Goal: Information Seeking & Learning: Find specific fact

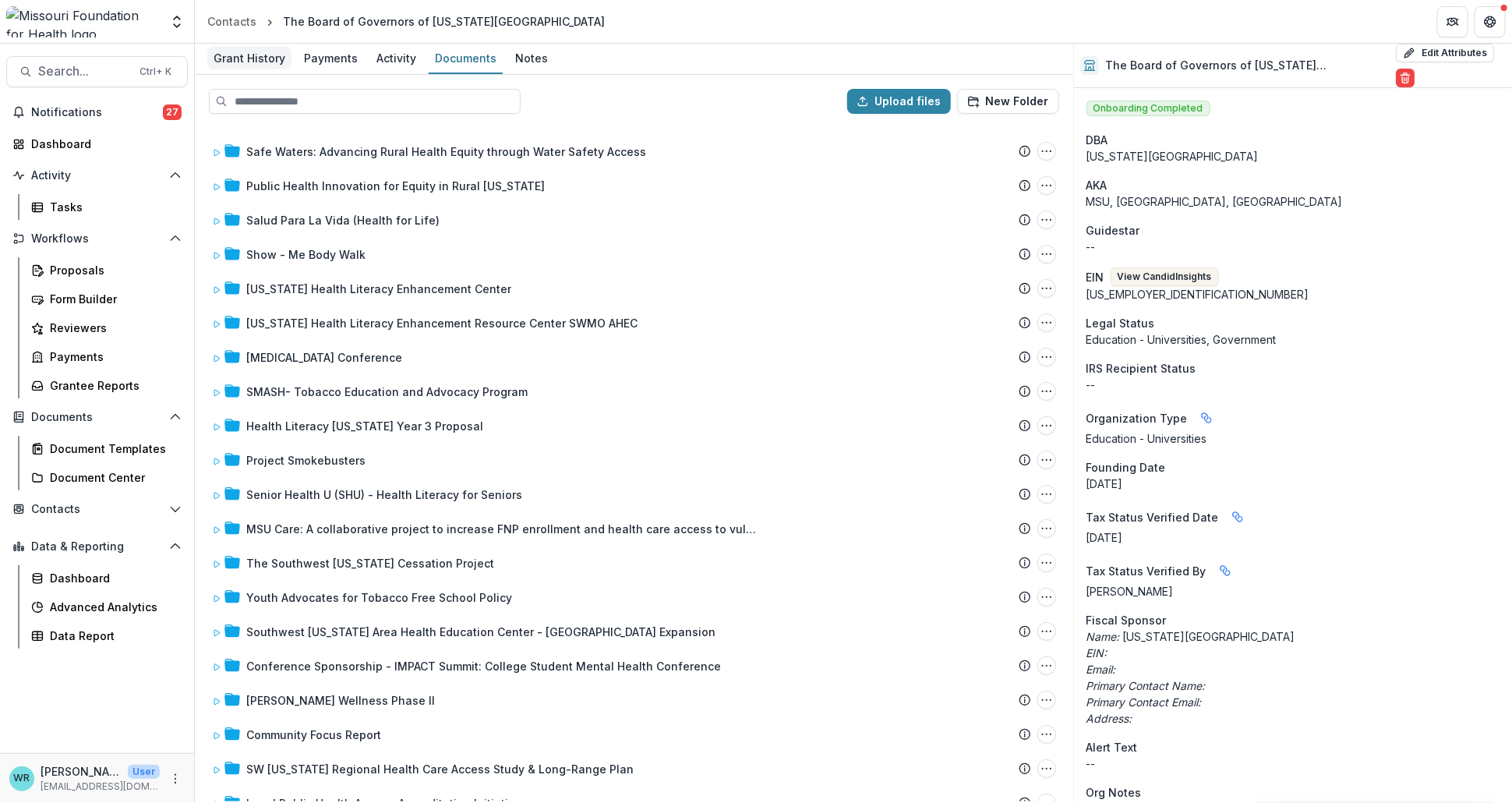
click at [251, 55] on div "Grant History" at bounding box center [248, 57] width 84 height 22
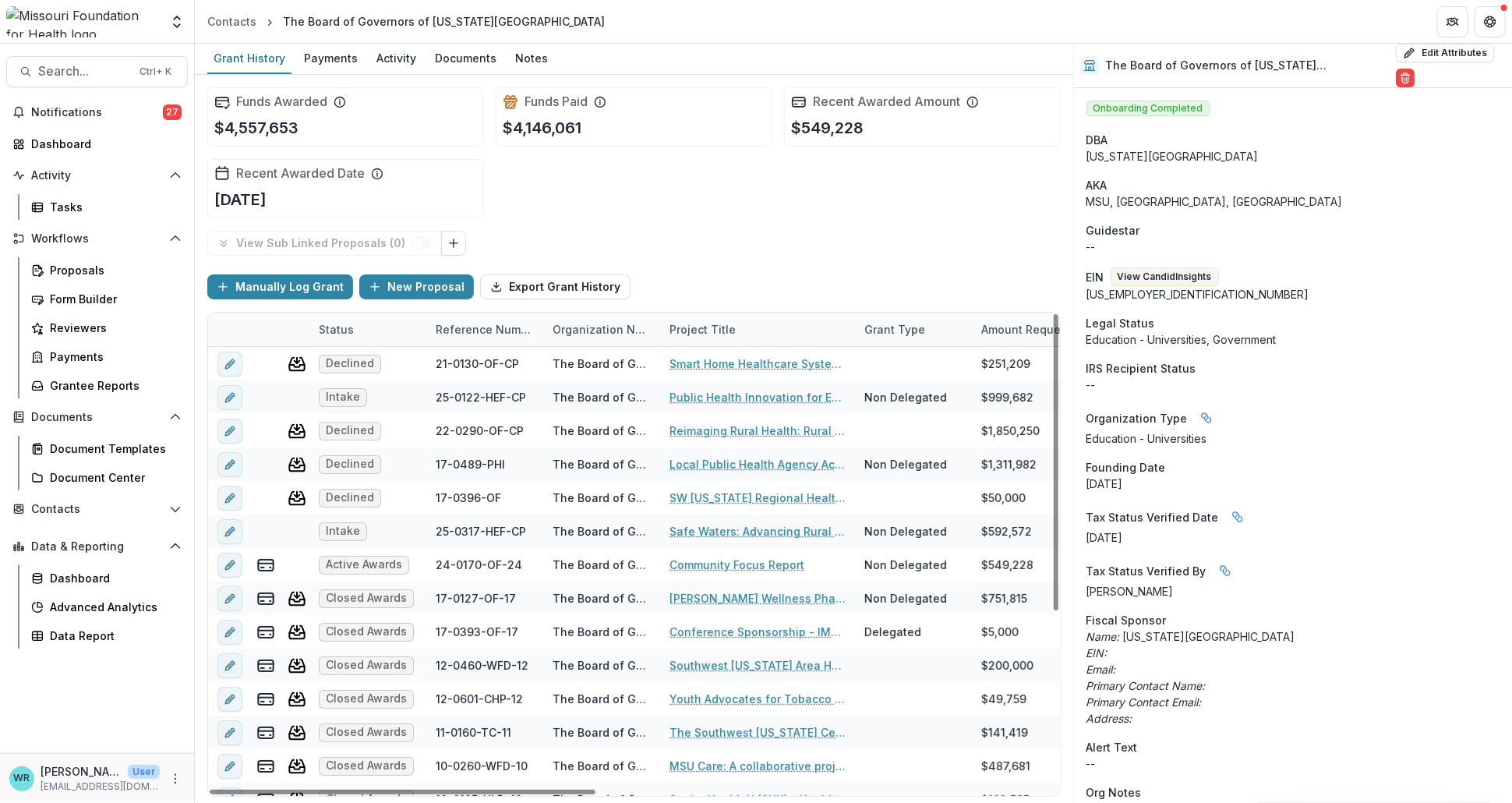
click at [487, 323] on div "Reference Number" at bounding box center [484, 329] width 117 height 16
click at [469, 388] on span "Sort Ascending" at bounding box center [498, 395] width 82 height 14
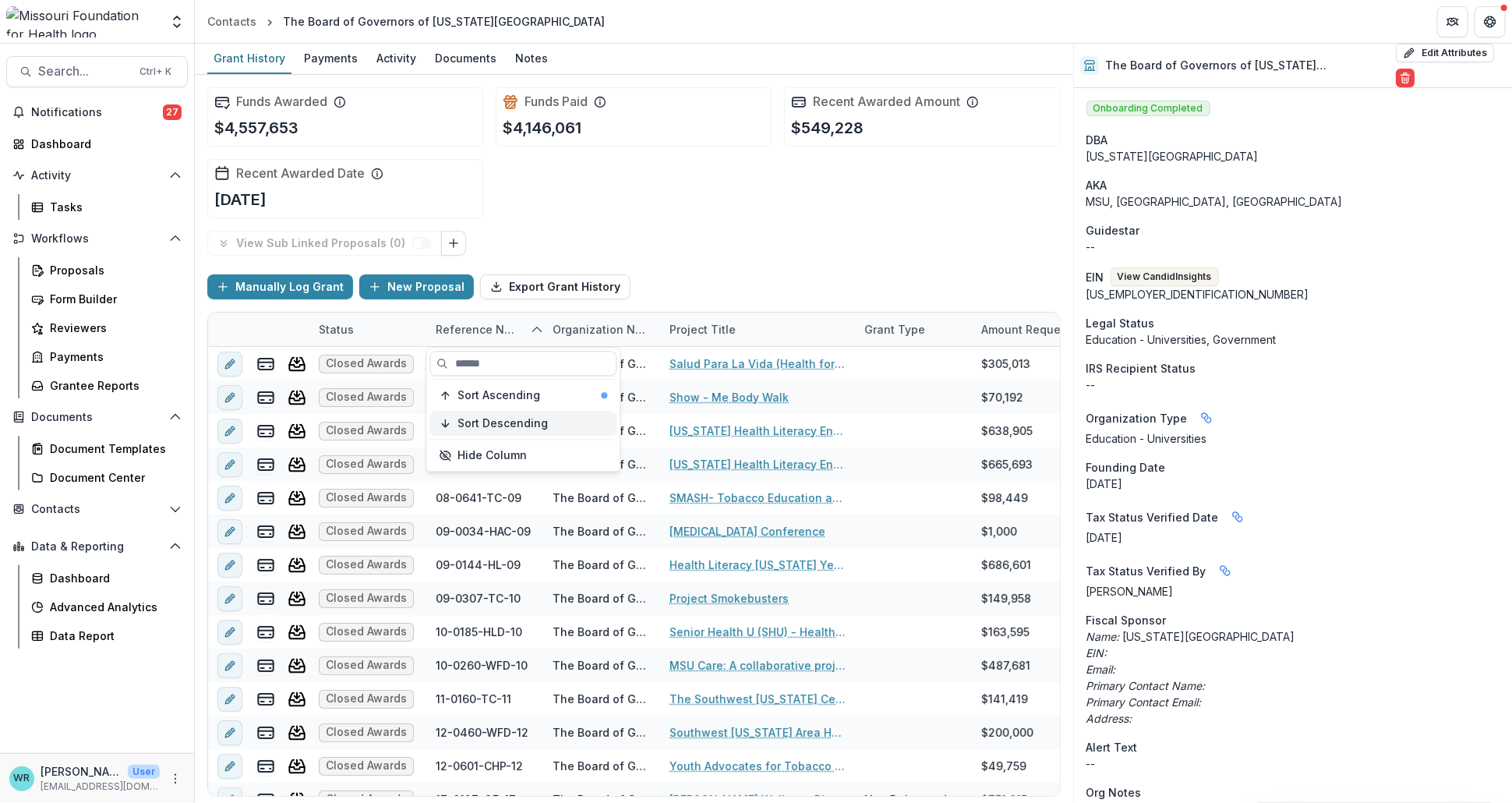
click at [472, 422] on span "Sort Descending" at bounding box center [503, 423] width 91 height 14
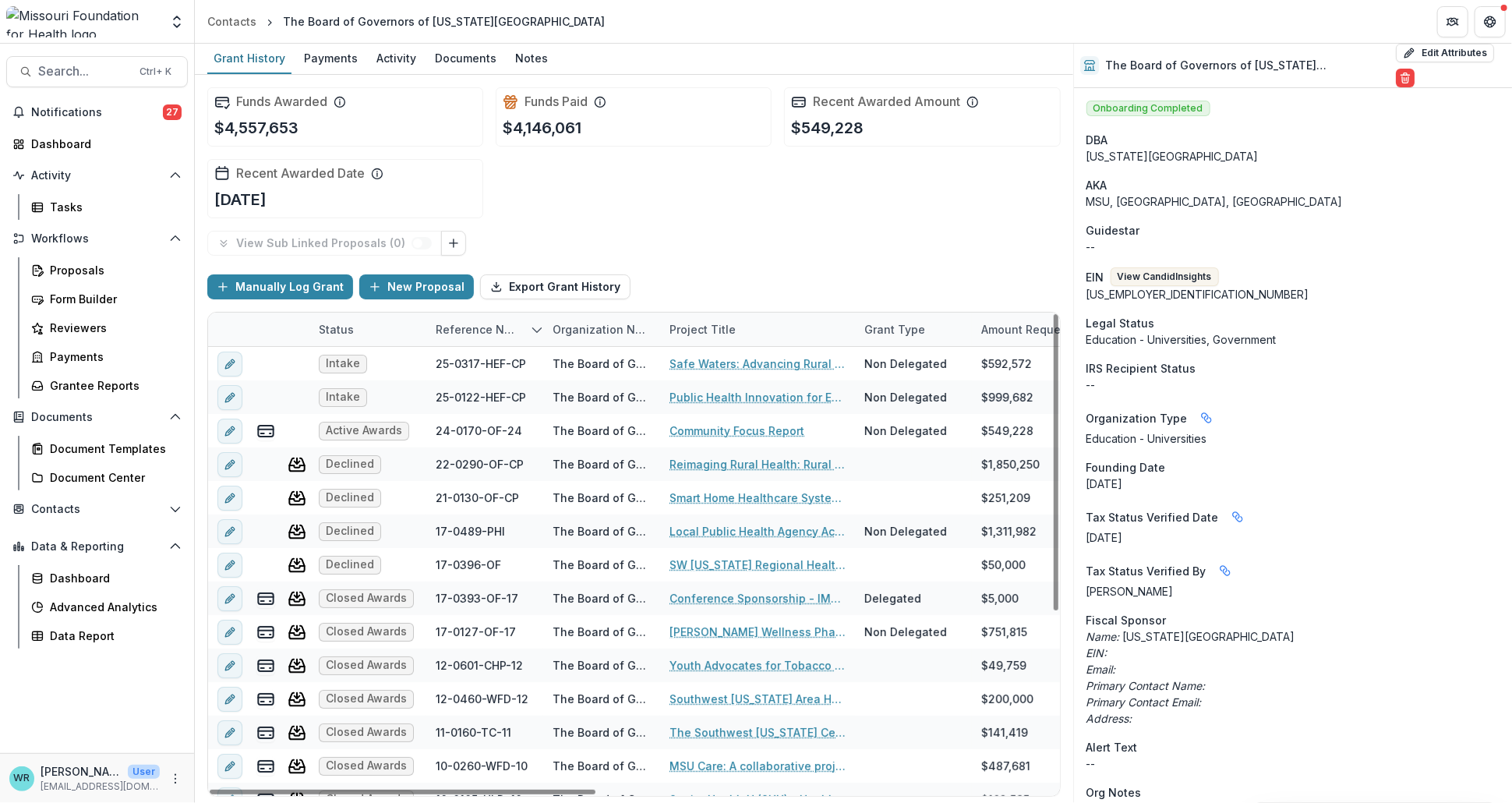
click at [721, 267] on div "Manually Log Grant New Proposal Export Grant History" at bounding box center [633, 287] width 854 height 50
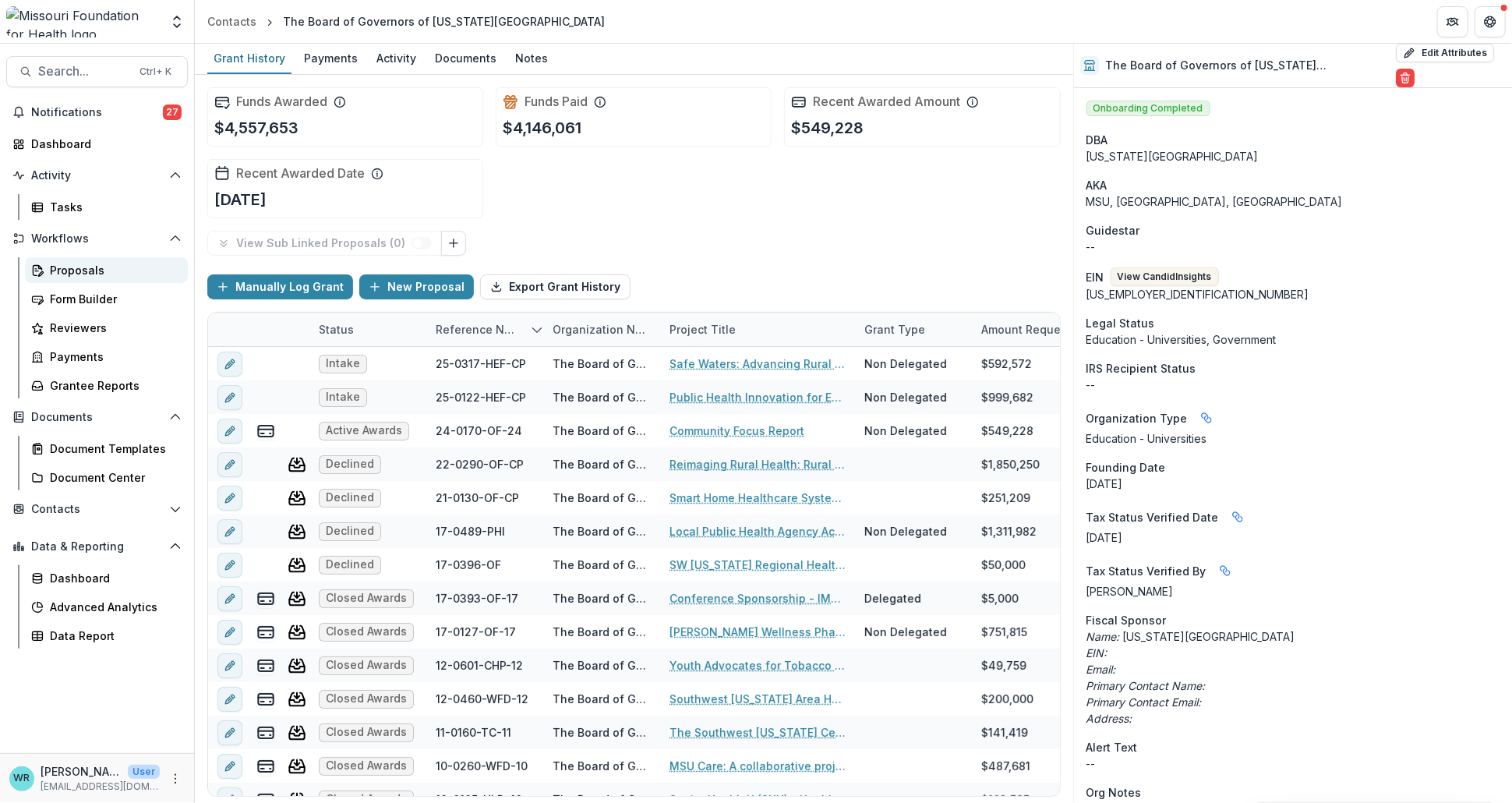
click at [96, 269] on div "Proposals" at bounding box center [113, 270] width 126 height 16
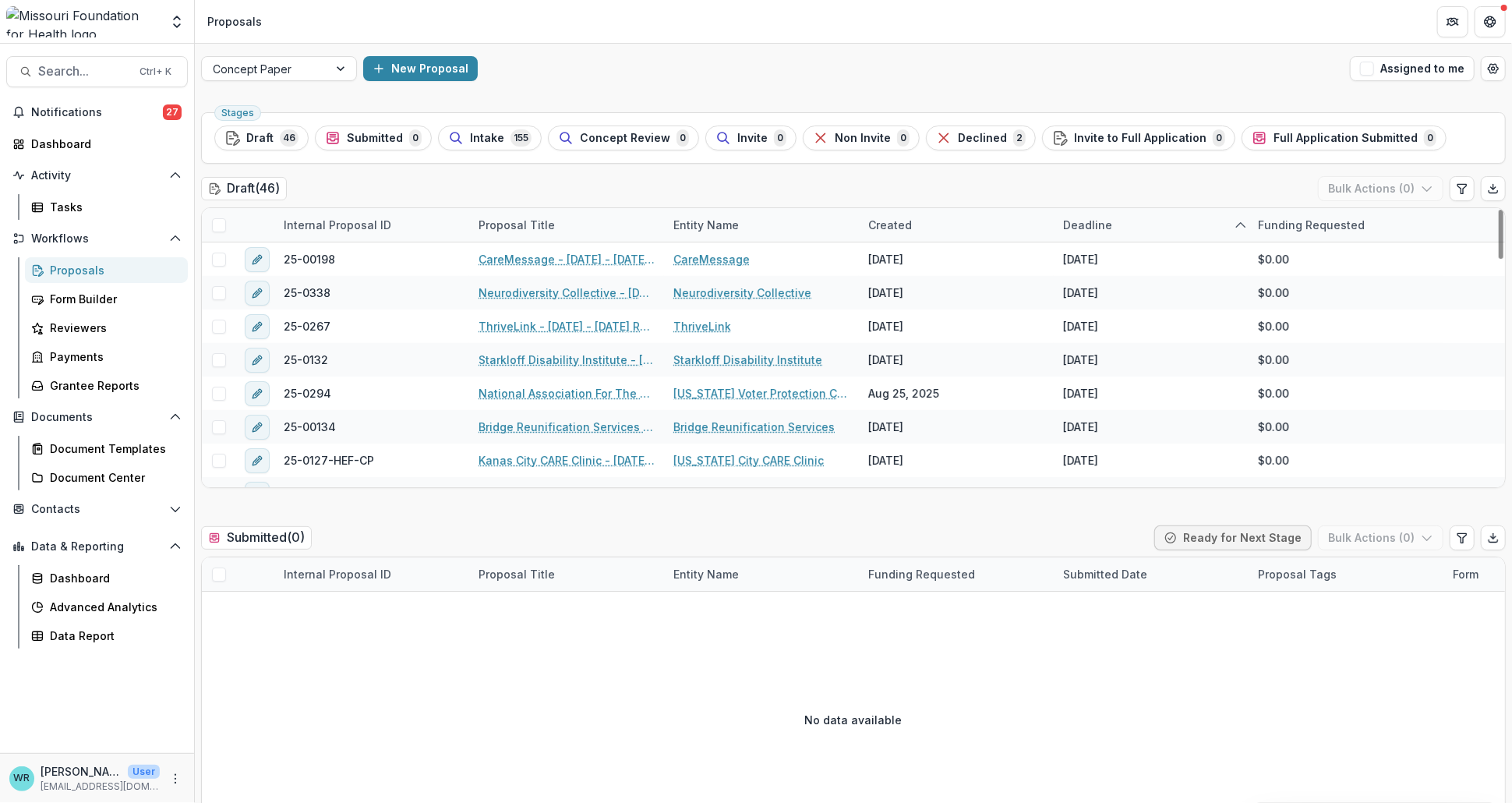
click at [221, 226] on span at bounding box center [218, 225] width 15 height 14
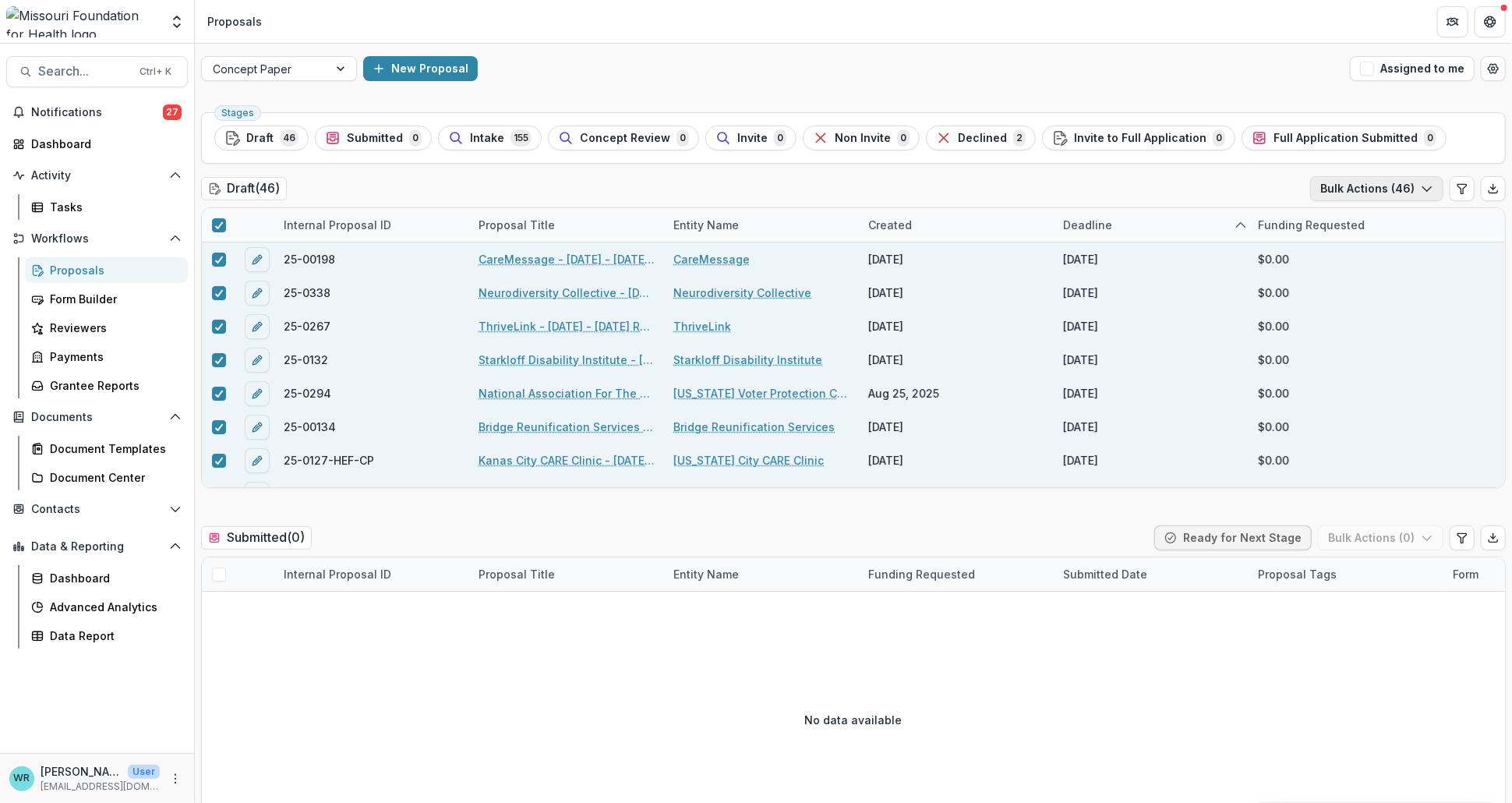
click at [1421, 191] on icon "button" at bounding box center [1427, 188] width 13 height 13
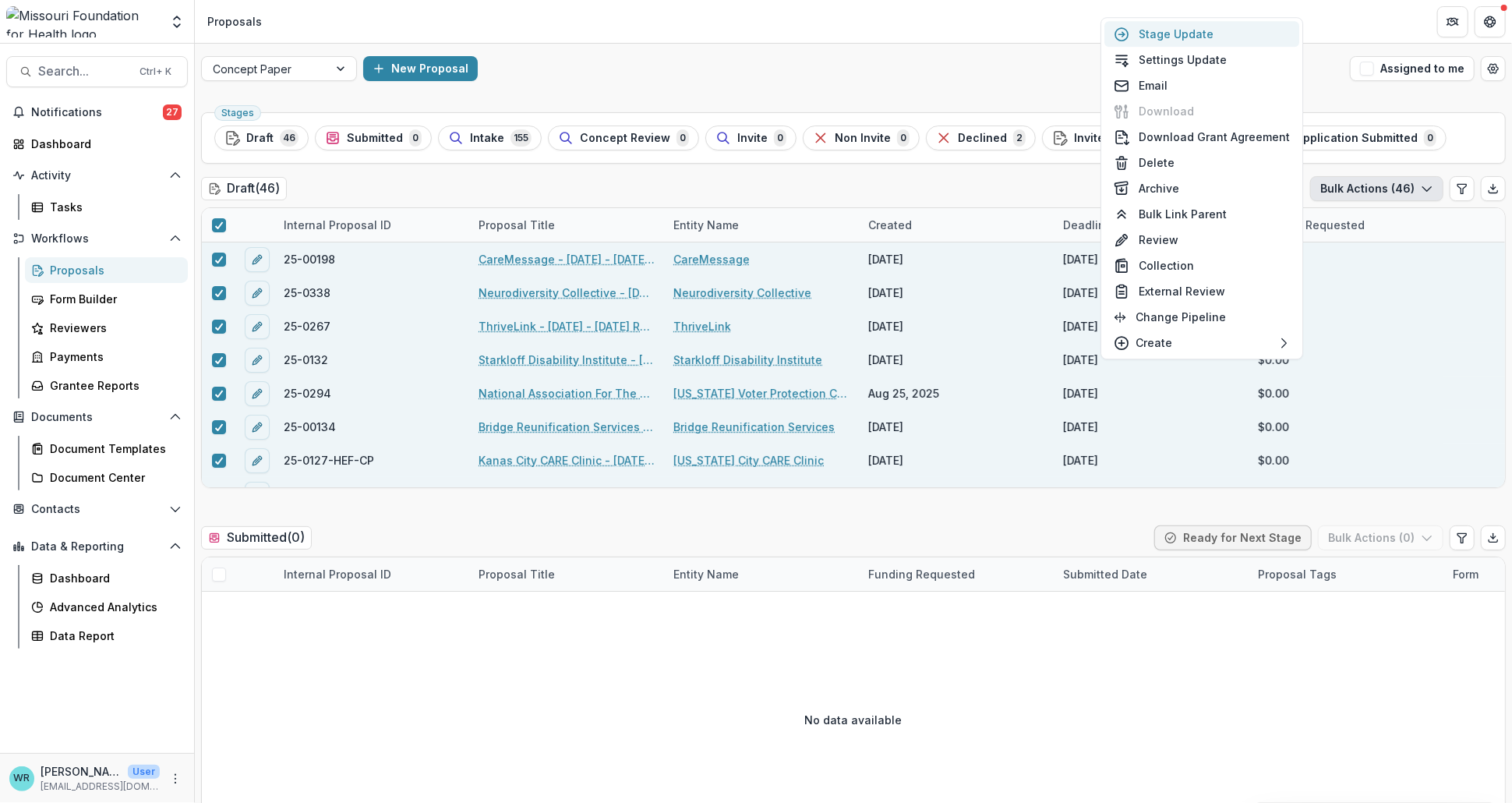
click at [1220, 30] on button "Stage Update" at bounding box center [1203, 34] width 195 height 26
select select "*****"
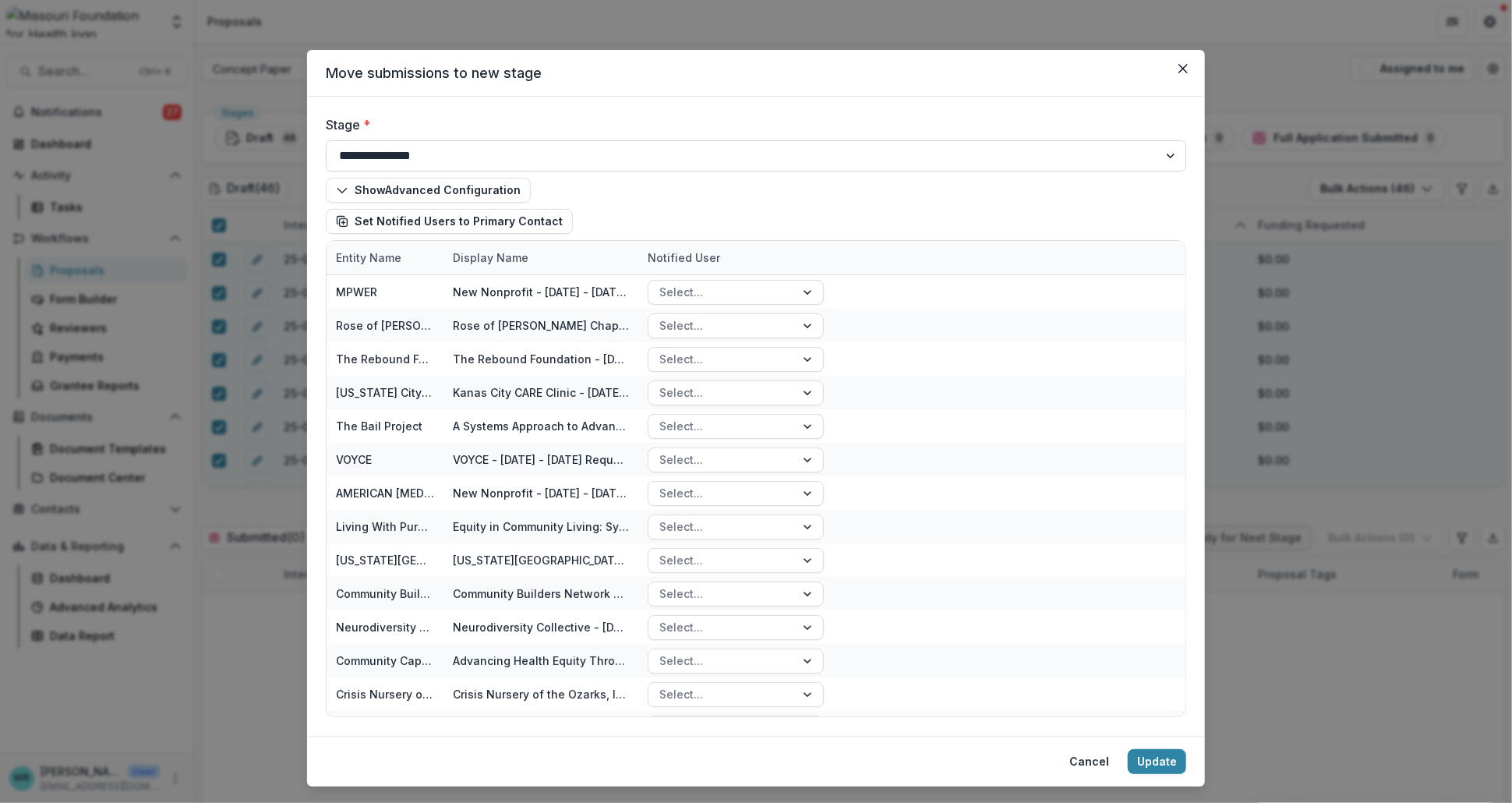
click at [1093, 153] on select "**********" at bounding box center [756, 156] width 860 height 31
click at [984, 102] on div "**********" at bounding box center [756, 416] width 898 height 639
click at [1090, 763] on button "Cancel" at bounding box center [1090, 761] width 58 height 25
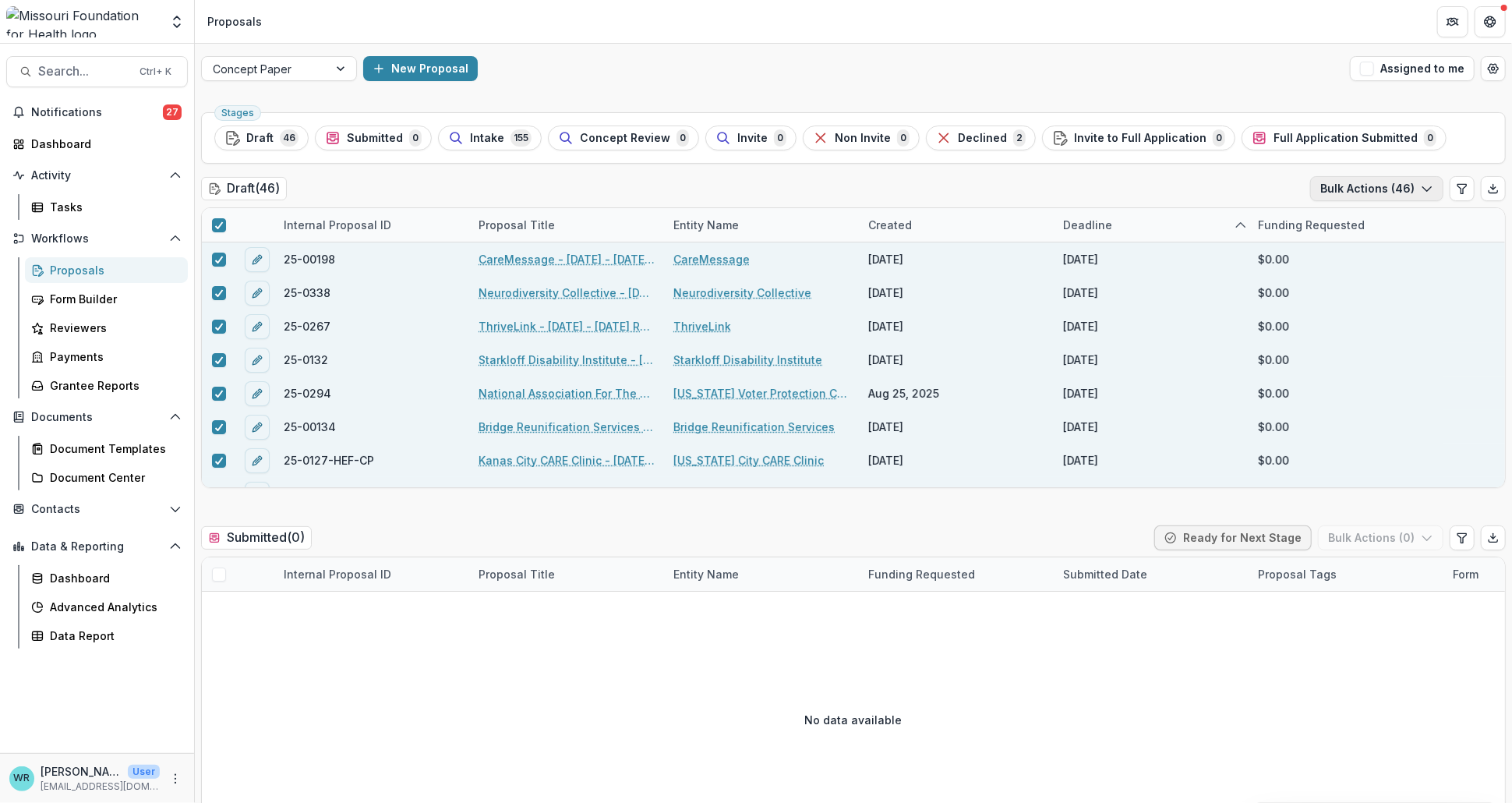
click at [1421, 189] on icon "button" at bounding box center [1427, 188] width 13 height 13
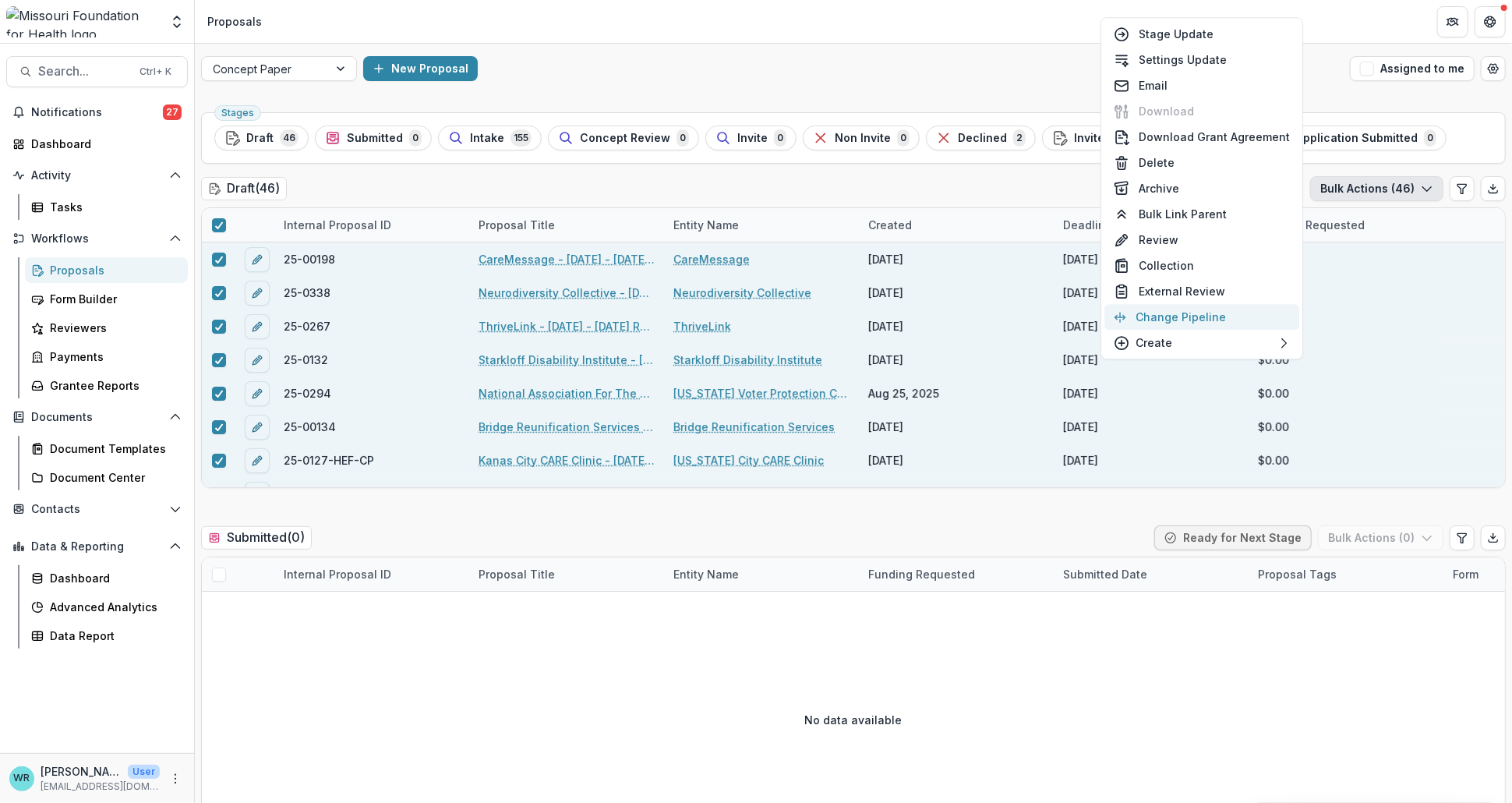
click at [1204, 308] on button "Change Pipeline" at bounding box center [1203, 316] width 195 height 26
select select "*****"
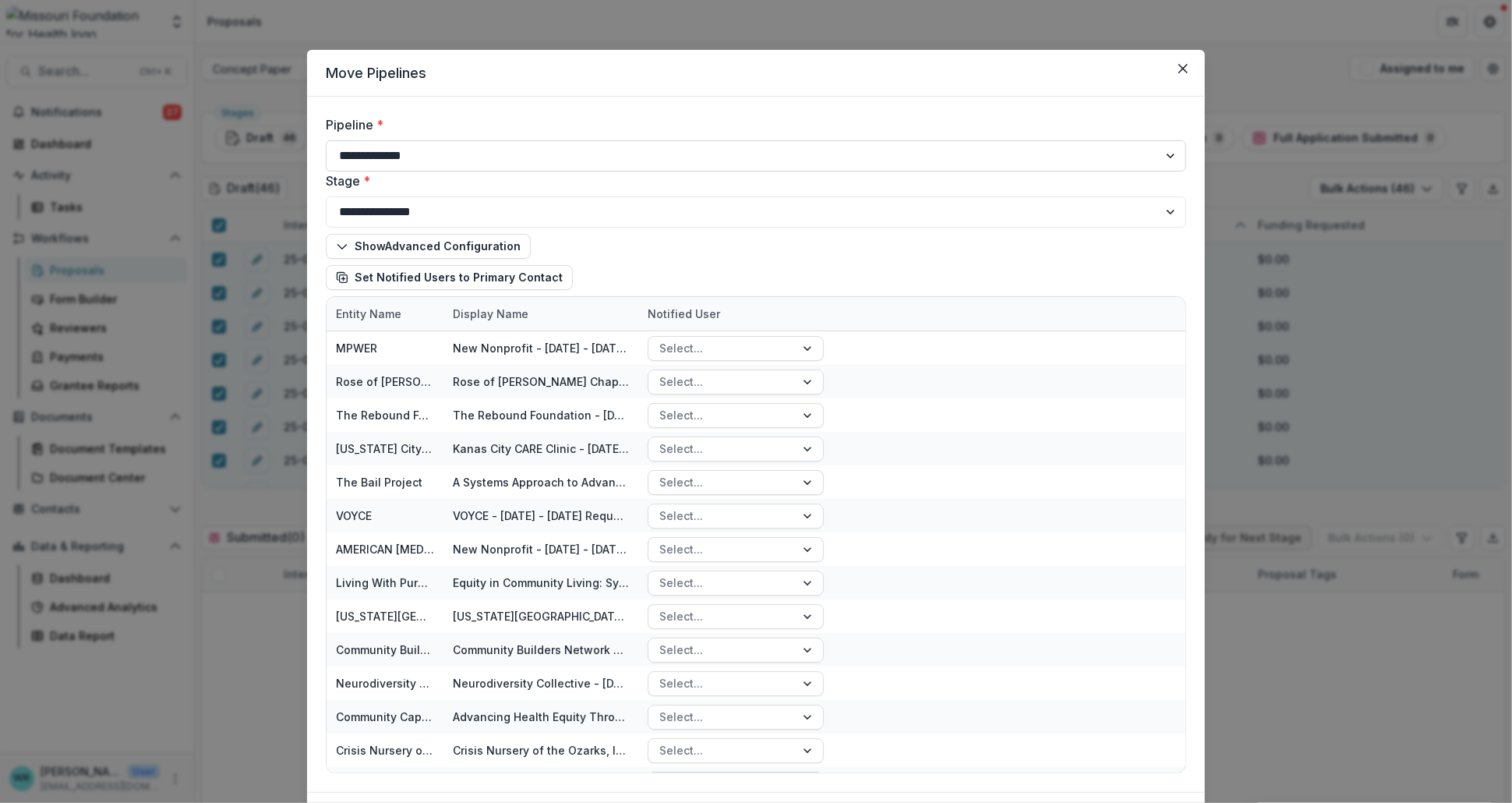
click at [922, 154] on select "**********" at bounding box center [756, 156] width 860 height 31
drag, startPoint x: 914, startPoint y: 98, endPoint x: 924, endPoint y: 91, distance: 12.2
click at [914, 98] on div "**********" at bounding box center [756, 444] width 898 height 695
click at [1185, 57] on button "Close" at bounding box center [1183, 69] width 25 height 25
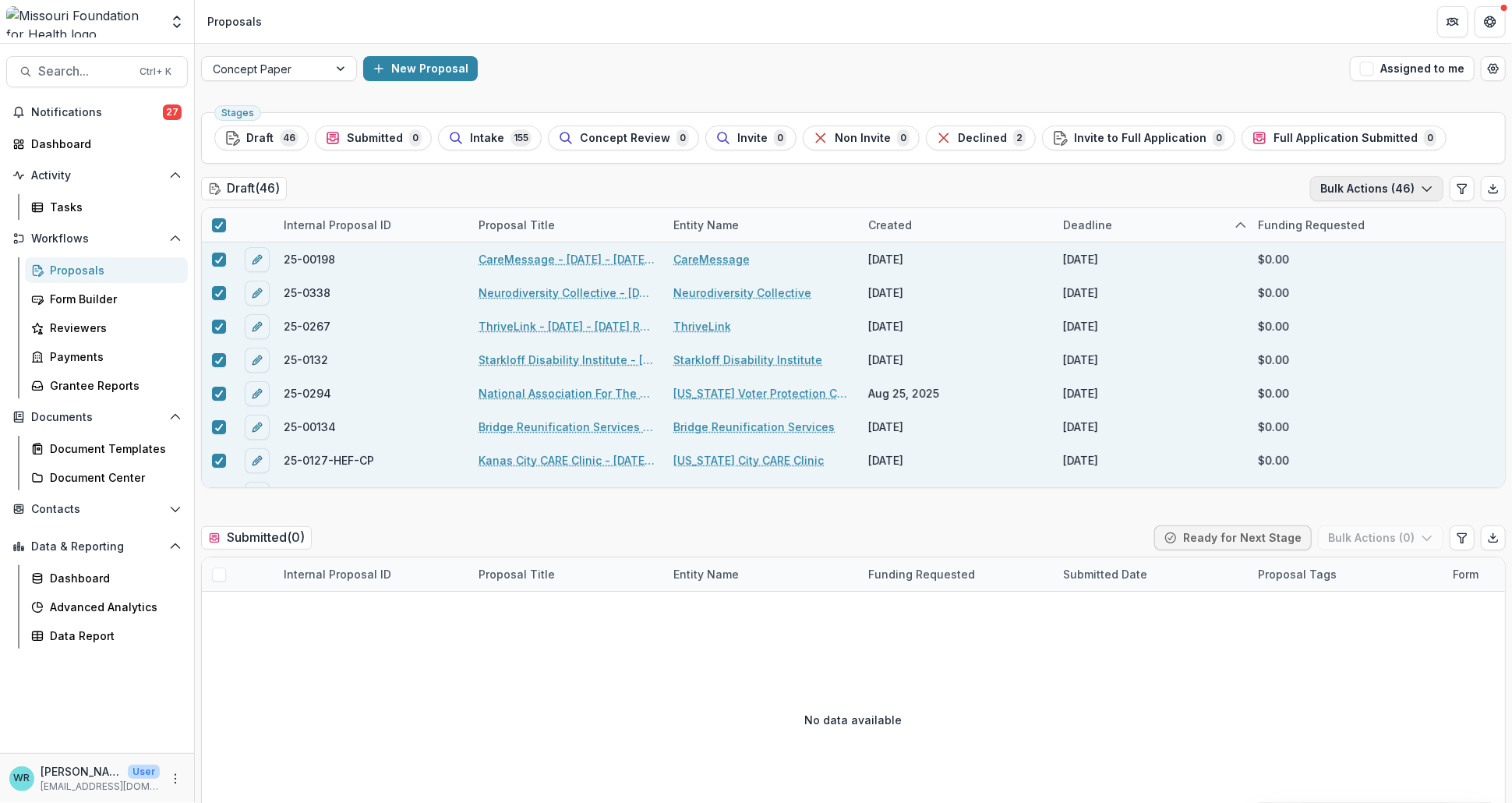
click at [1383, 191] on button "Bulk Actions ( 46 )" at bounding box center [1378, 188] width 133 height 25
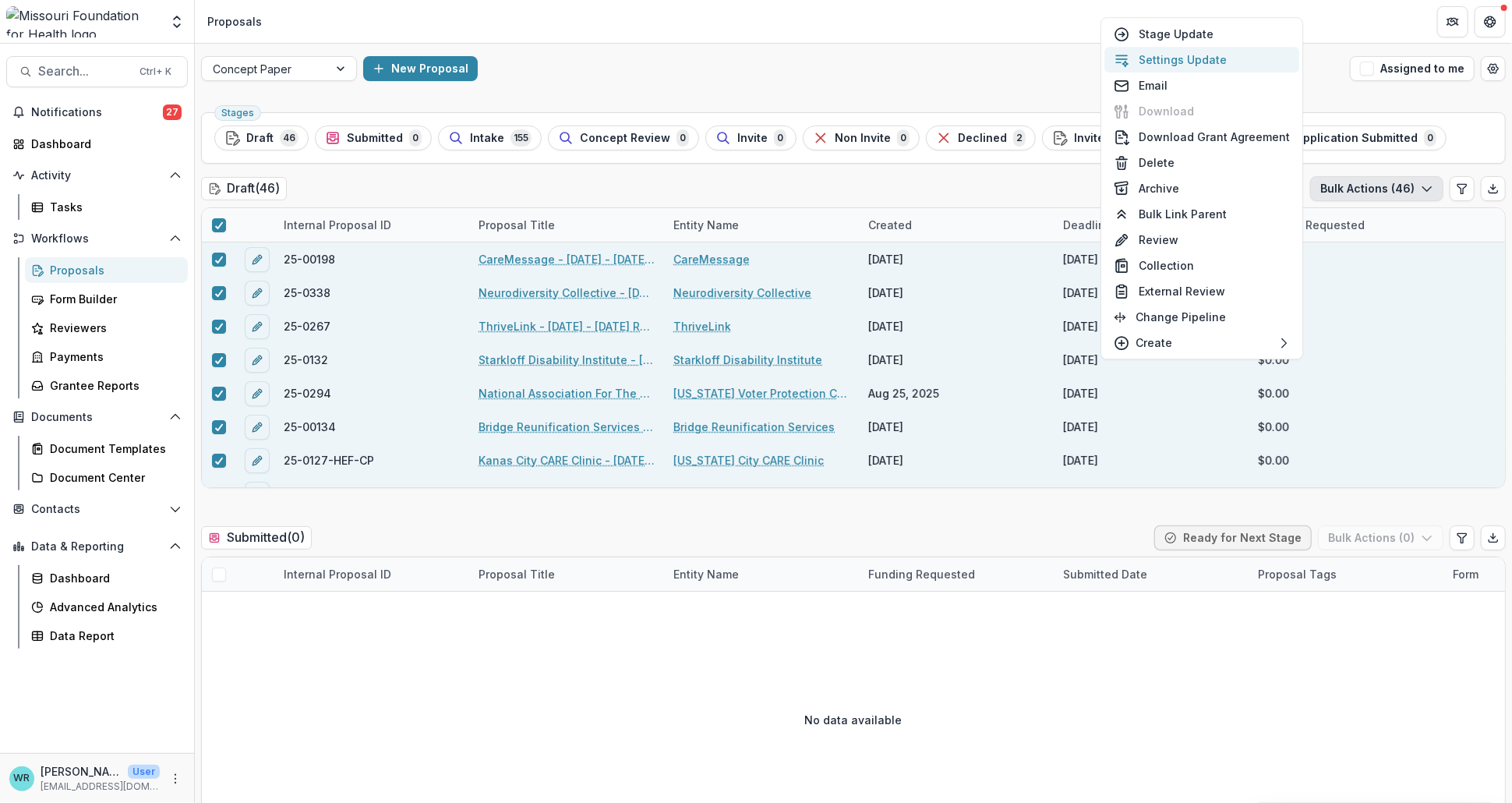
click at [1213, 63] on button "Settings Update" at bounding box center [1203, 59] width 195 height 26
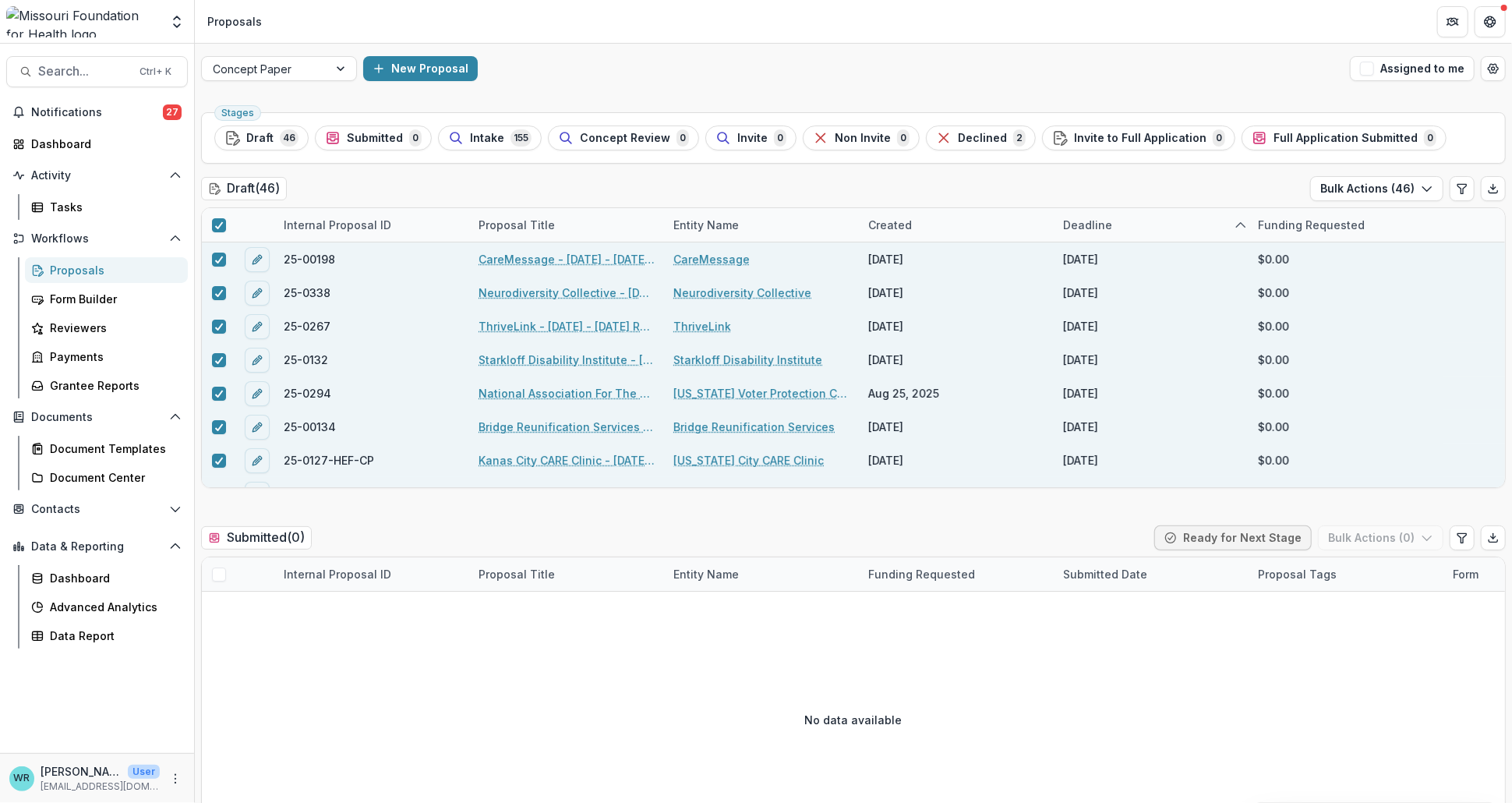
type input "**"
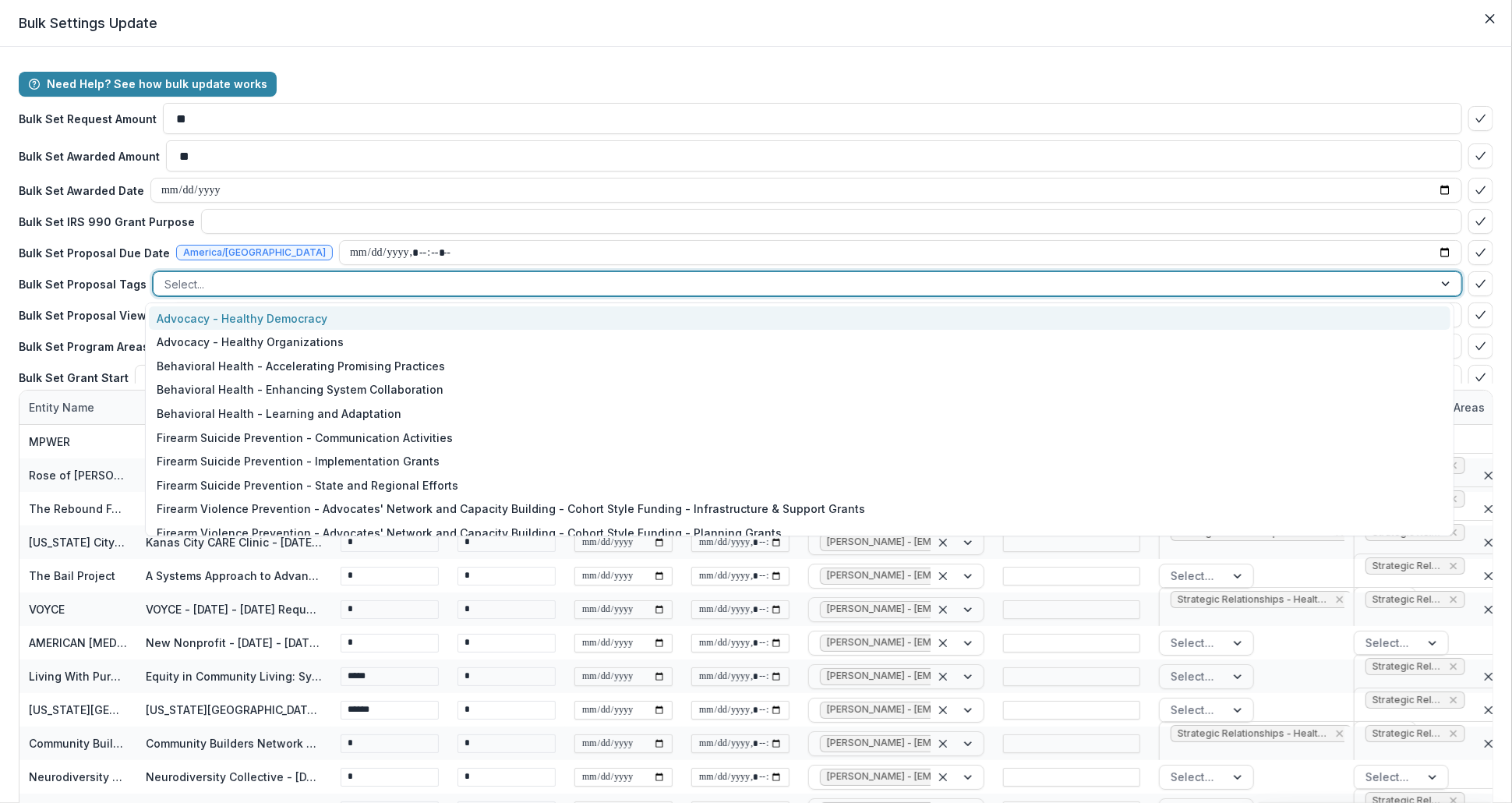
click at [196, 277] on div at bounding box center [793, 284] width 1258 height 19
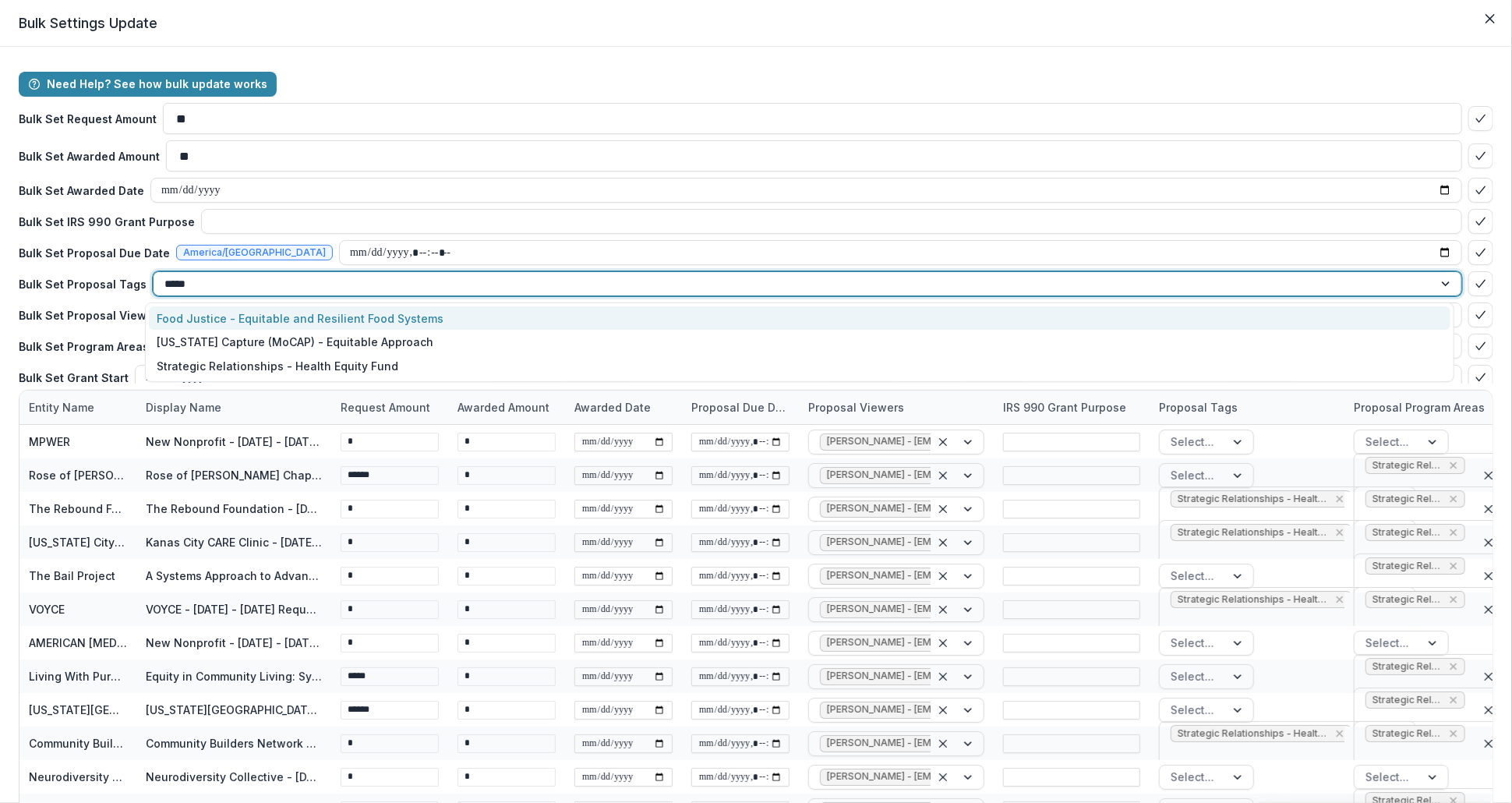
type input "******"
click at [334, 308] on div "Strategic Relationships - Health Equity Fund" at bounding box center [800, 318] width 1302 height 24
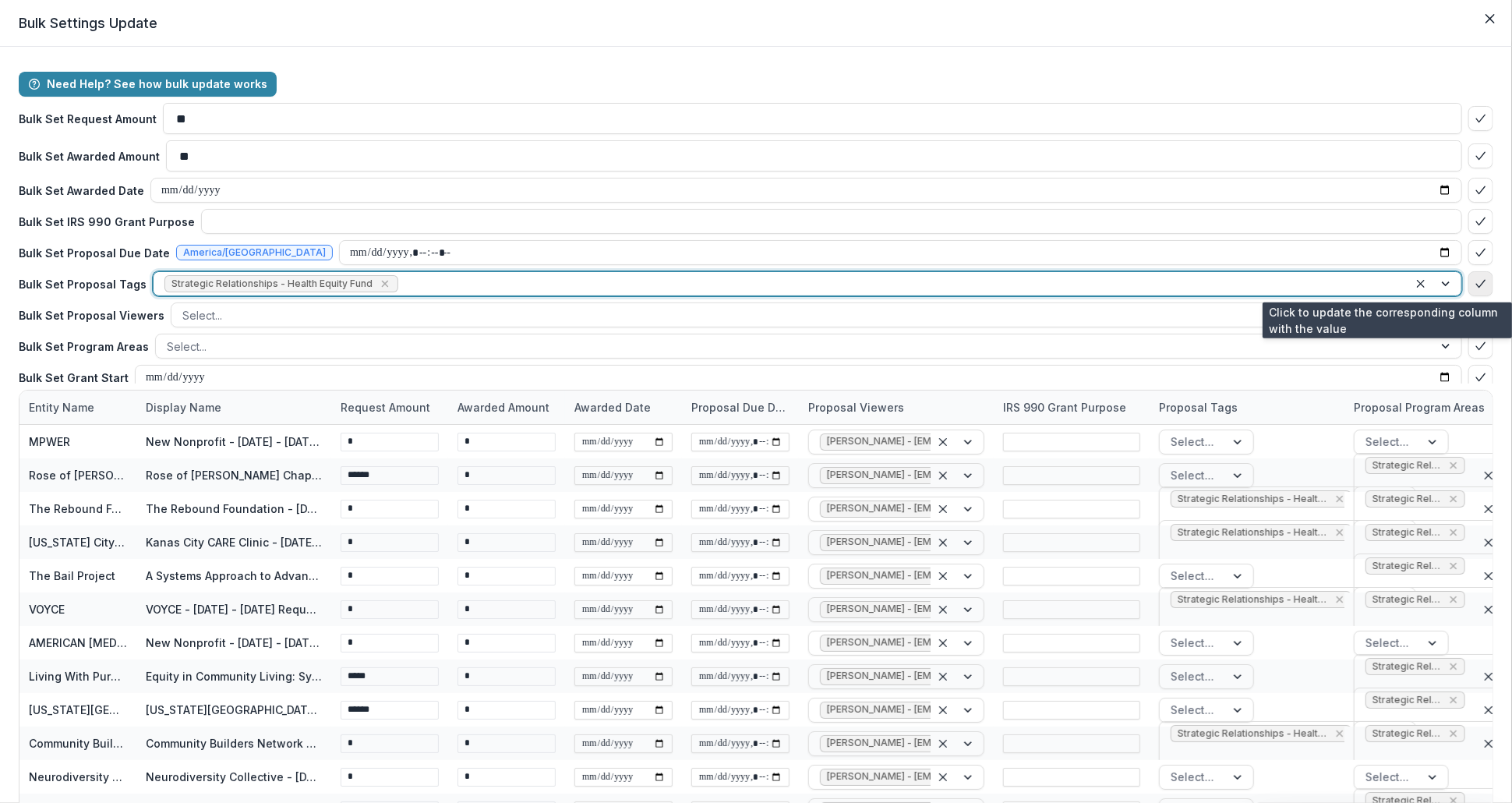
click at [1477, 284] on icon "bulk-confirm-option" at bounding box center [1481, 283] width 13 height 13
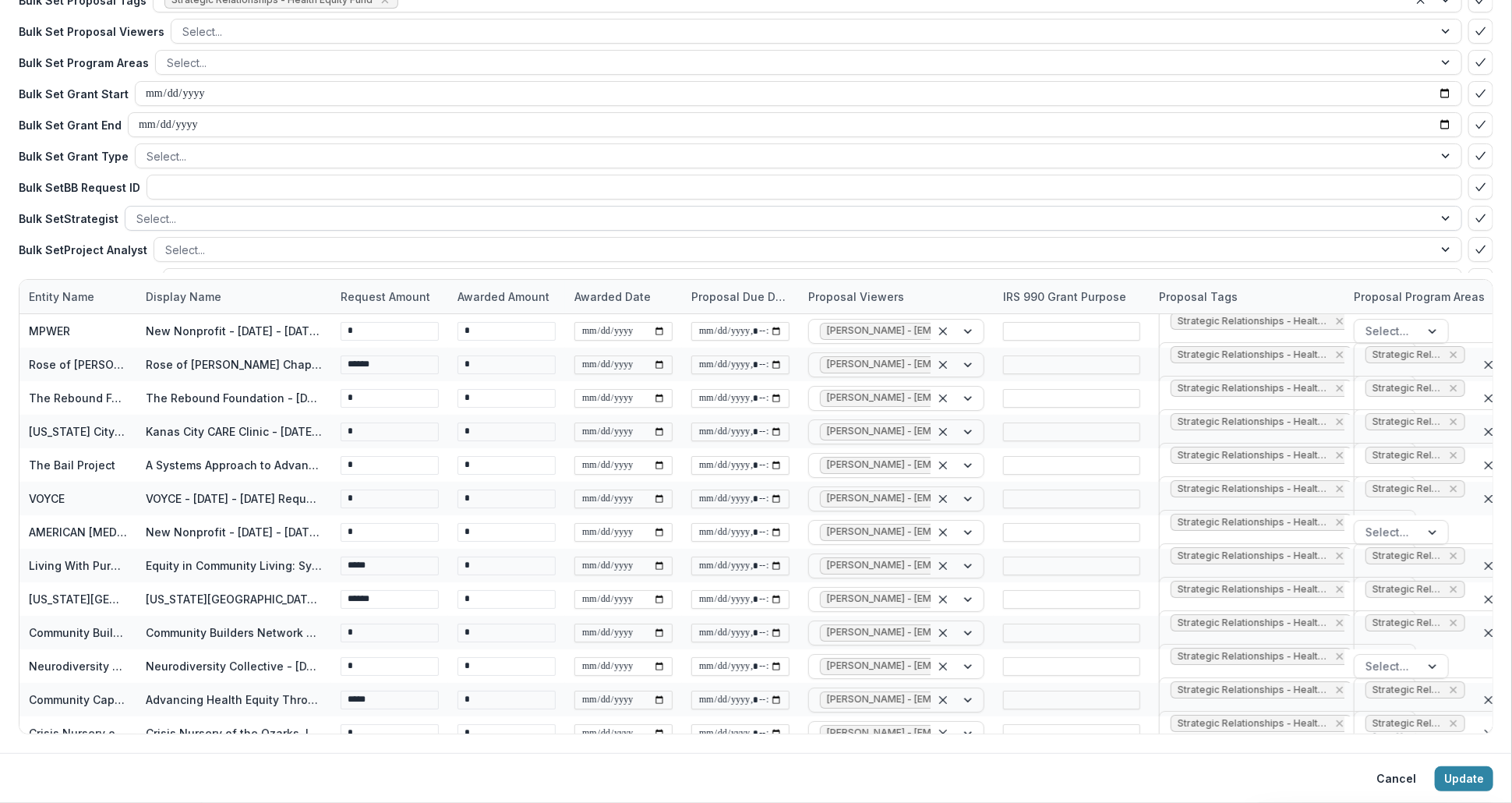
scroll to position [255, 0]
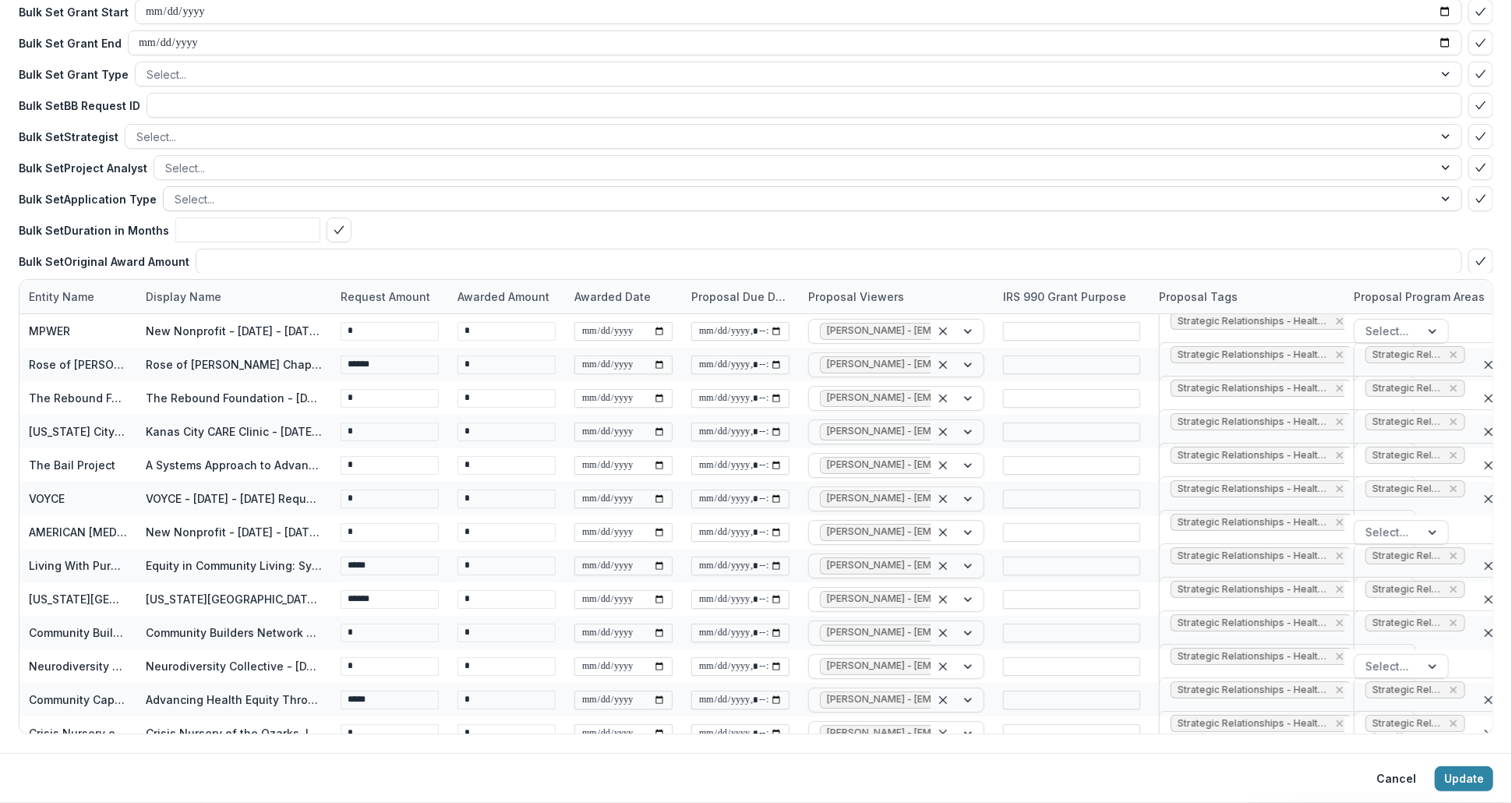
click at [278, 200] on div at bounding box center [799, 199] width 1248 height 19
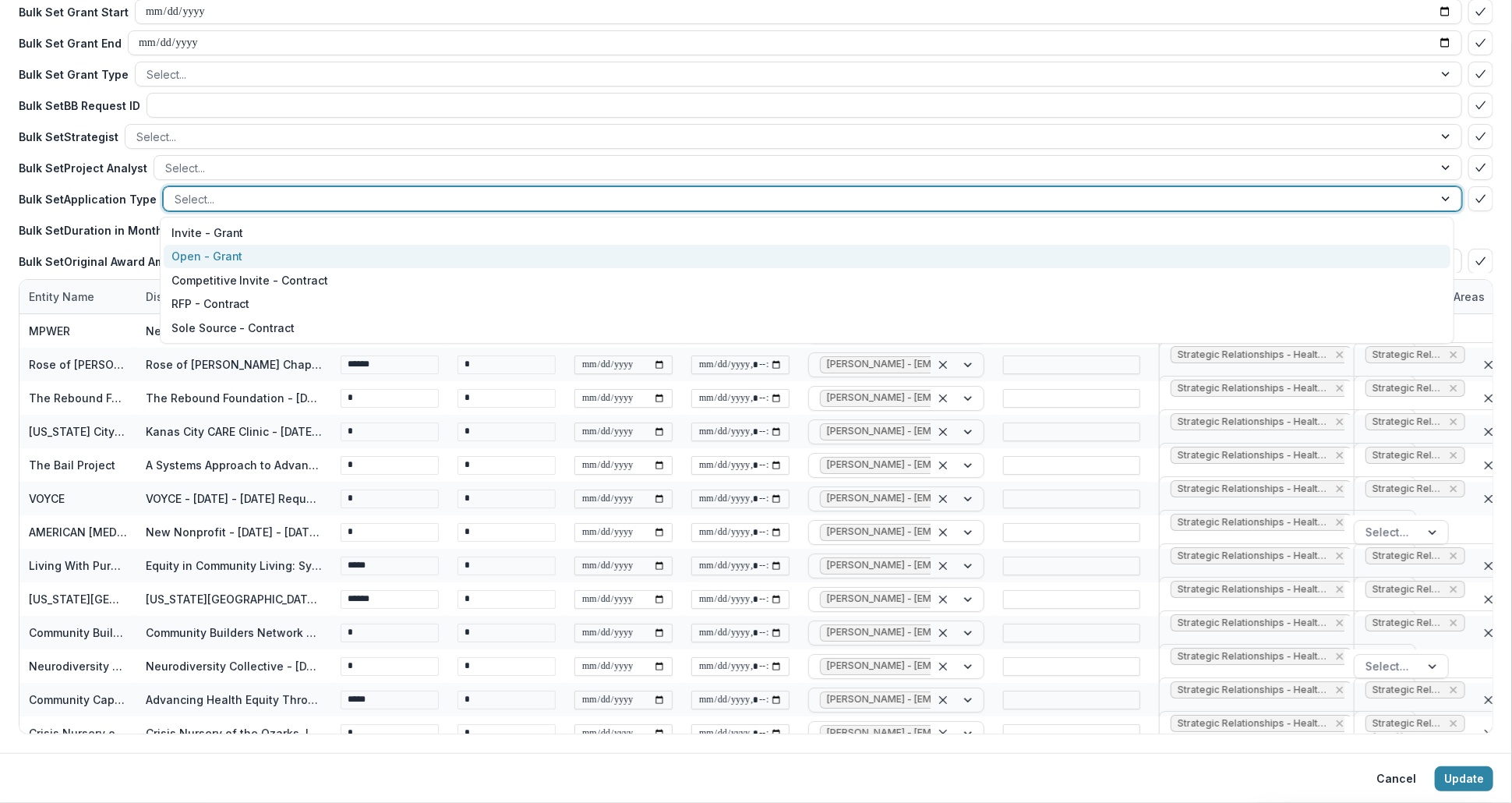
click at [222, 257] on div "Open - Grant" at bounding box center [806, 256] width 1287 height 24
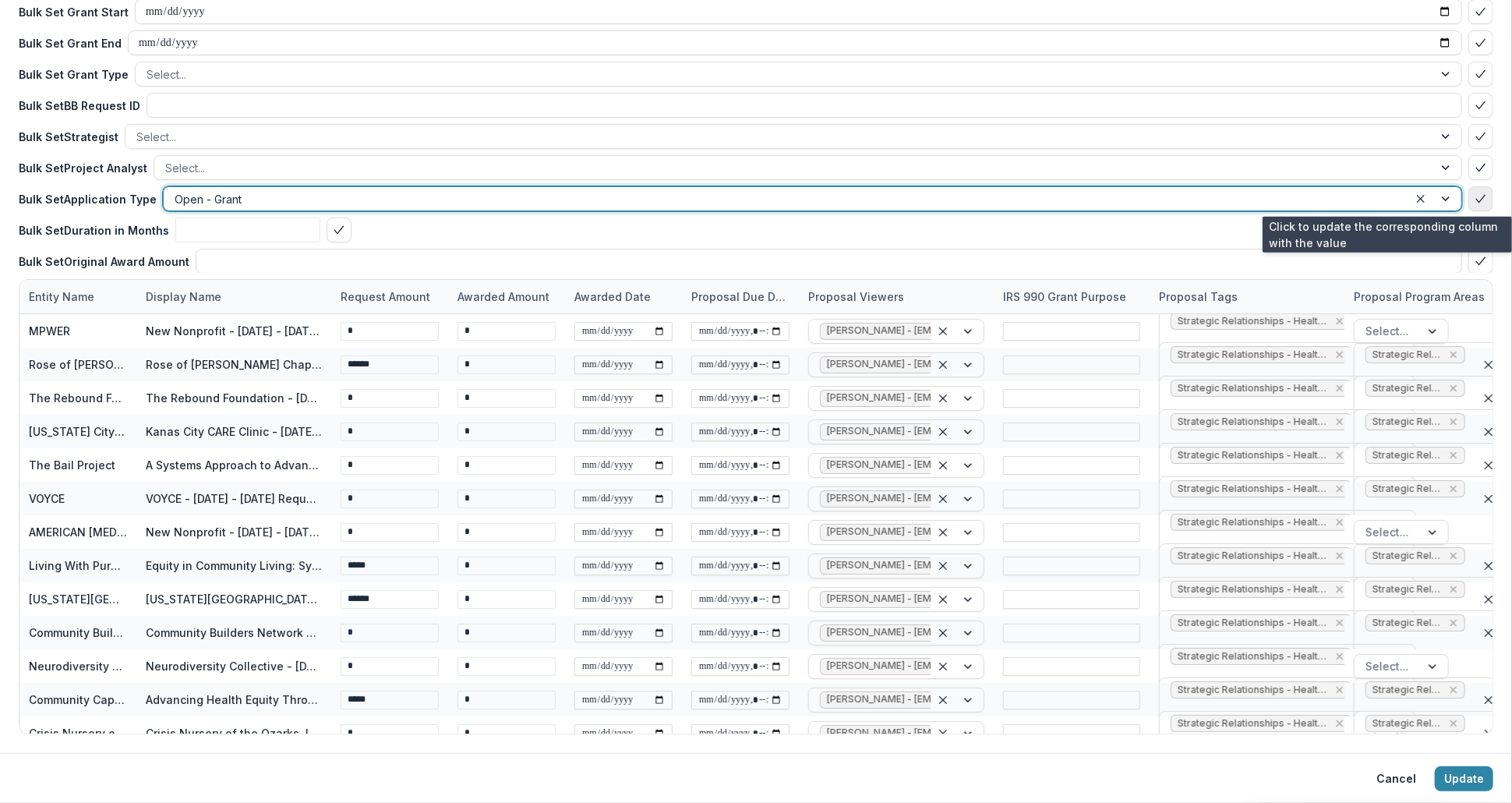
click at [1475, 196] on icon "bulk-confirm-option" at bounding box center [1481, 198] width 13 height 13
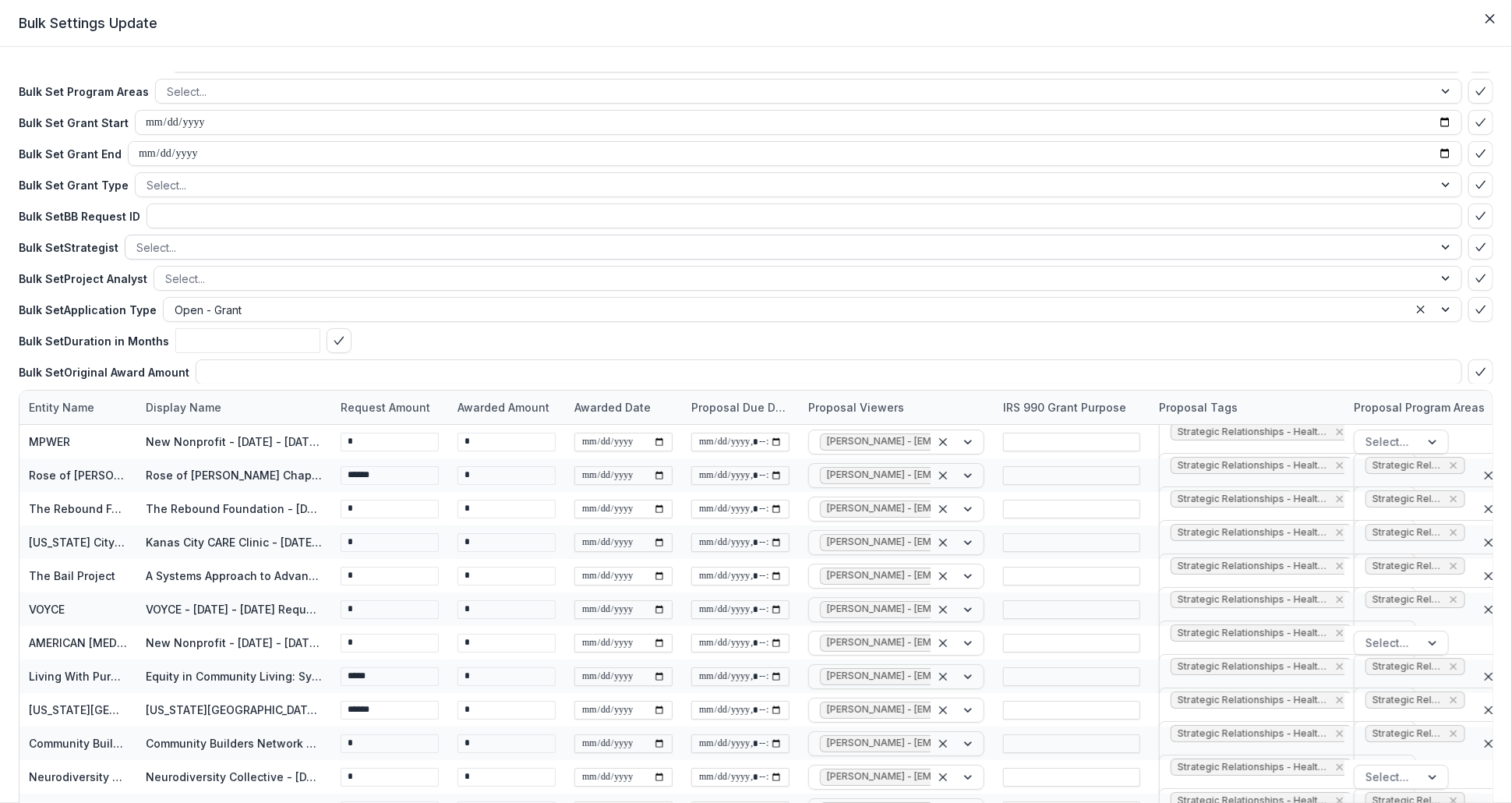
click at [182, 244] on div at bounding box center [779, 247] width 1287 height 19
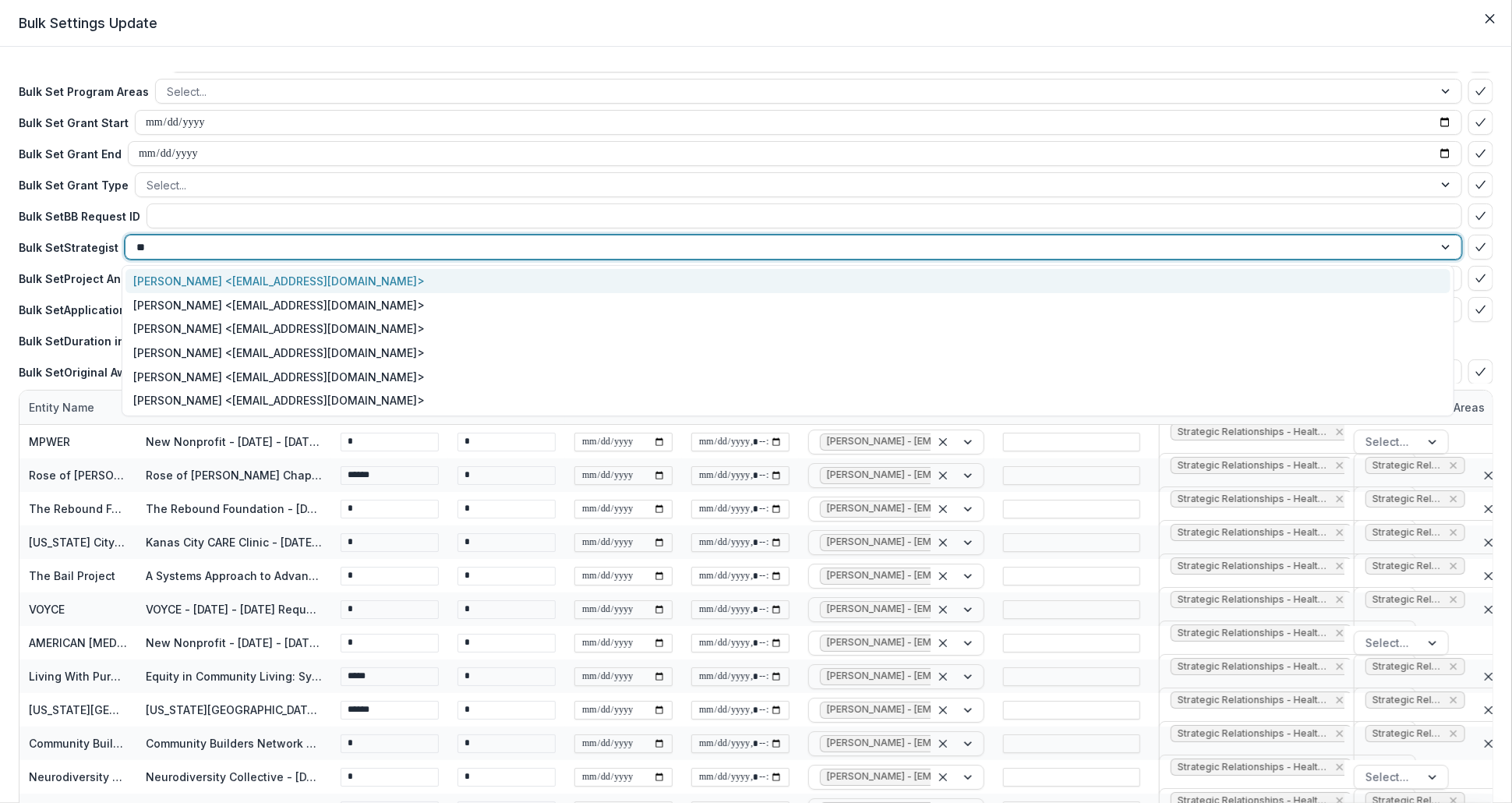
type input "***"
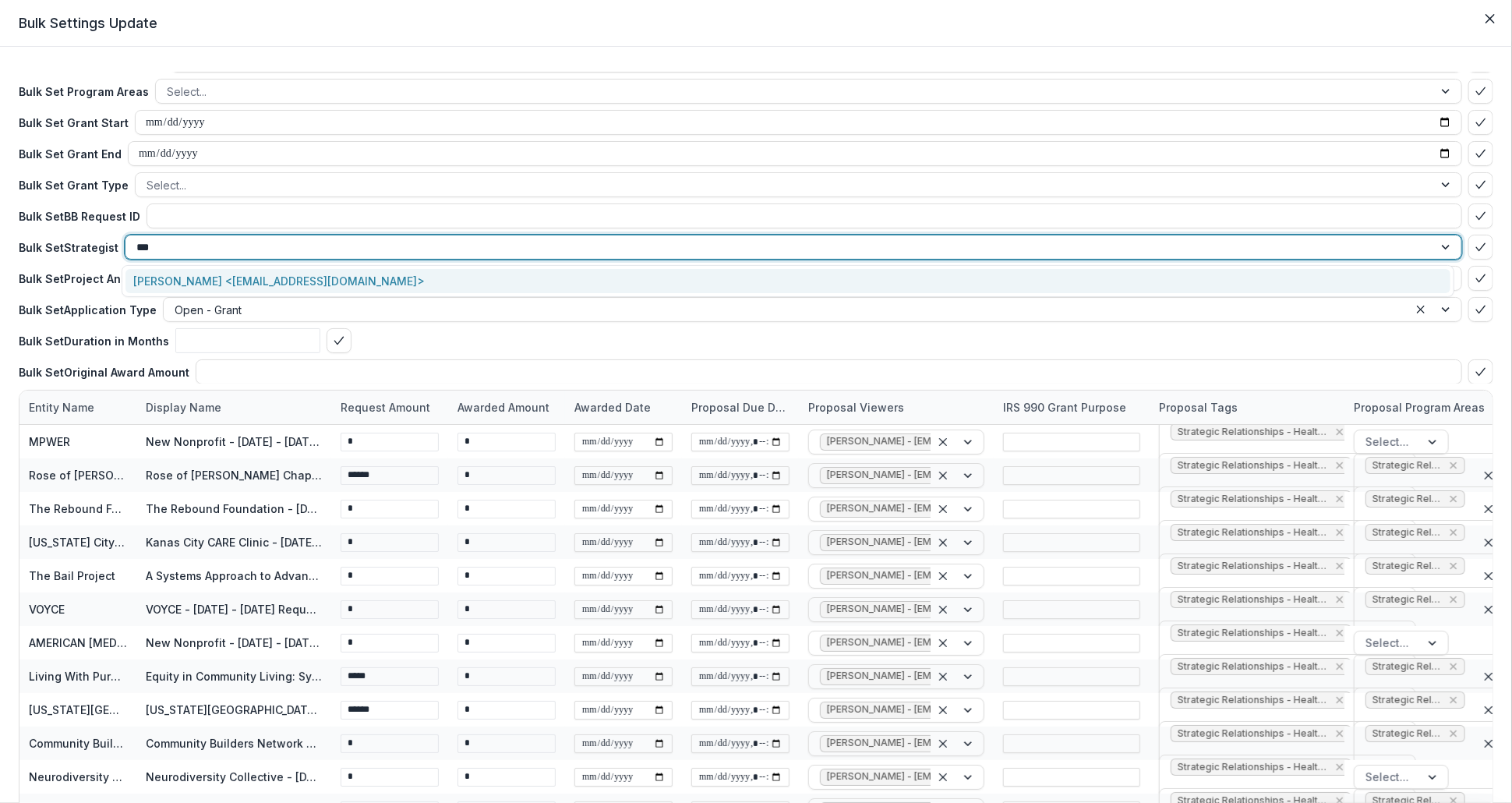
click at [197, 278] on div "Alyssa Curran <acurran@mffh.org>" at bounding box center [788, 280] width 1325 height 24
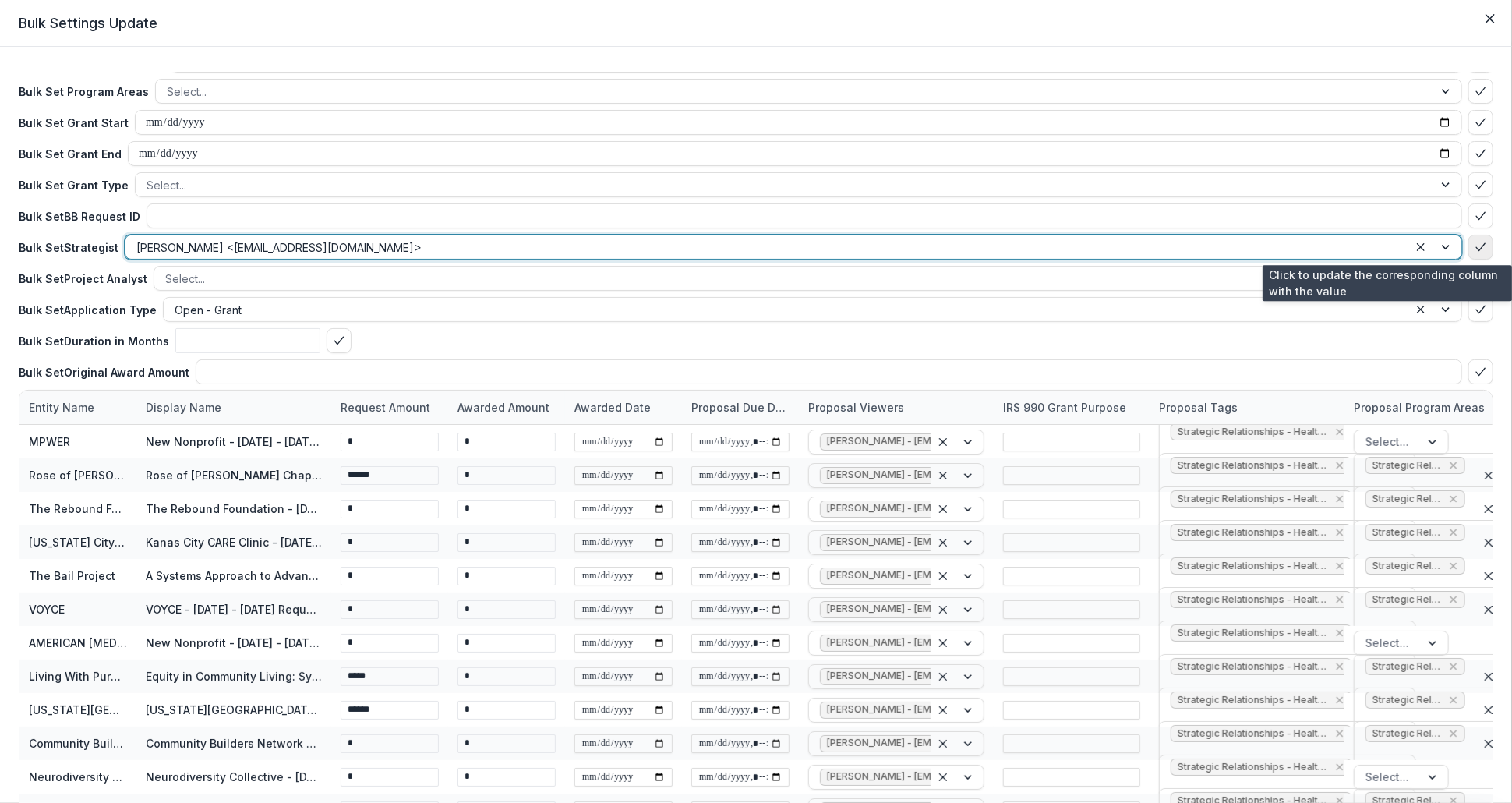
click at [1478, 244] on icon "bulk-confirm-option" at bounding box center [1481, 246] width 13 height 13
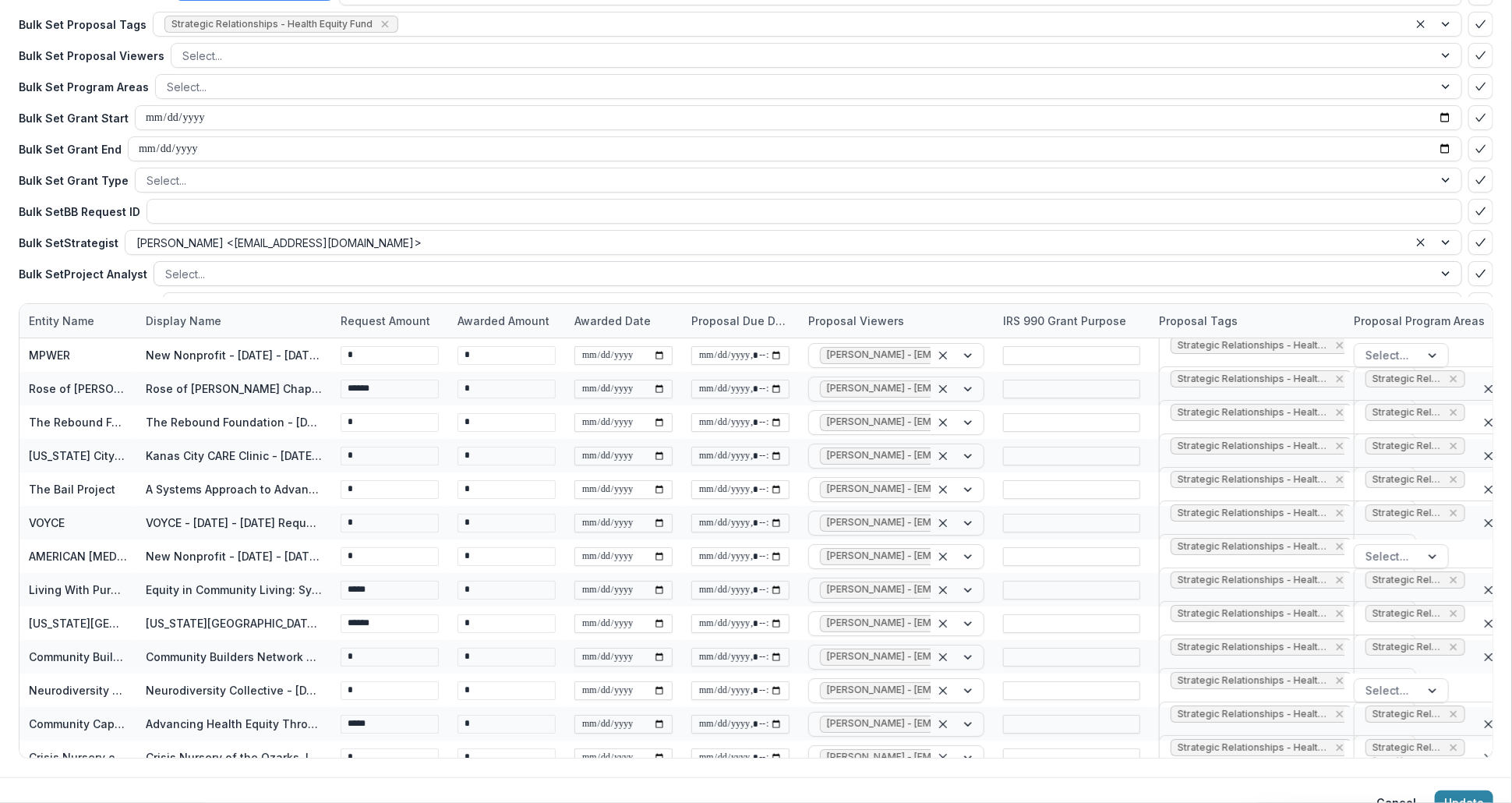
scroll to position [82, 0]
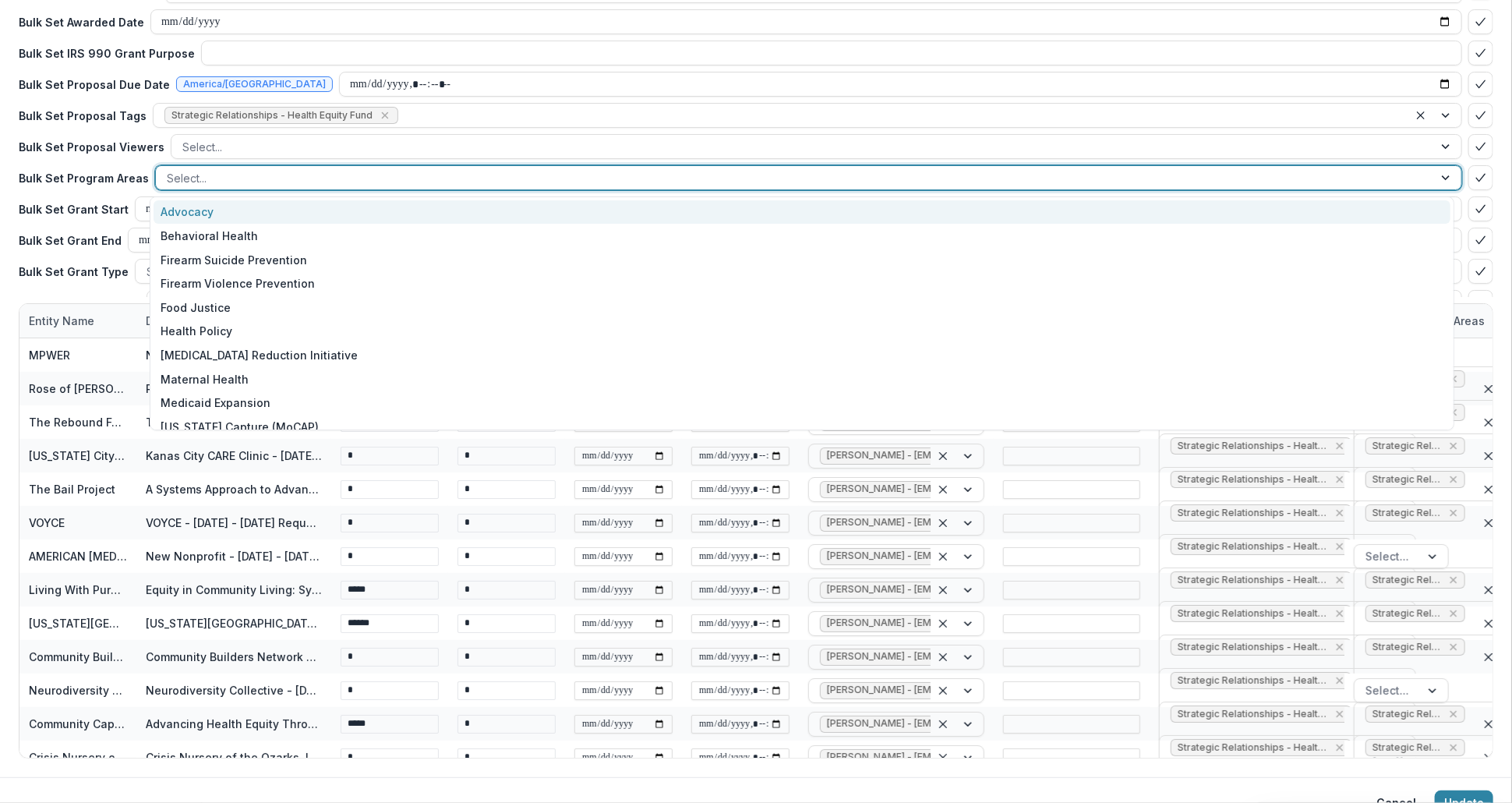
click at [447, 176] on div at bounding box center [795, 178] width 1256 height 19
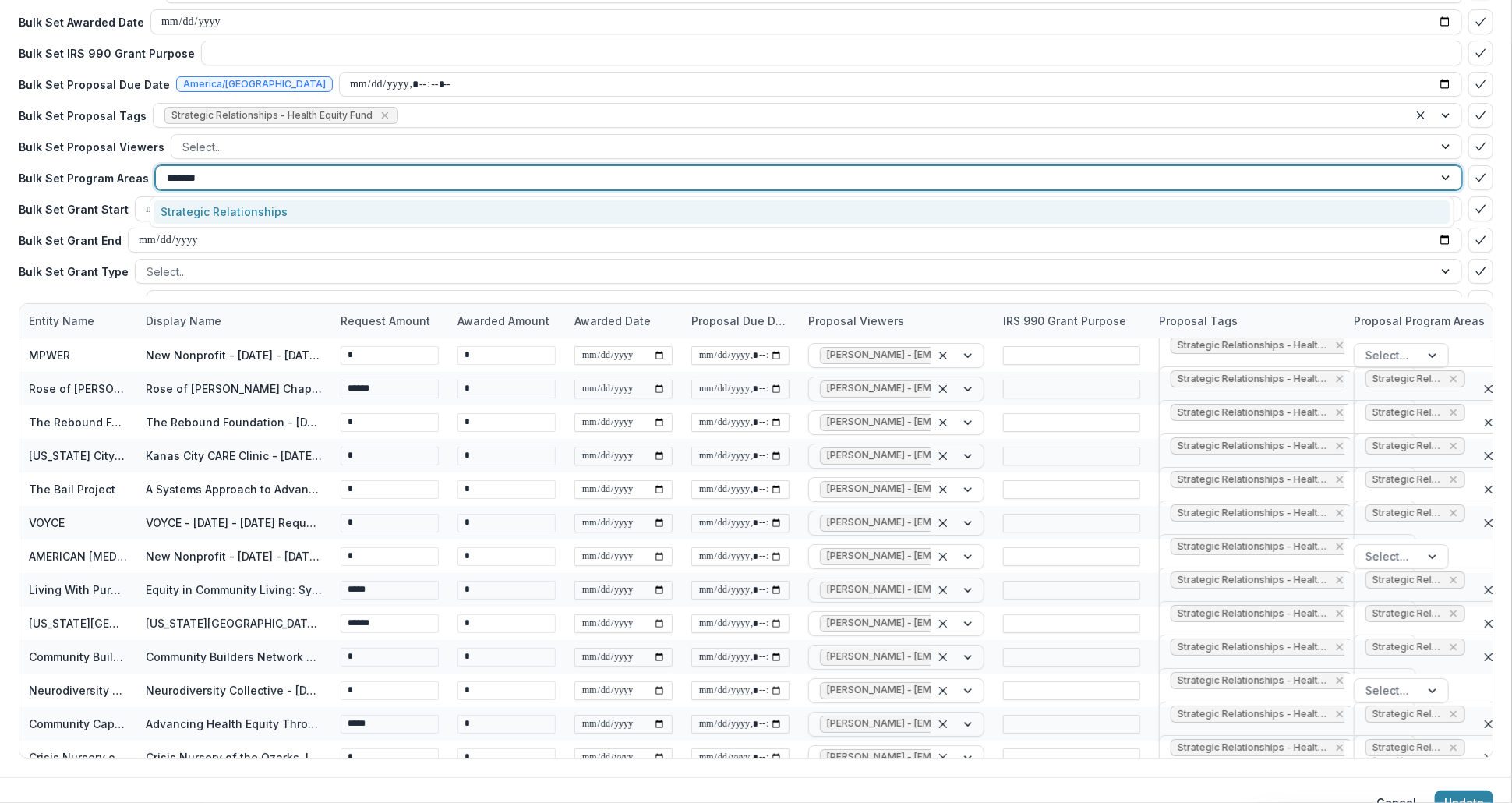
type input "********"
click at [413, 207] on div "Strategic Relationships" at bounding box center [802, 212] width 1298 height 24
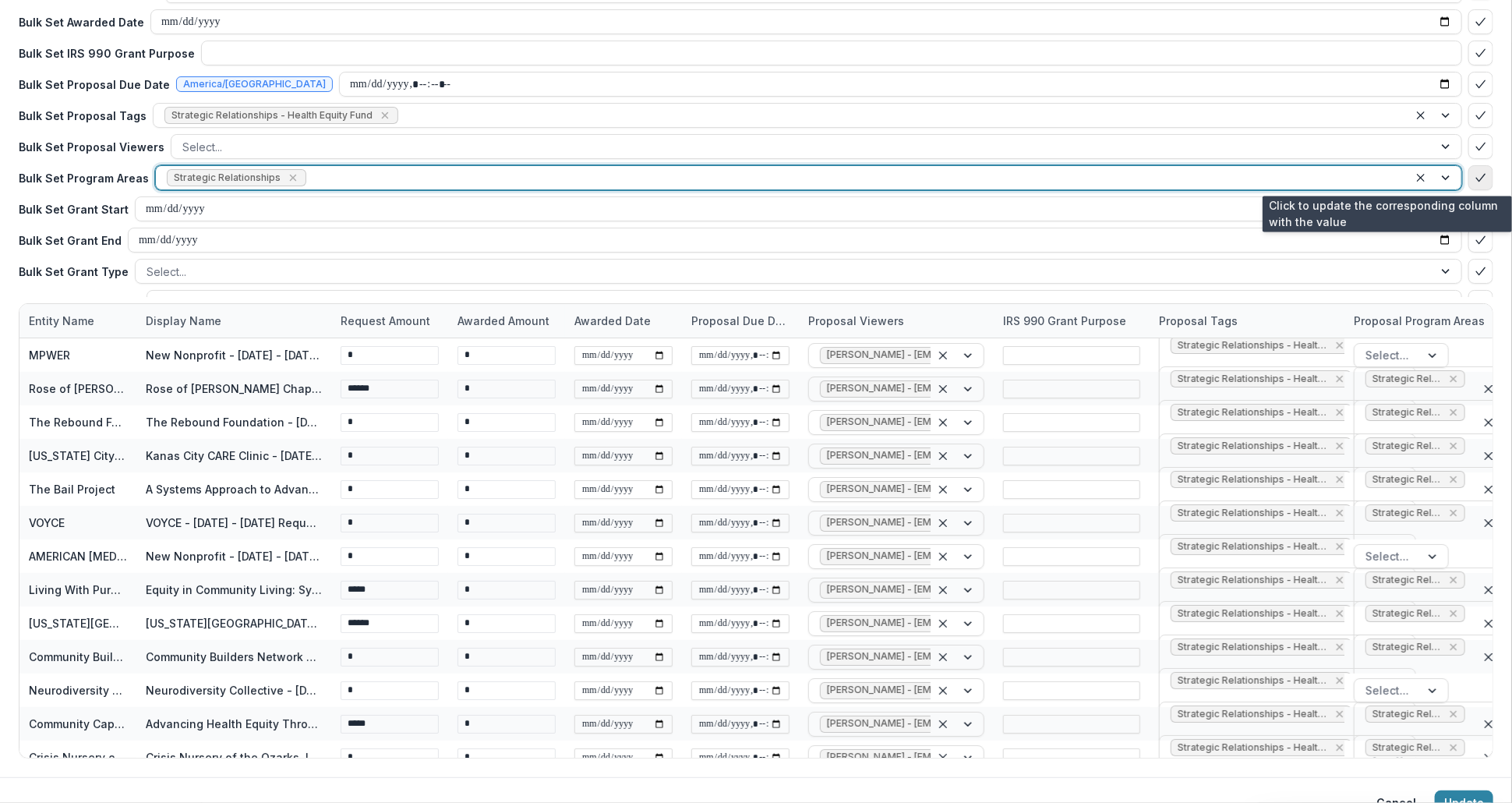
click at [1477, 178] on icon "bulk-confirm-option" at bounding box center [1481, 177] width 13 height 13
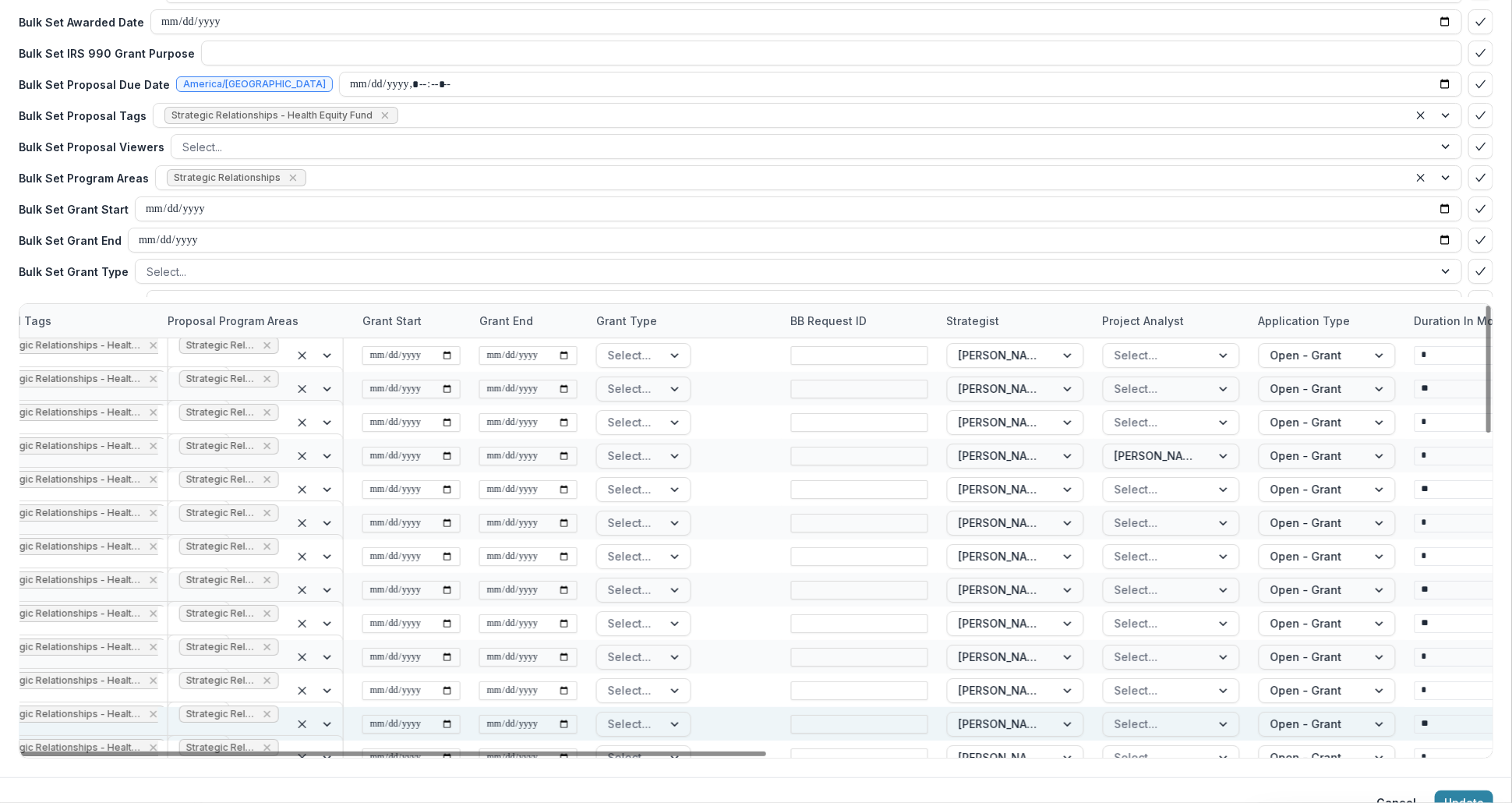
drag, startPoint x: 647, startPoint y: 753, endPoint x: 1248, endPoint y: 727, distance: 601.6
click at [767, 756] on div at bounding box center [393, 753] width 745 height 5
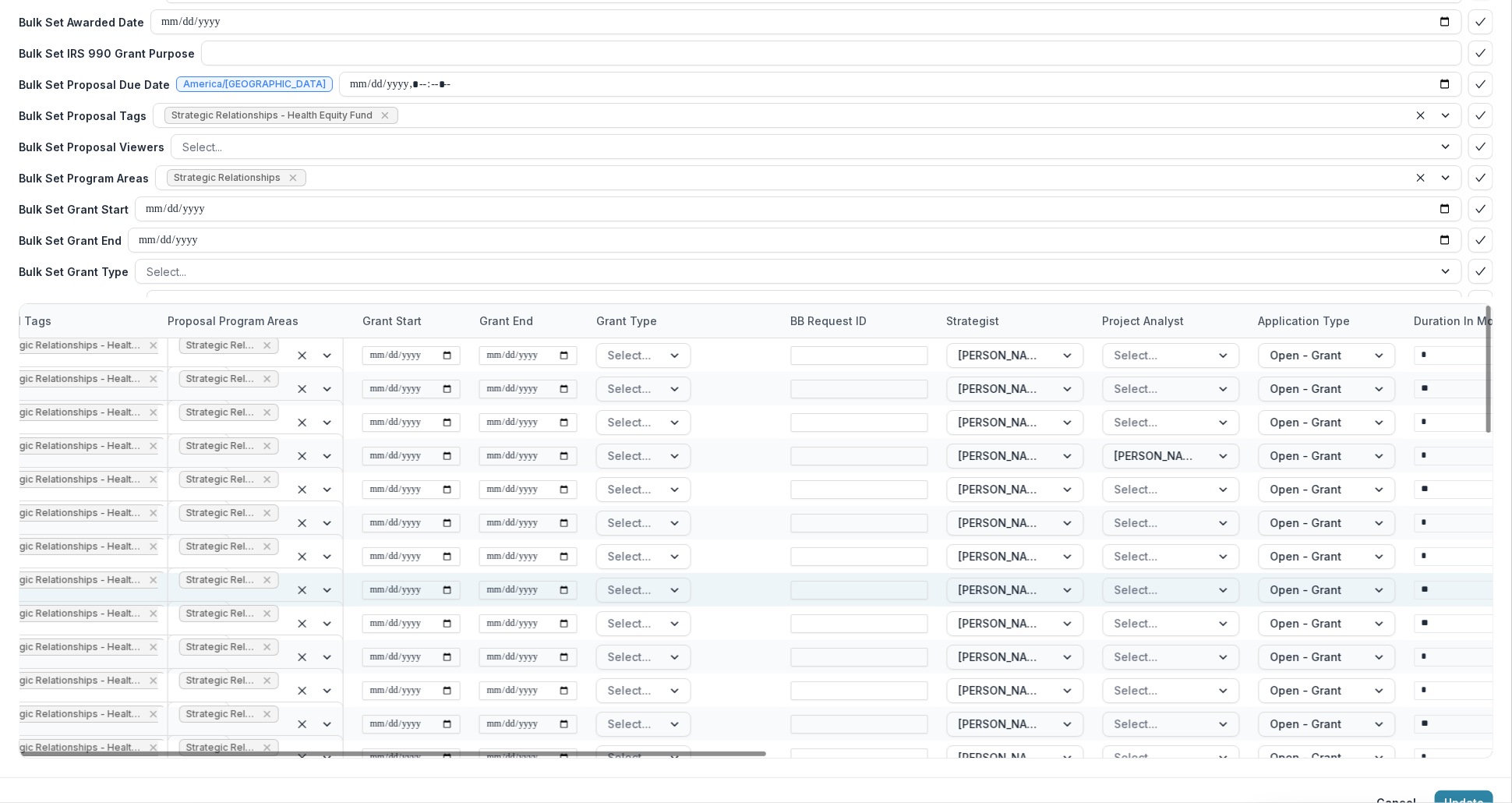
scroll to position [0, 1188]
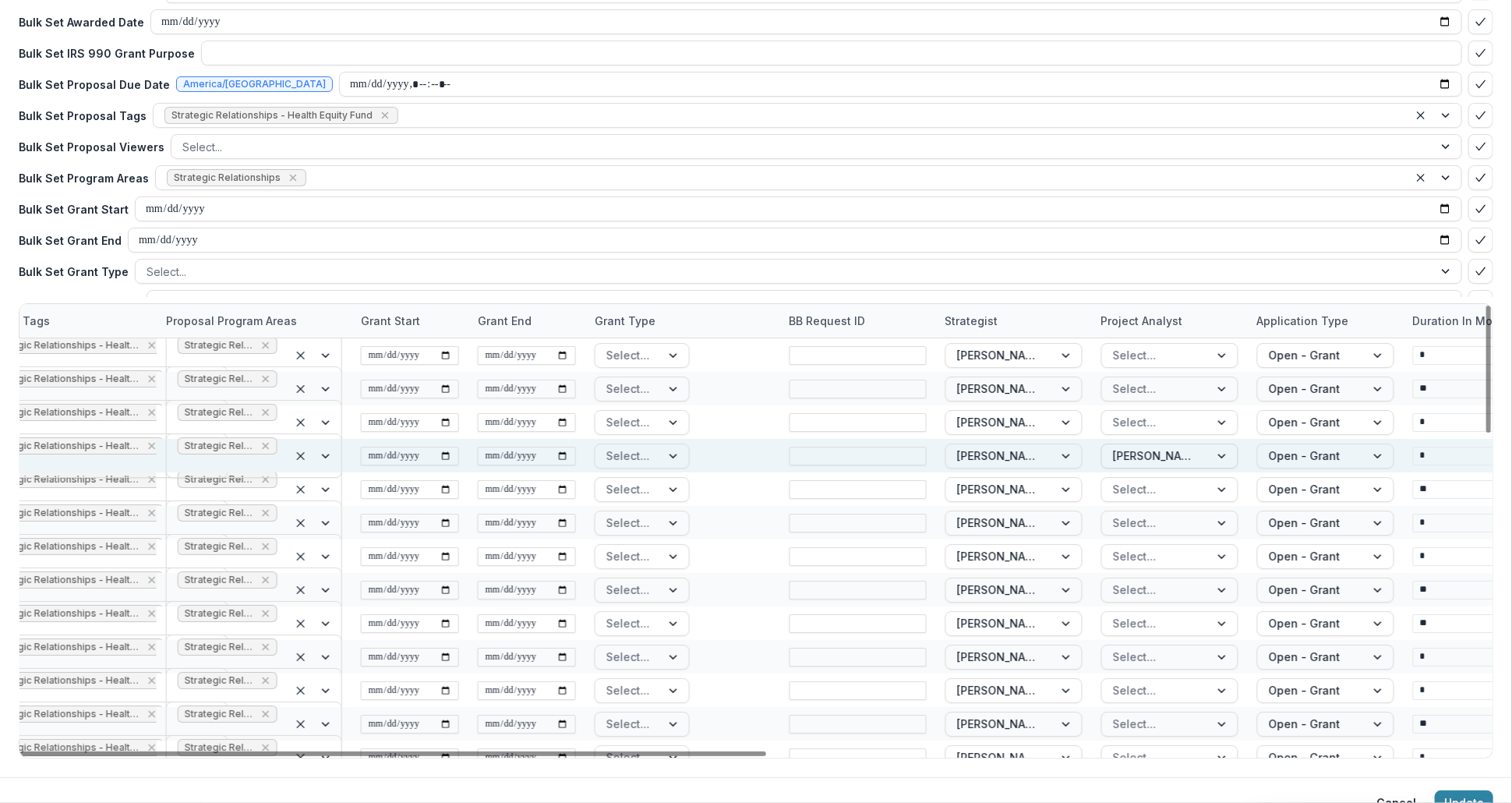
click at [1217, 452] on div at bounding box center [1224, 456] width 28 height 23
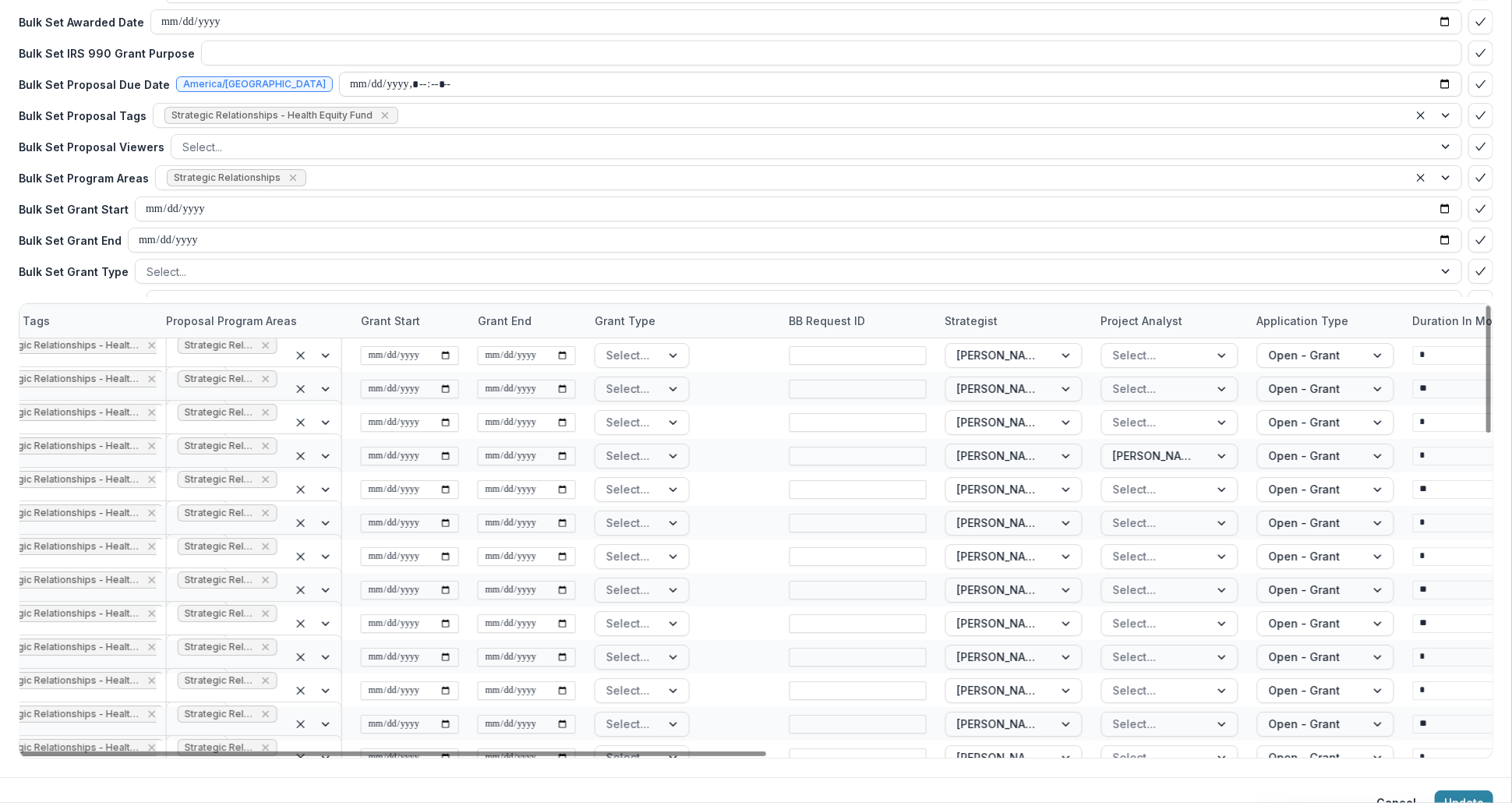
click at [1155, 76] on input "datetime-local" at bounding box center [901, 84] width 1123 height 25
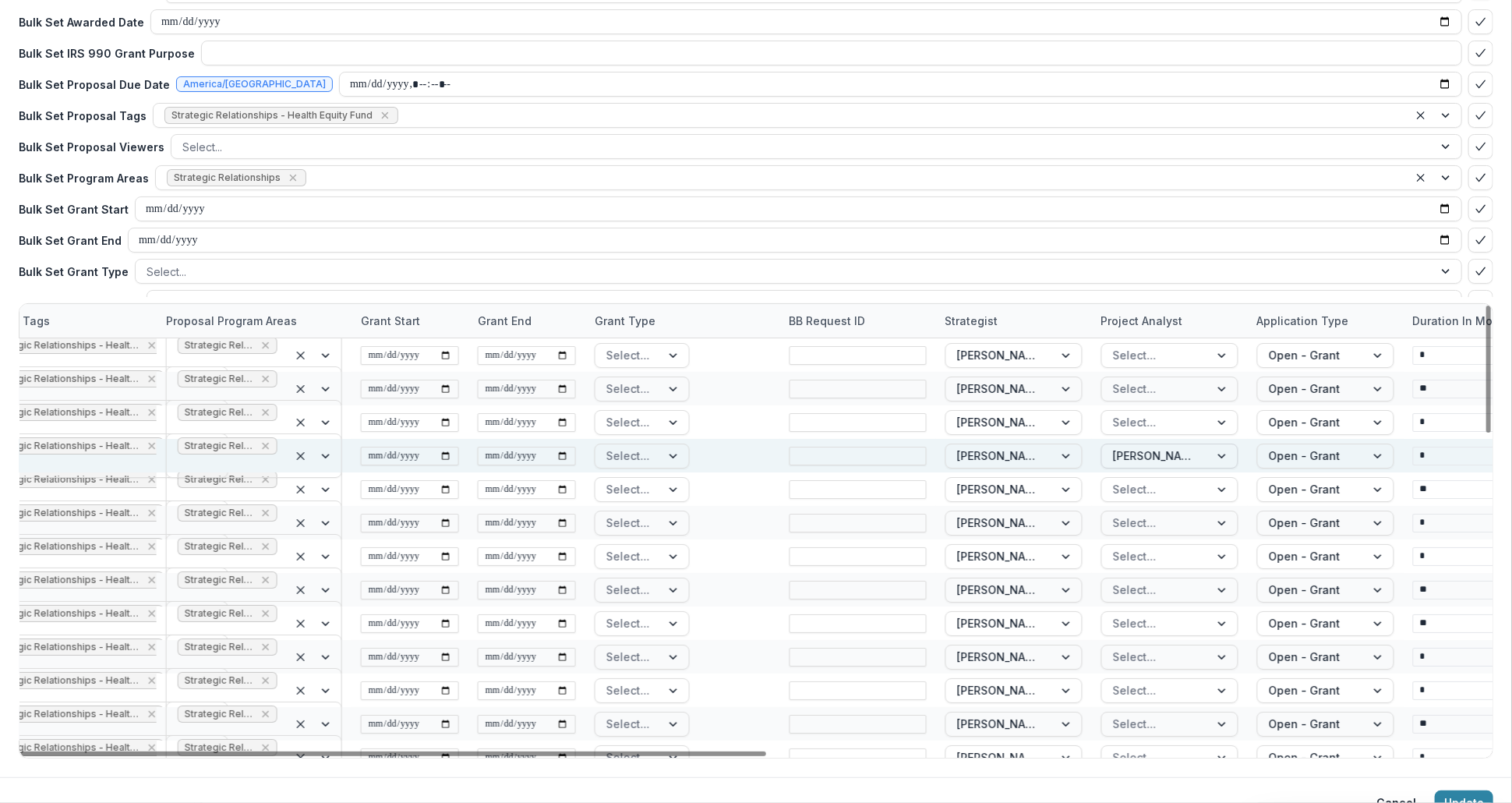
click at [1224, 456] on div at bounding box center [1224, 456] width 28 height 23
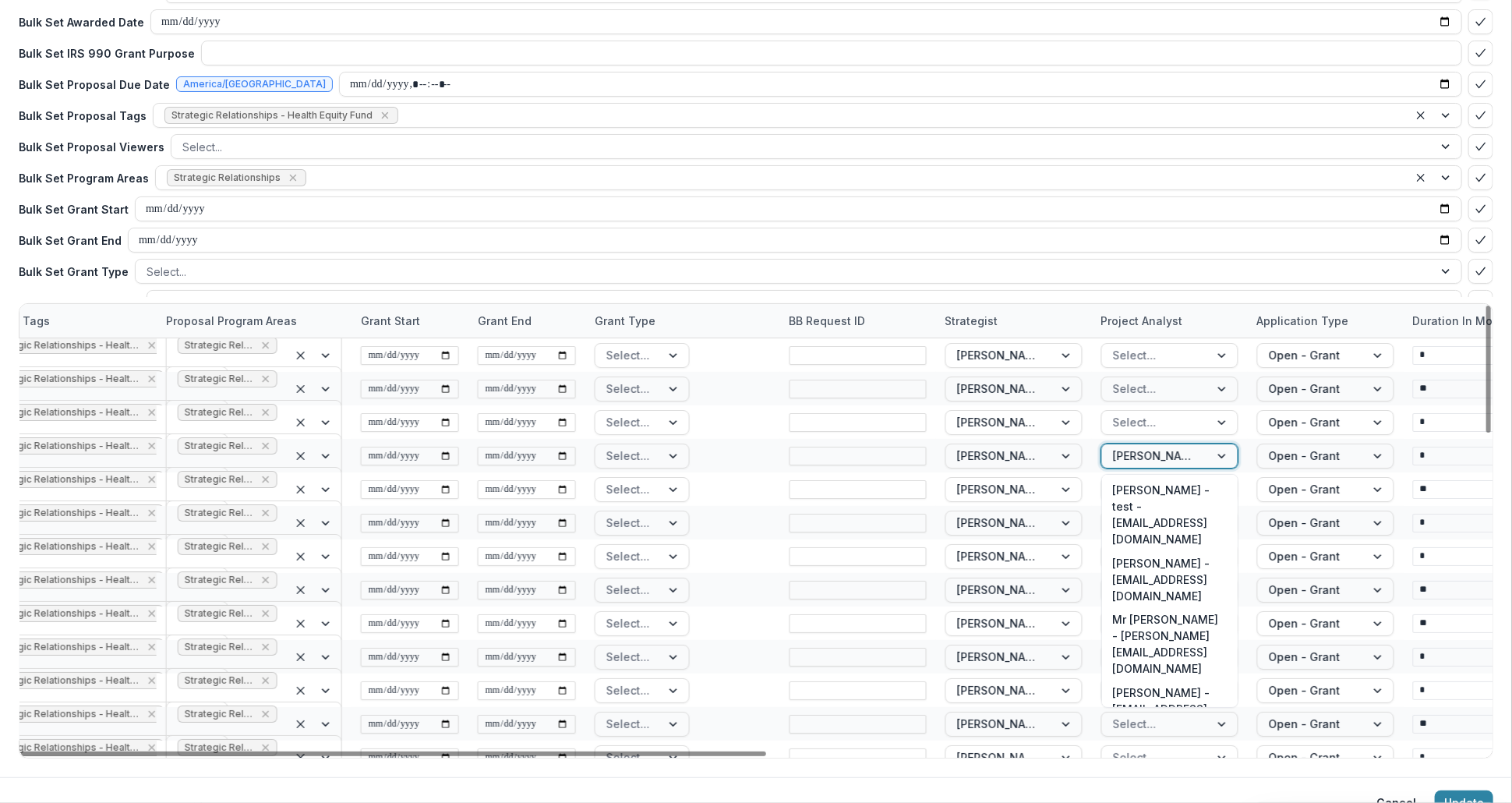
click at [1146, 224] on div "Need Help? See how bulk update works Bulk Set Request Amount ** Bulk Set Awarde…" at bounding box center [756, 141] width 1475 height 312
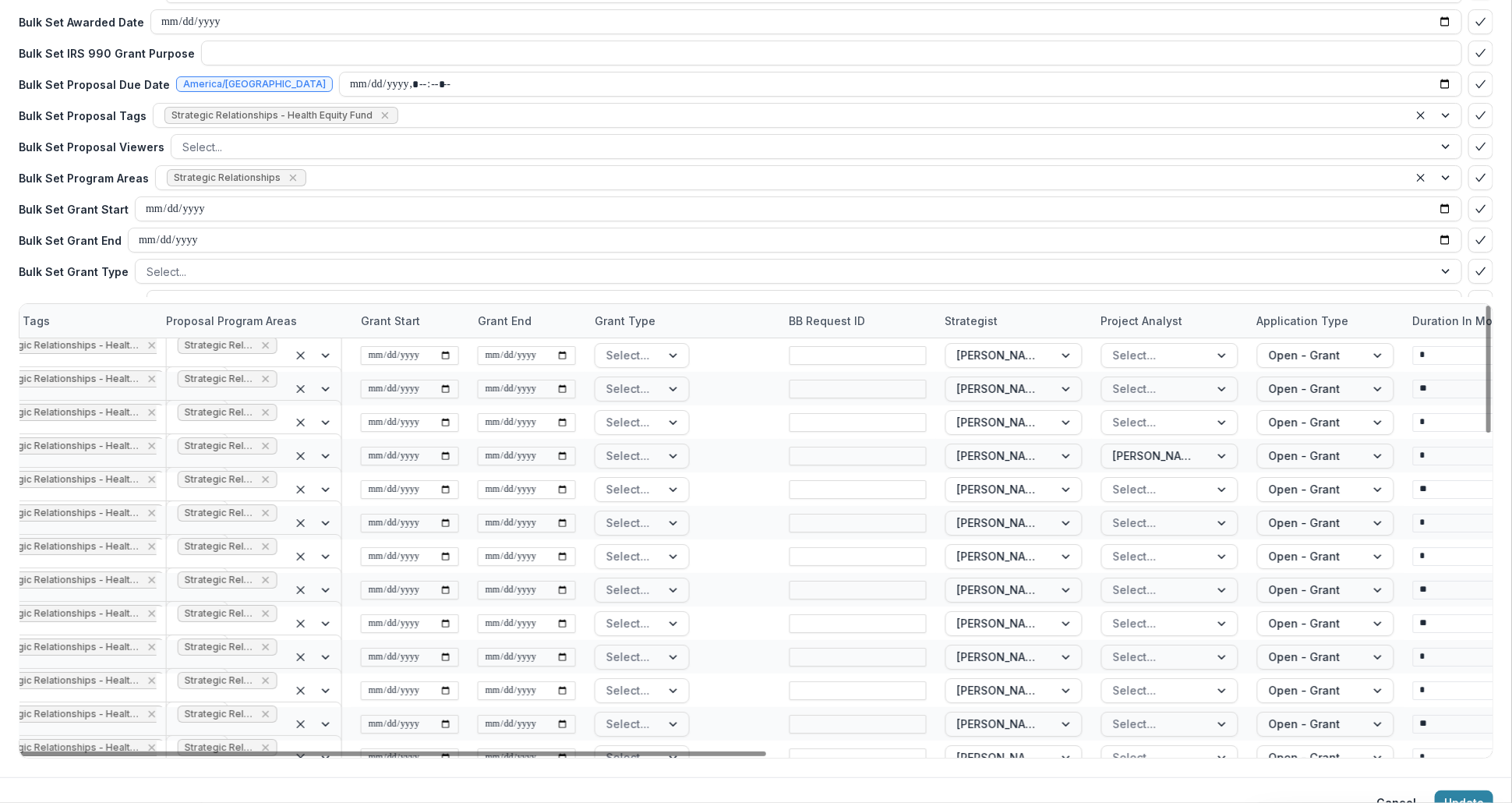
scroll to position [0, 0]
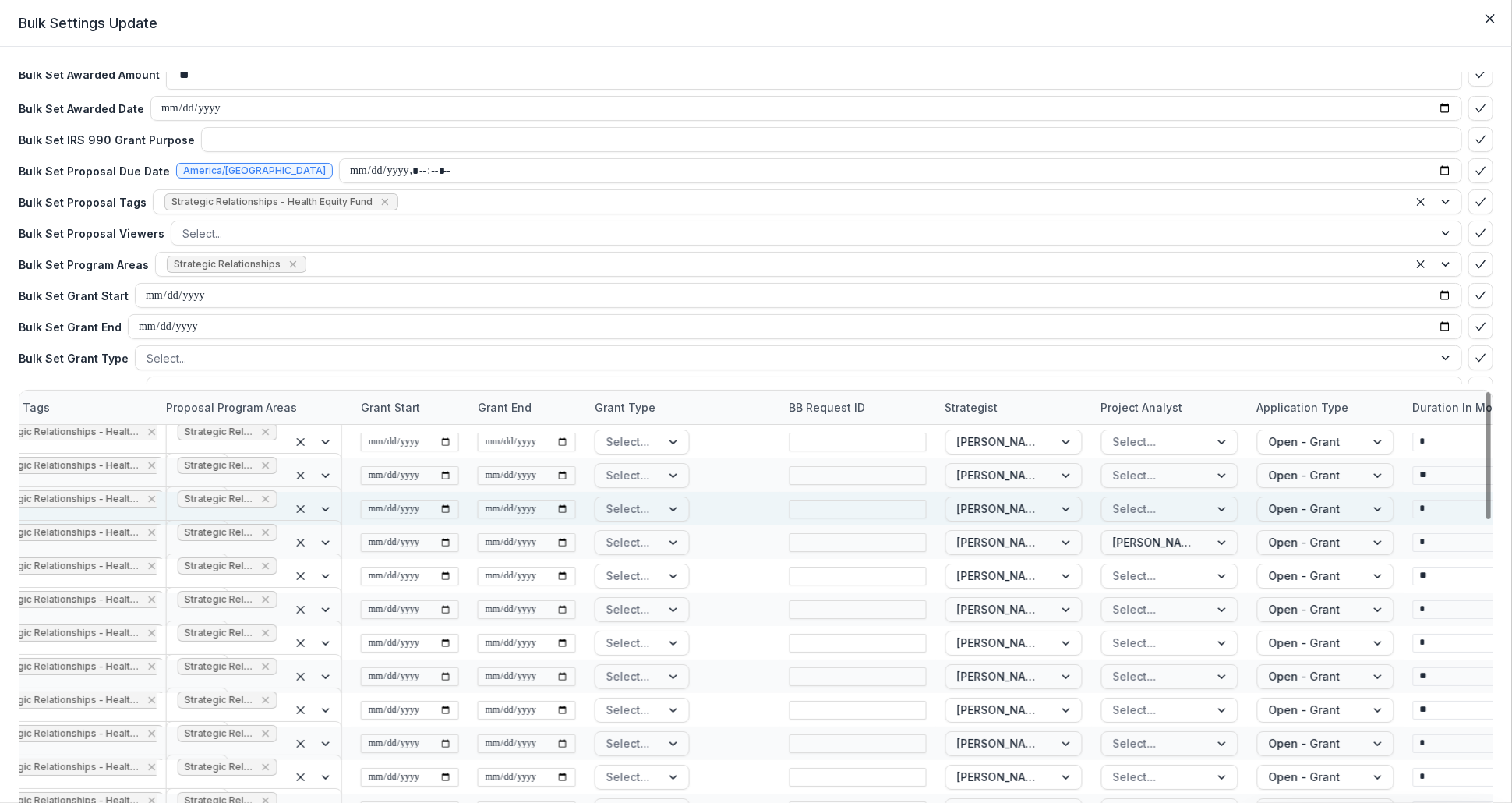
click at [749, 511] on div "Select..." at bounding box center [683, 508] width 195 height 34
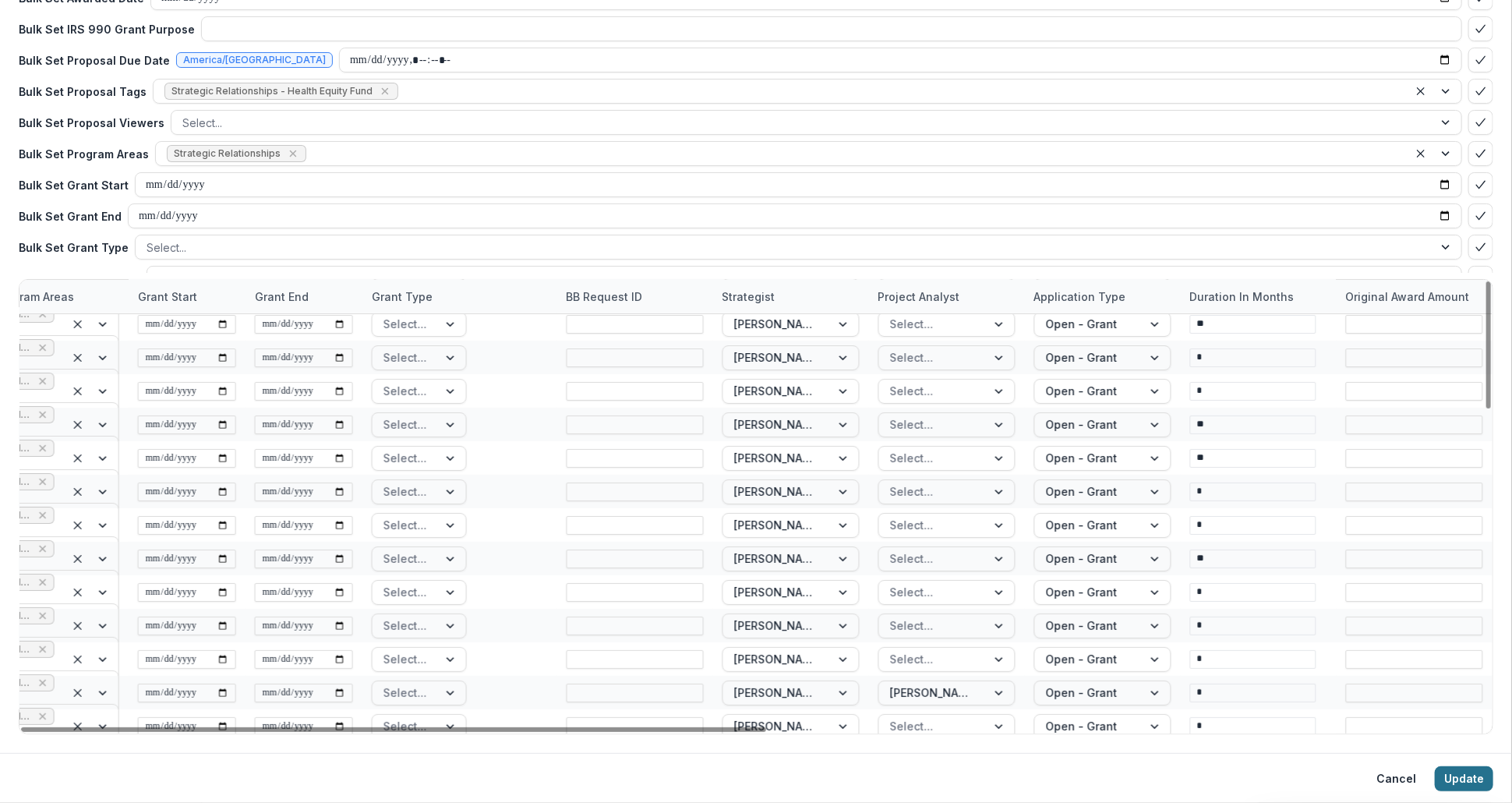
scroll to position [346, 1414]
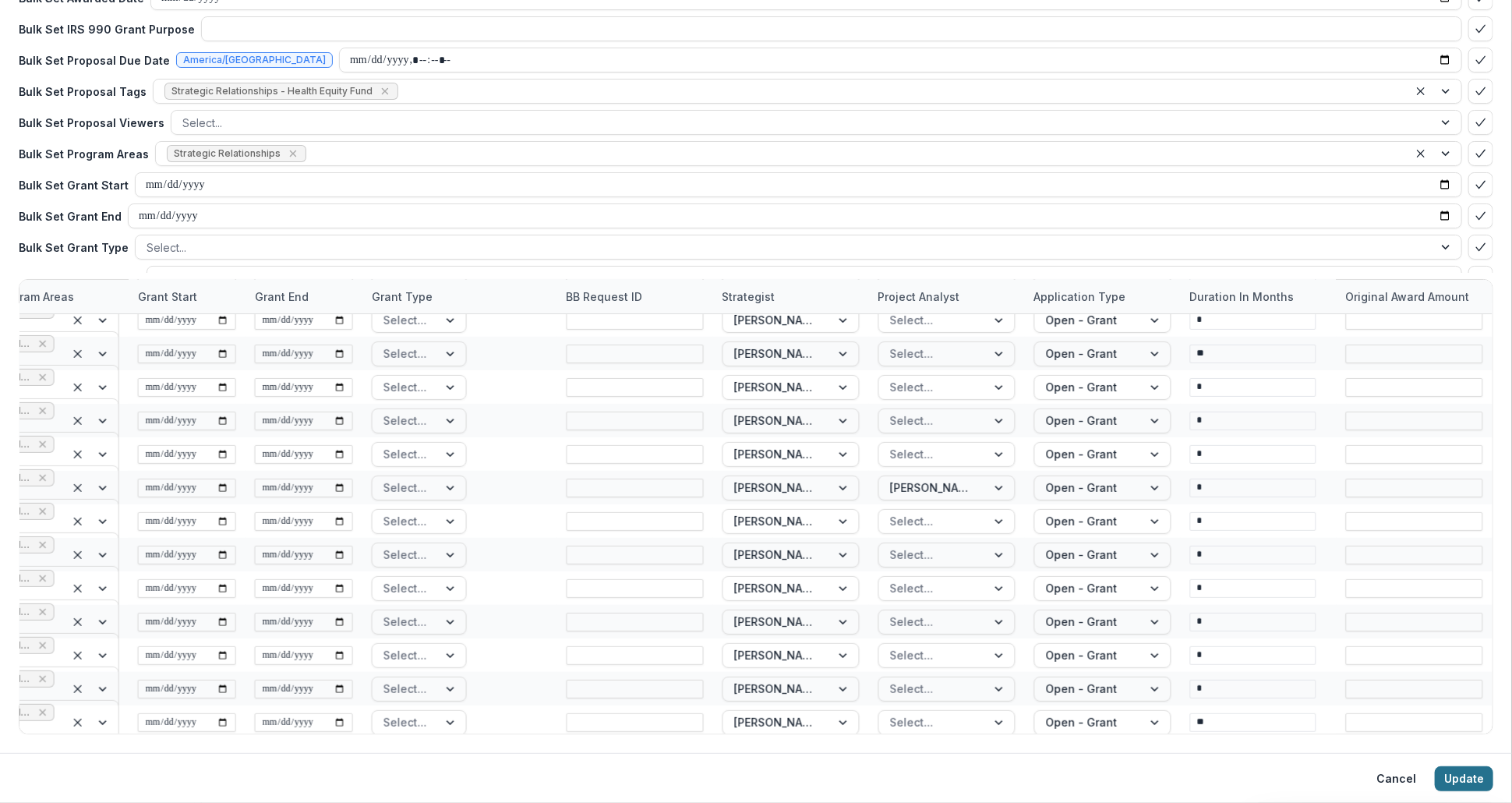
click at [1474, 780] on button "Update" at bounding box center [1465, 779] width 58 height 25
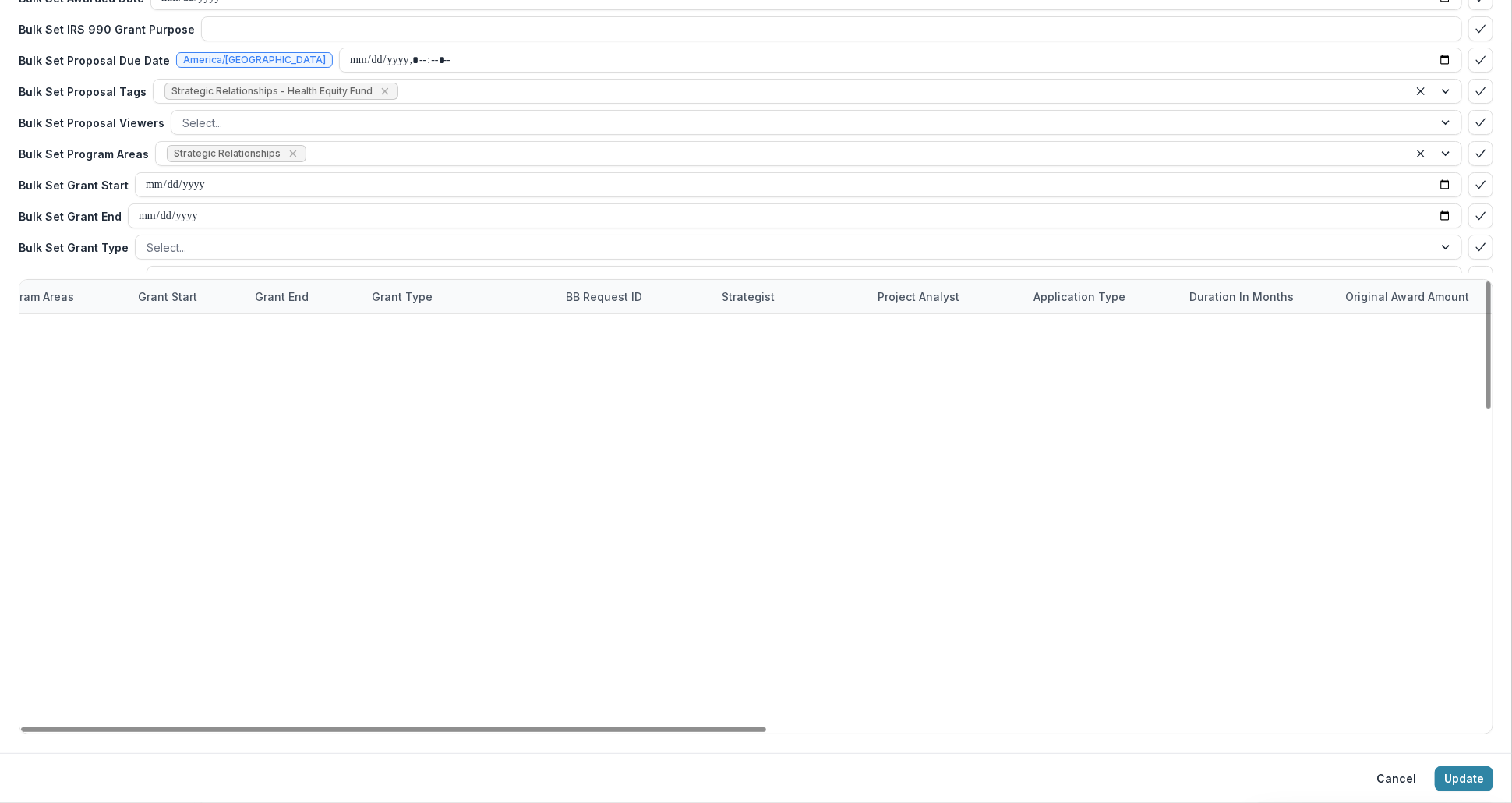
scroll to position [0, 1414]
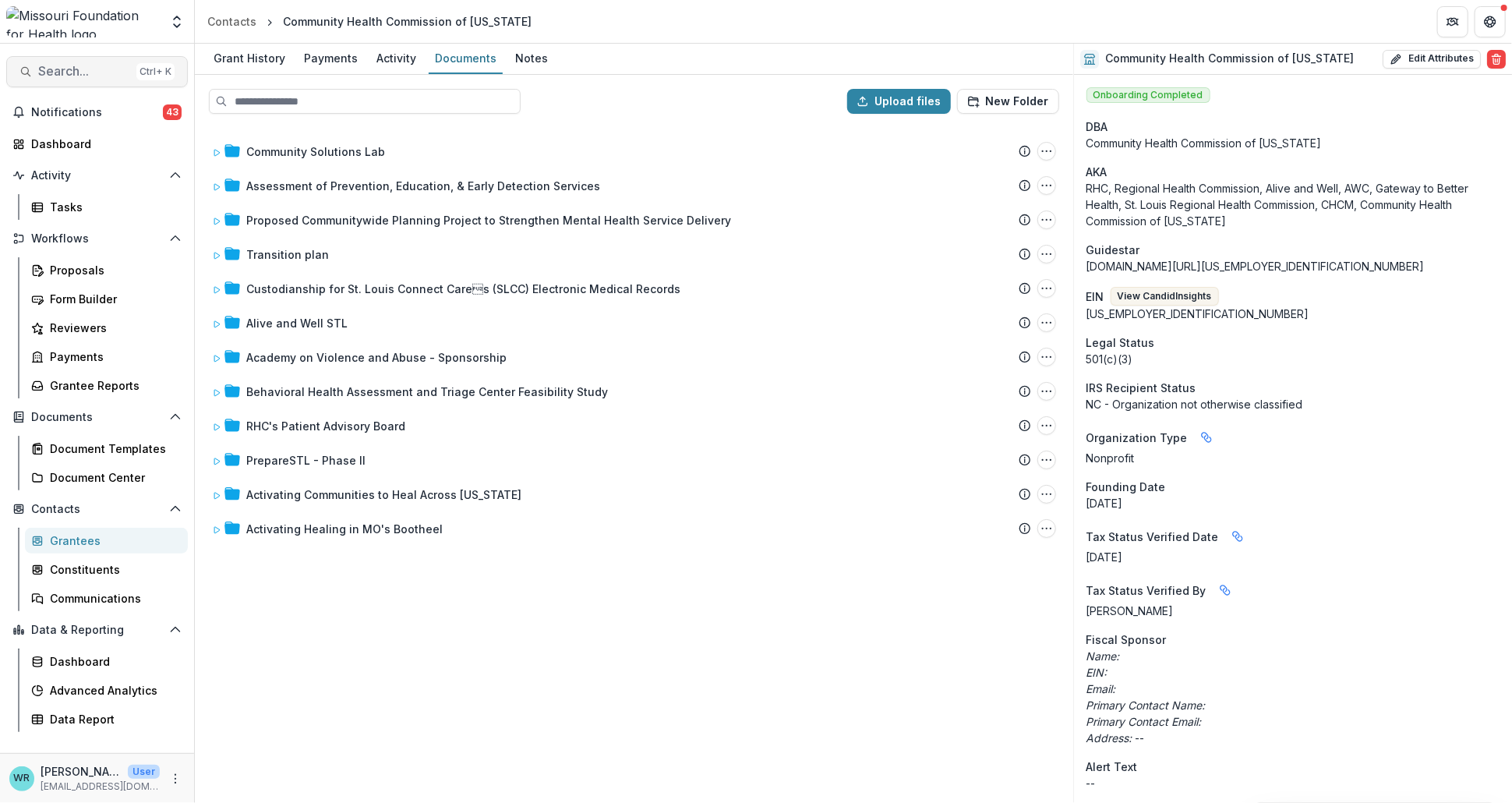
click at [84, 67] on span "Search..." at bounding box center [84, 71] width 92 height 14
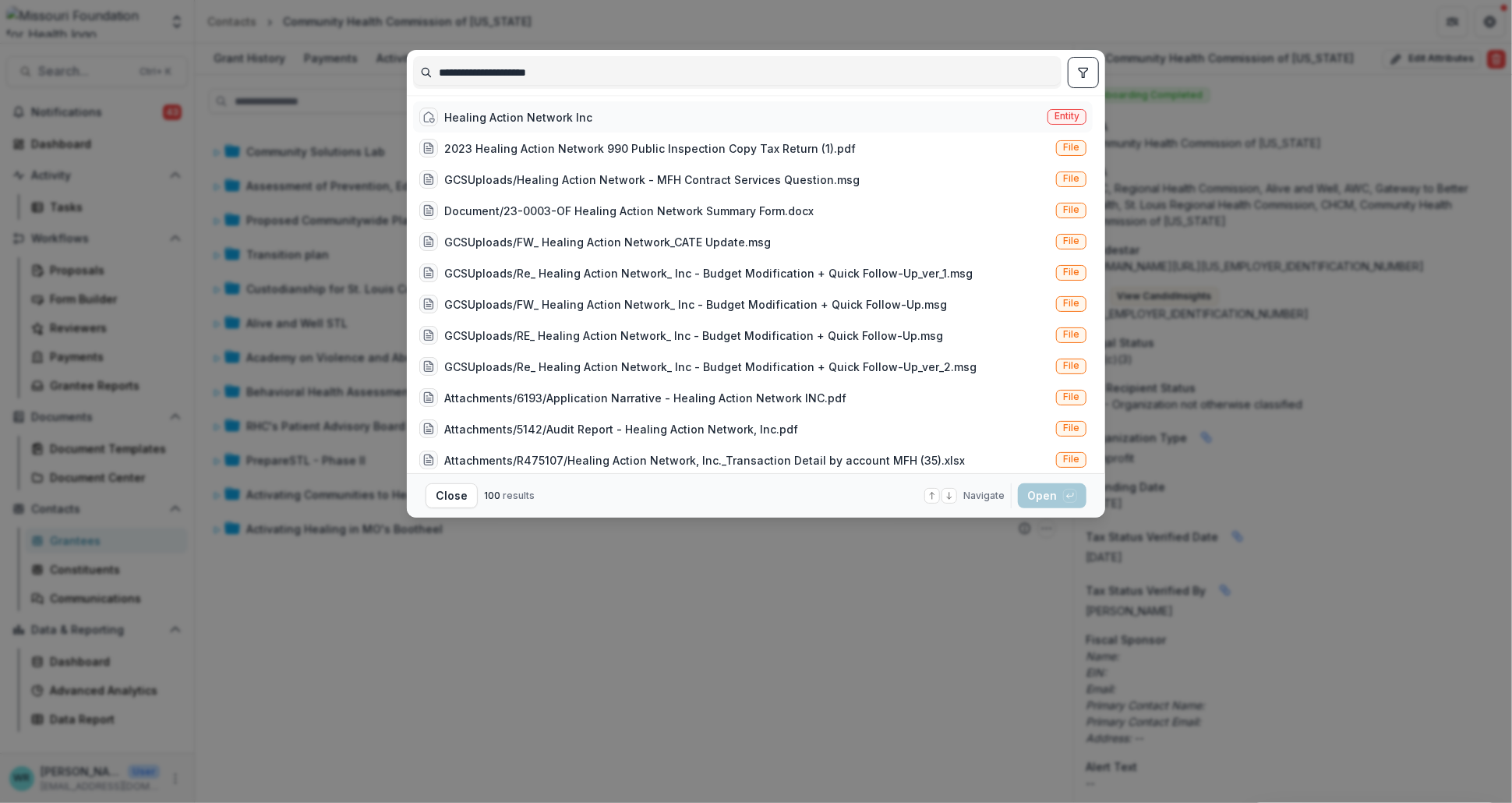
type input "**********"
click at [1060, 112] on span "Entity" at bounding box center [1067, 116] width 25 height 11
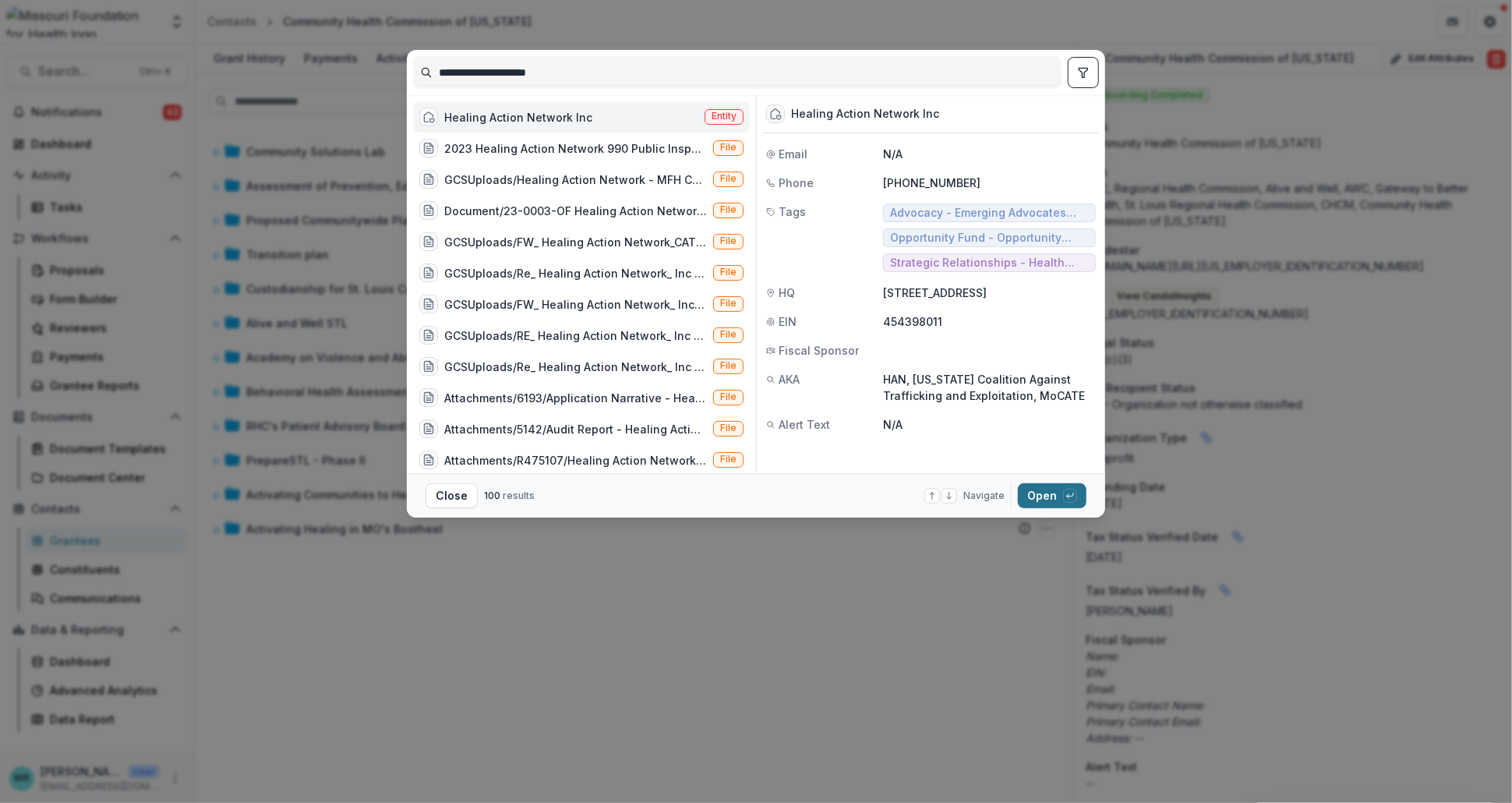
click at [1054, 497] on button "Open with enter key" at bounding box center [1052, 496] width 69 height 25
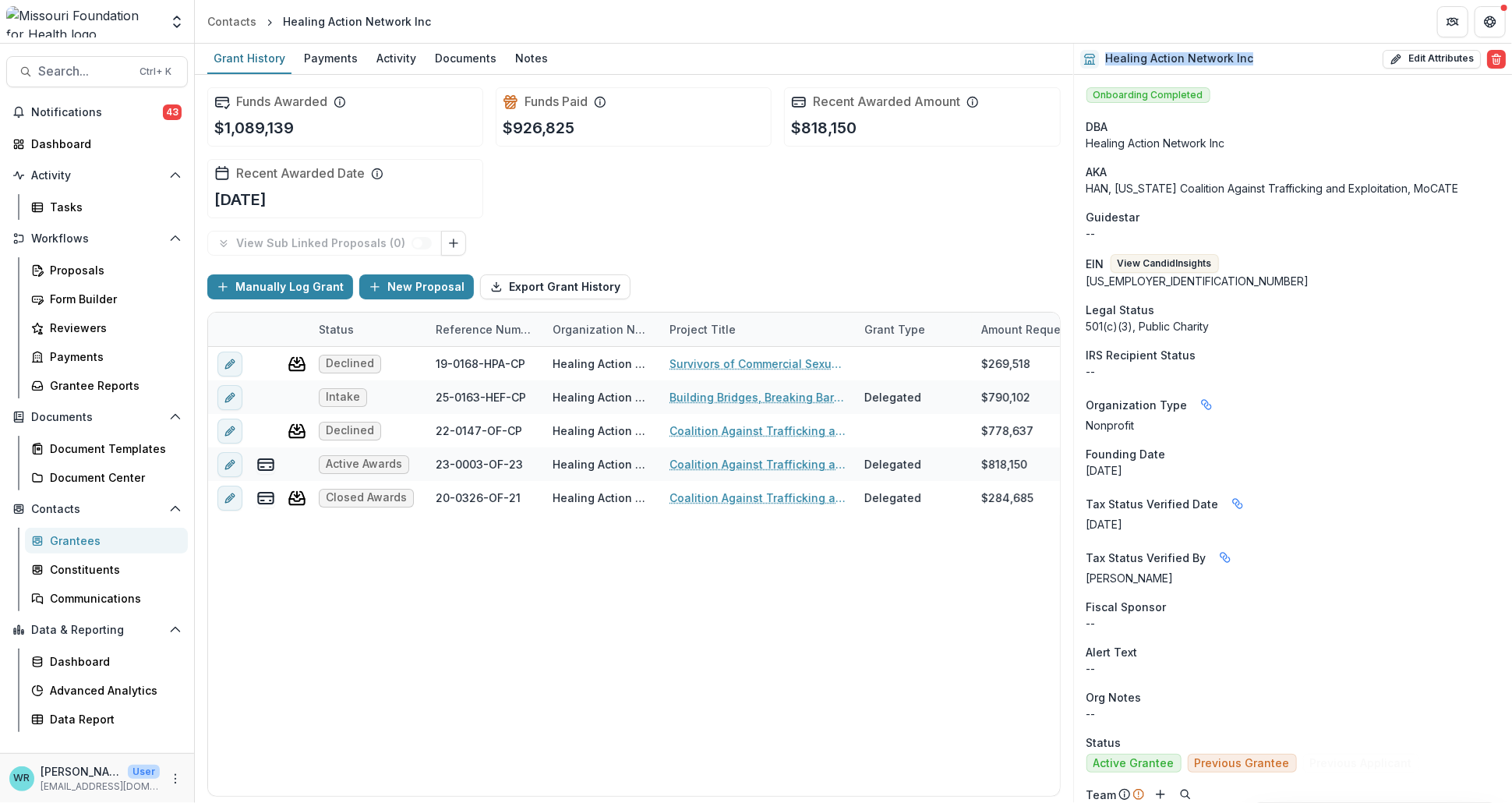
drag, startPoint x: 1271, startPoint y: 60, endPoint x: 1098, endPoint y: 51, distance: 173.2
click at [1098, 51] on div "Healing Action Network Inc Edit Attributes Are you sure? This action will perma…" at bounding box center [1293, 59] width 438 height 31
copy h2 "Healing Action Network Inc"
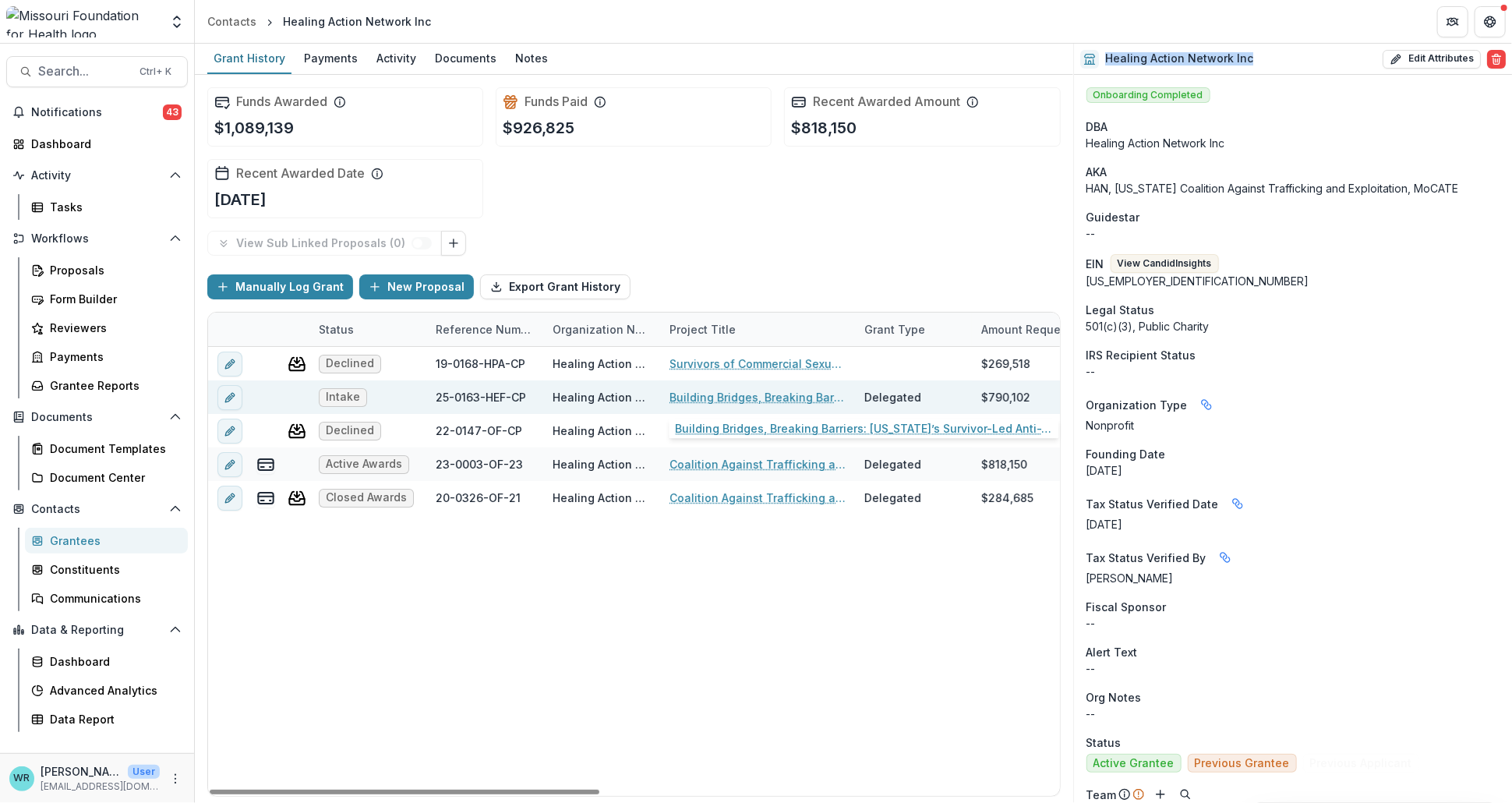
click at [705, 397] on link "Building Bridges, Breaking Barriers: [US_STATE]’s Survivor-Led Anti-Trafficking…" at bounding box center [758, 396] width 176 height 16
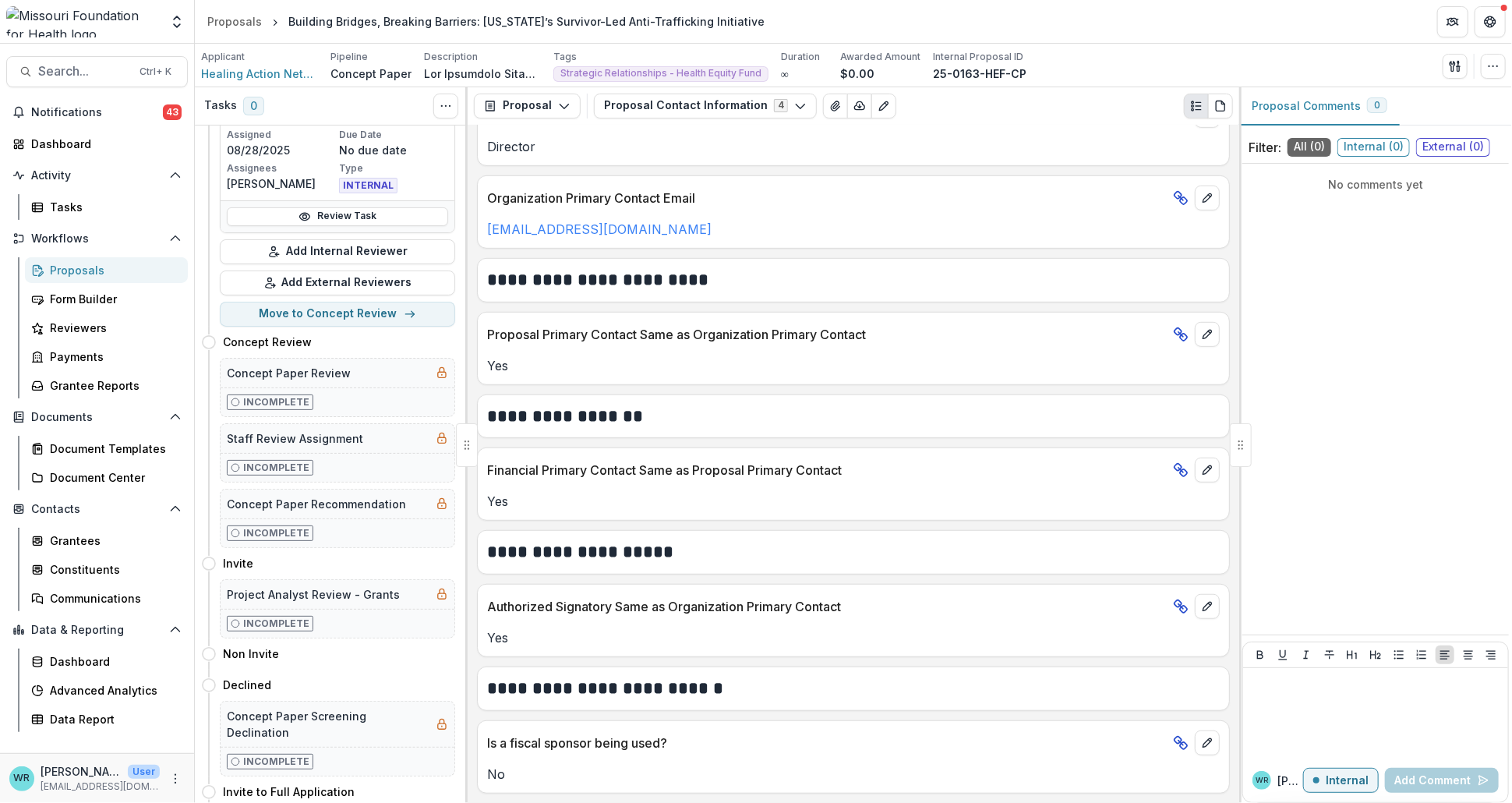
scroll to position [753, 0]
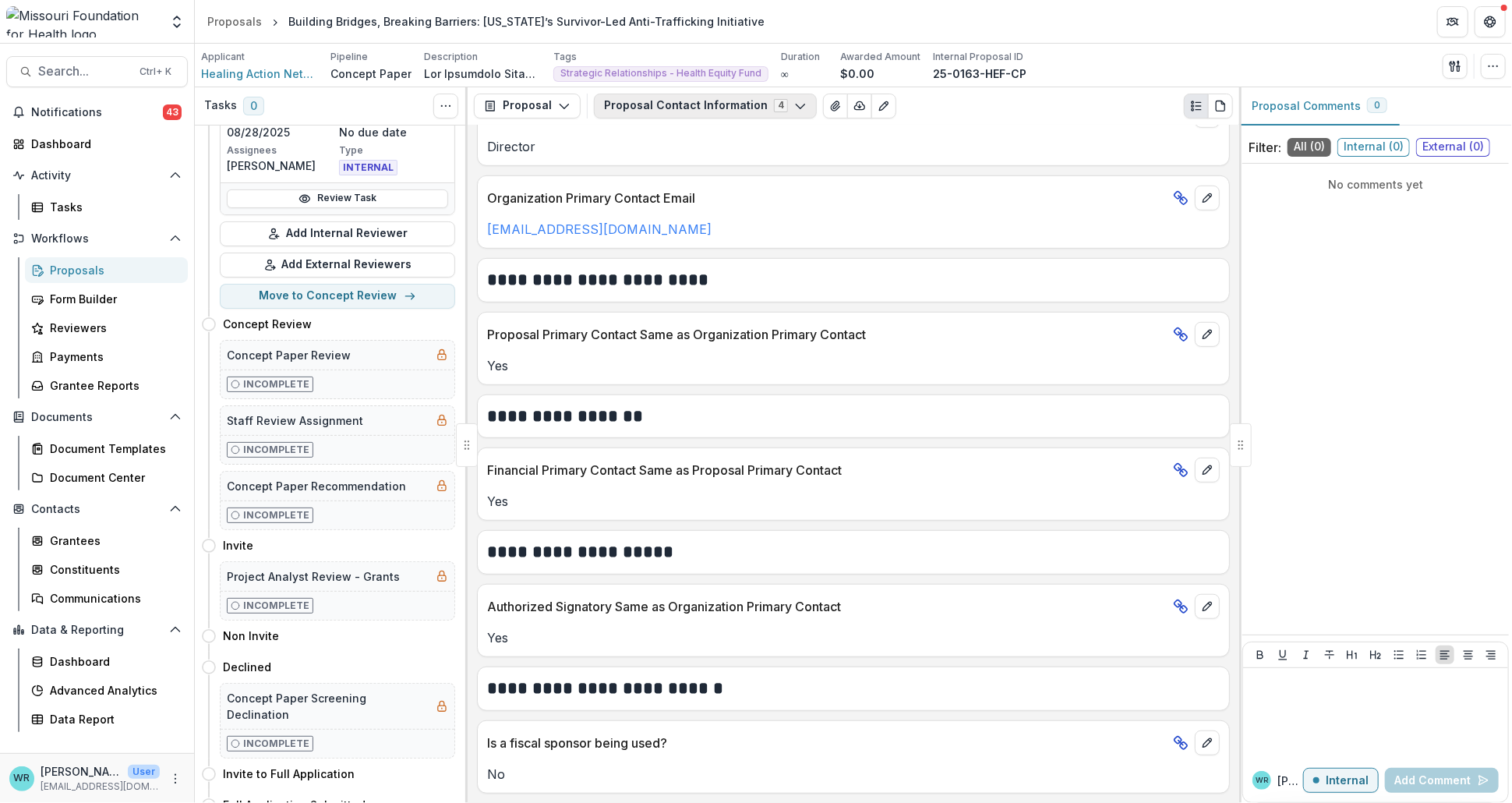
click at [796, 106] on polyline "button" at bounding box center [800, 105] width 9 height 5
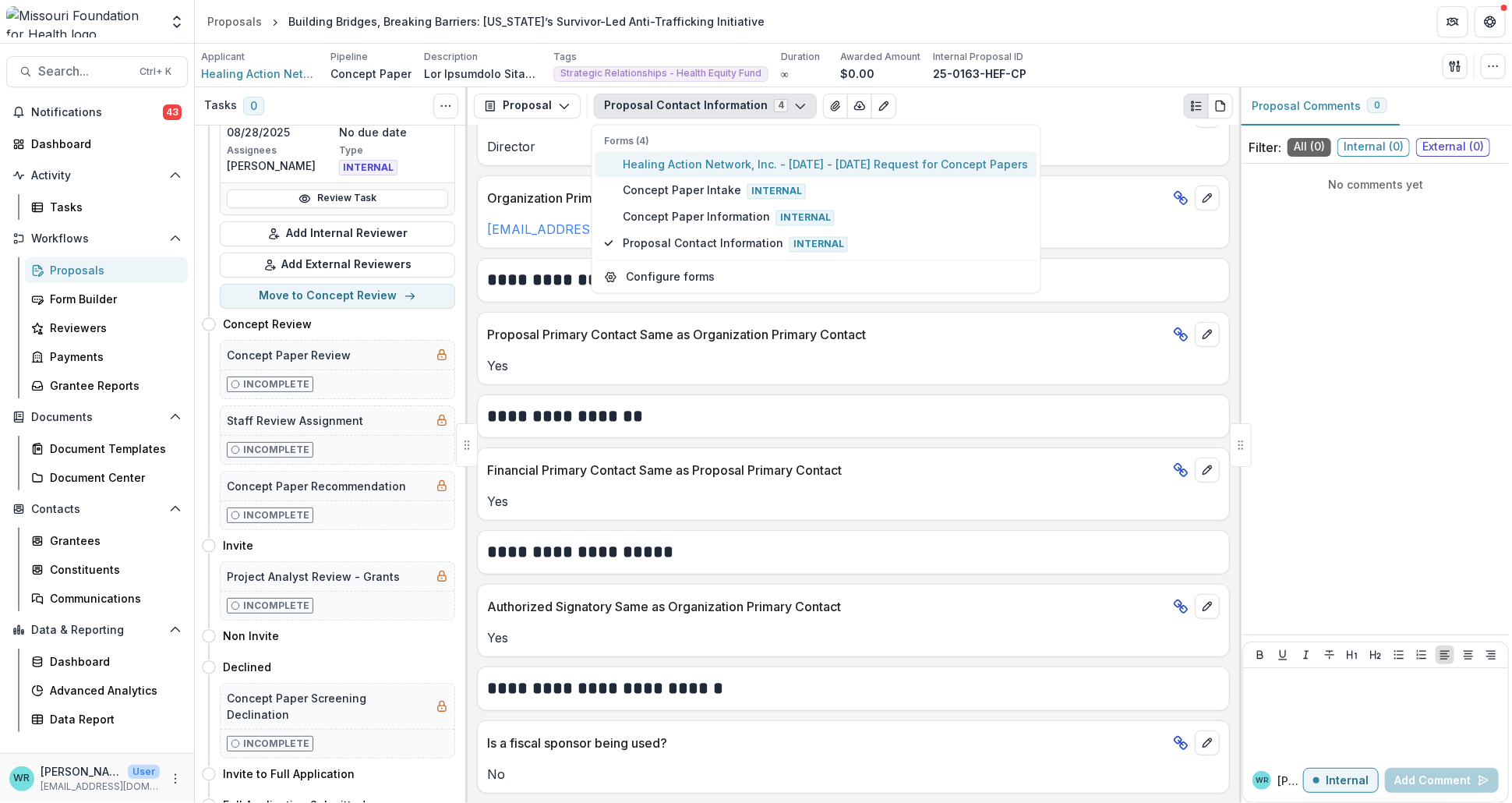
click at [742, 161] on span "Healing Action Network, Inc. - [DATE] - [DATE] Request for Concept Papers" at bounding box center [825, 163] width 405 height 16
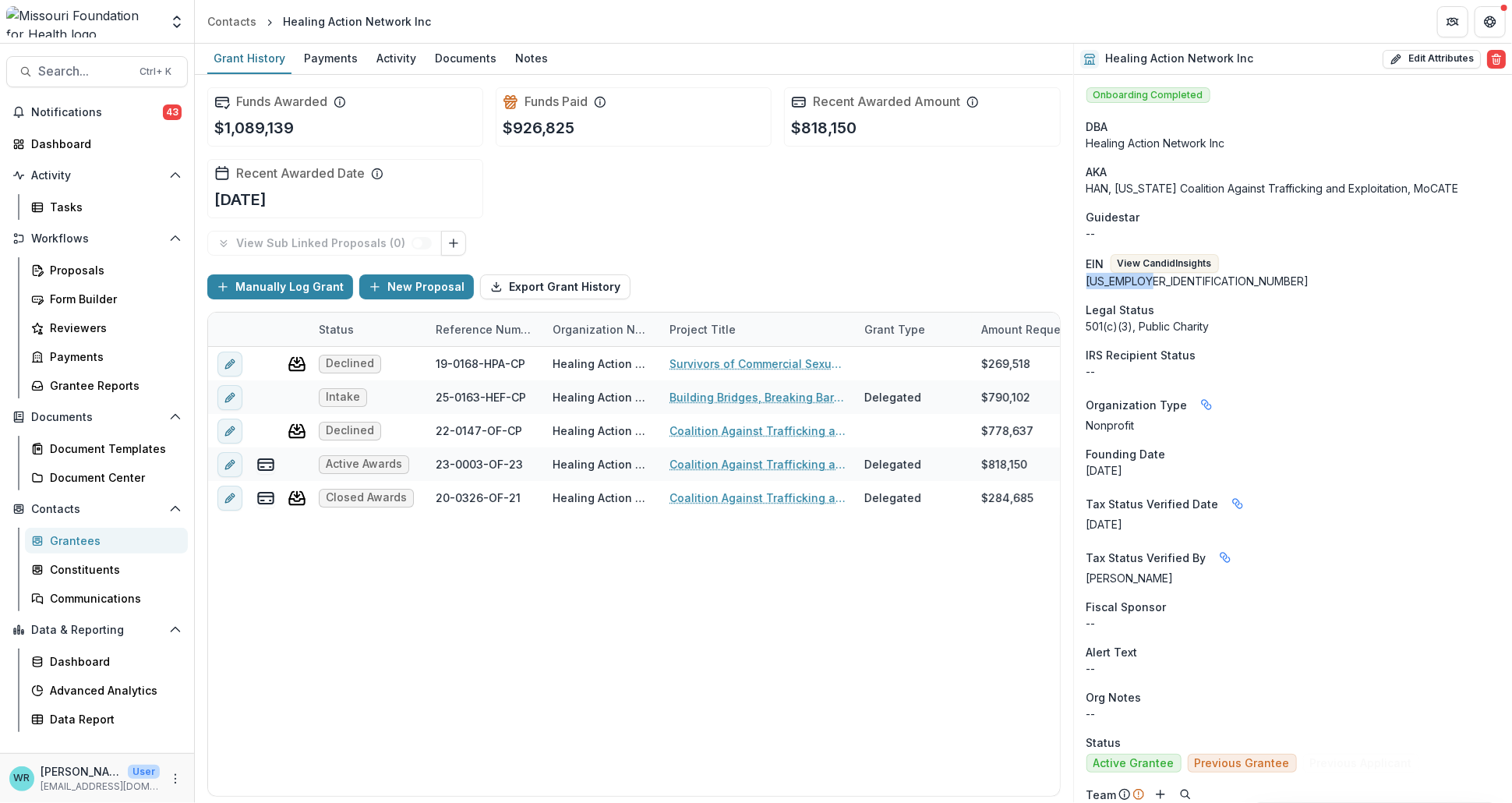
drag, startPoint x: 1150, startPoint y: 284, endPoint x: 1085, endPoint y: 285, distance: 65.0
copy div "[US_EMPLOYER_IDENTIFICATION_NUMBER]"
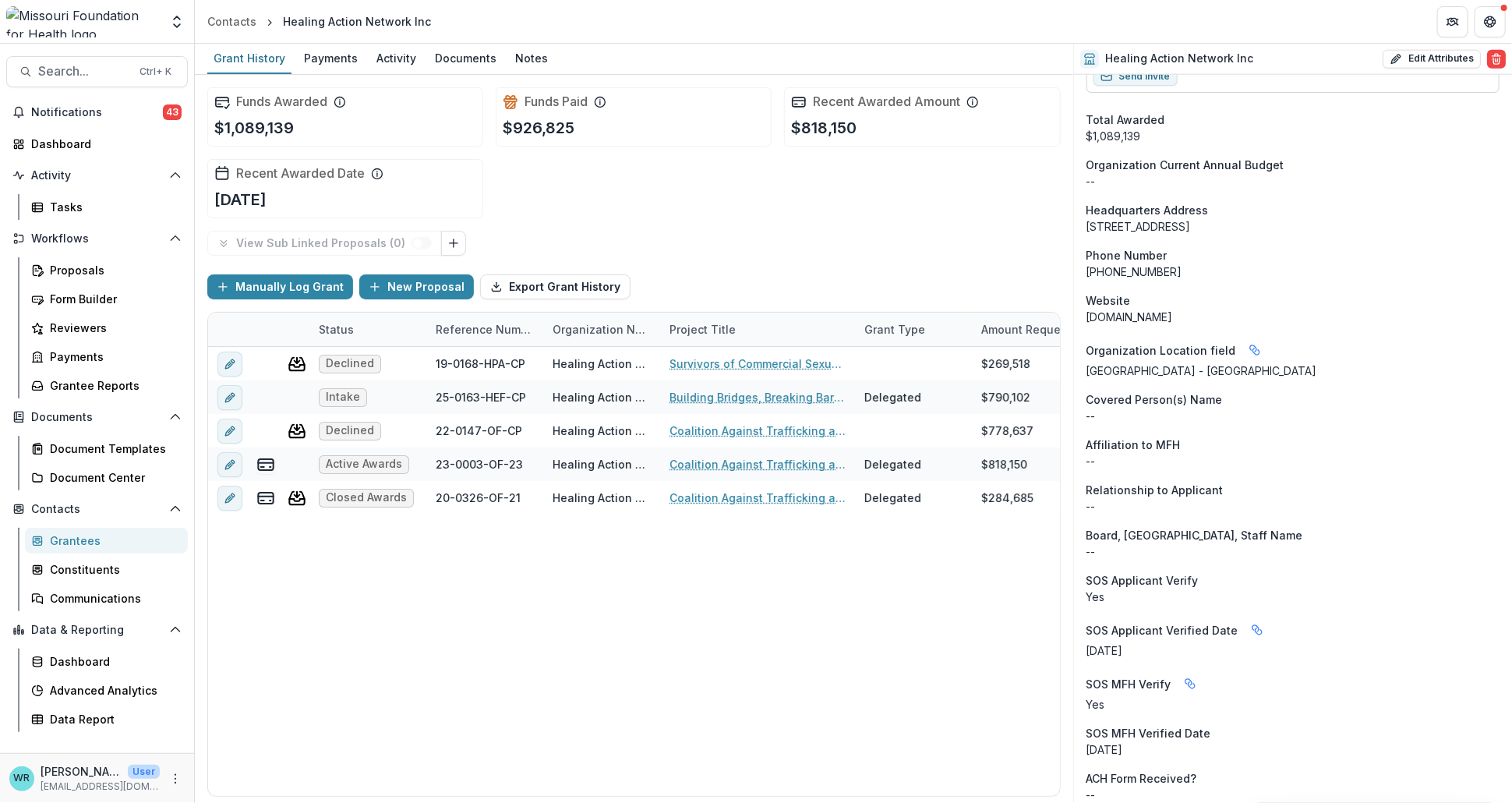
scroll to position [1385, 0]
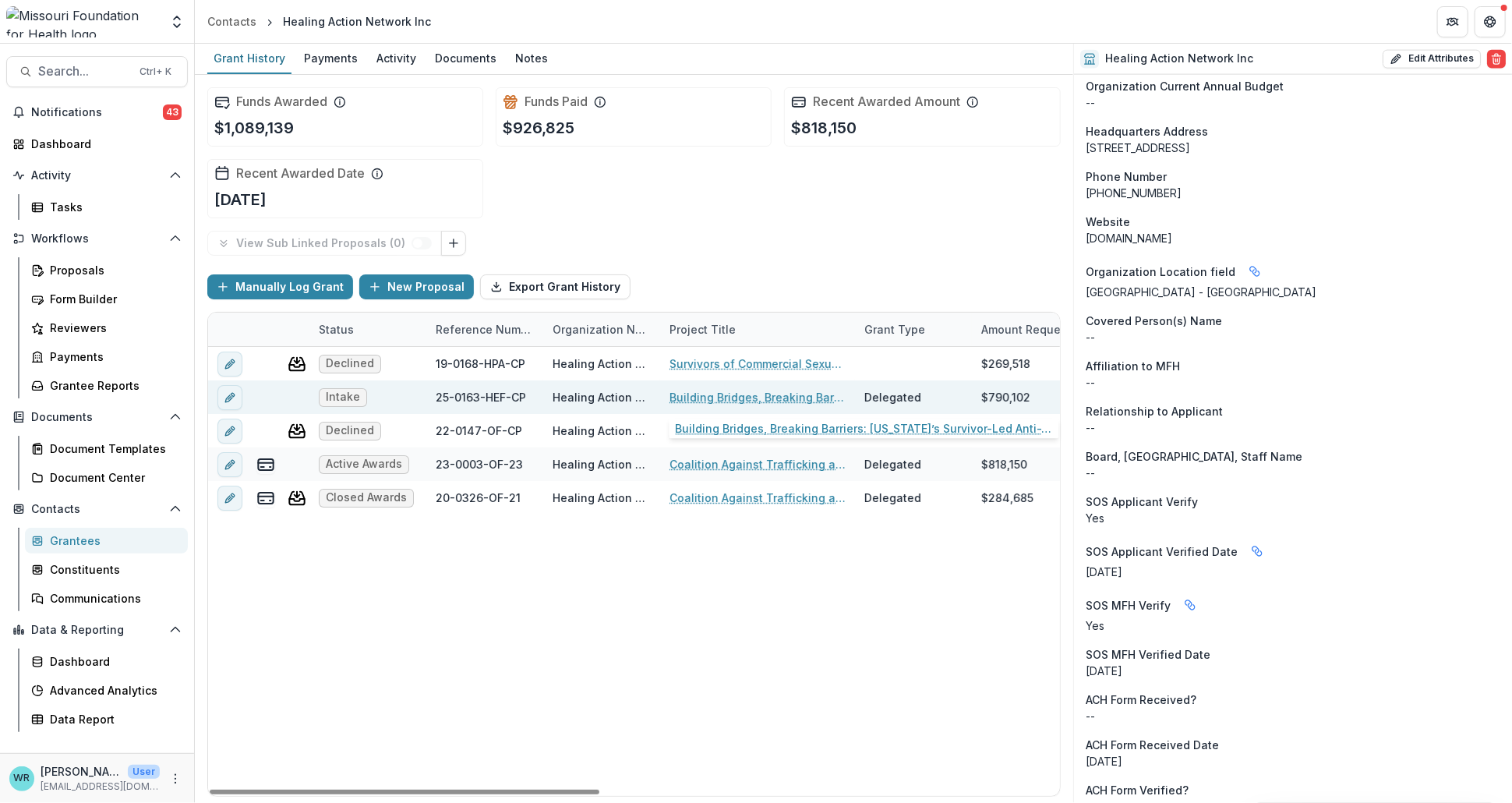
click at [770, 392] on link "Building Bridges, Breaking Barriers: [US_STATE]’s Survivor-Led Anti-Trafficking…" at bounding box center [758, 396] width 176 height 16
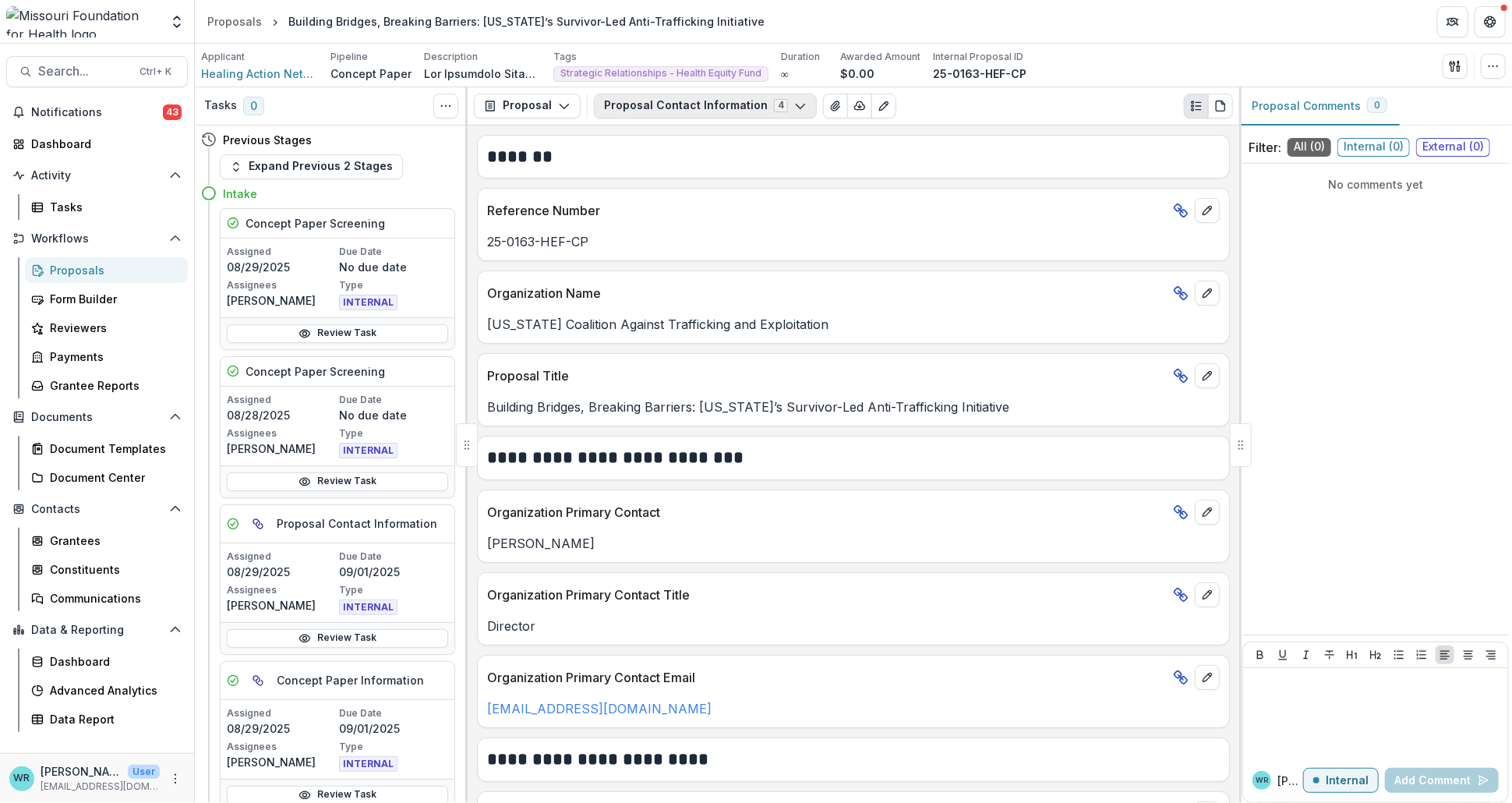
click at [795, 109] on icon "button" at bounding box center [800, 105] width 13 height 13
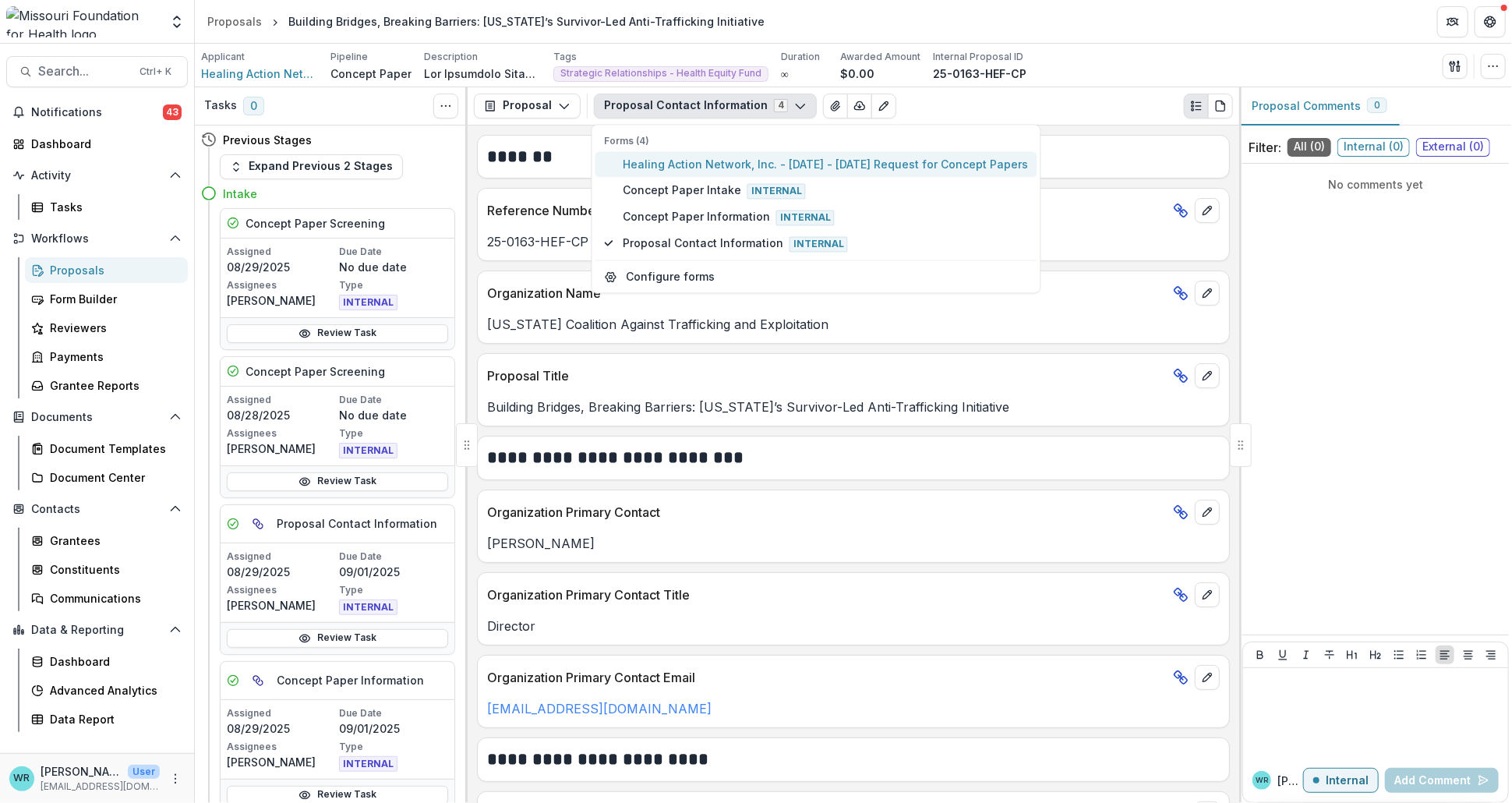
click at [721, 159] on span "Healing Action Network, Inc. - [DATE] - [DATE] Request for Concept Papers" at bounding box center [825, 163] width 405 height 16
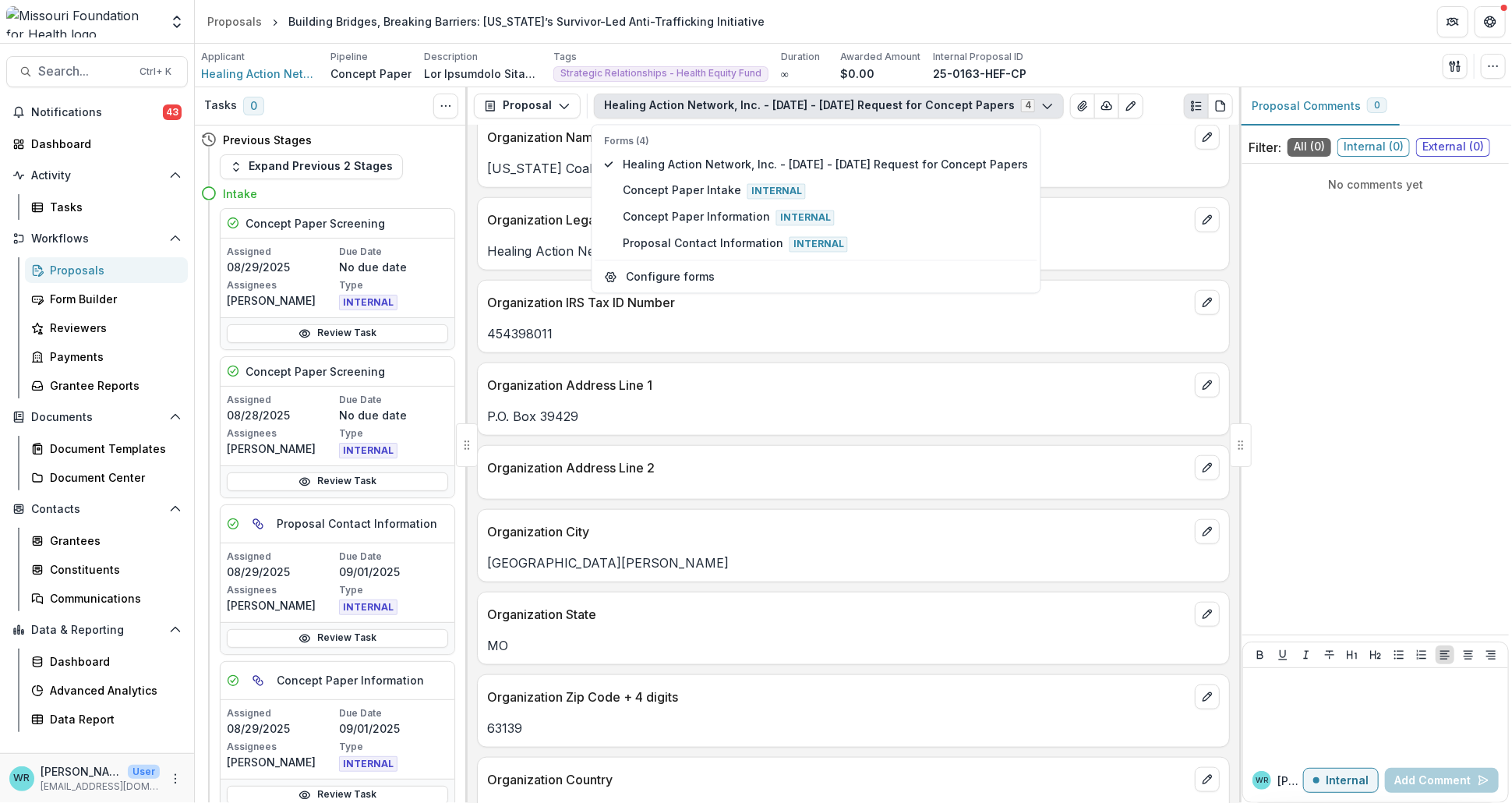
scroll to position [866, 0]
drag, startPoint x: 579, startPoint y: 413, endPoint x: 473, endPoint y: 416, distance: 106.0
click at [473, 416] on div "**********" at bounding box center [854, 464] width 771 height 677
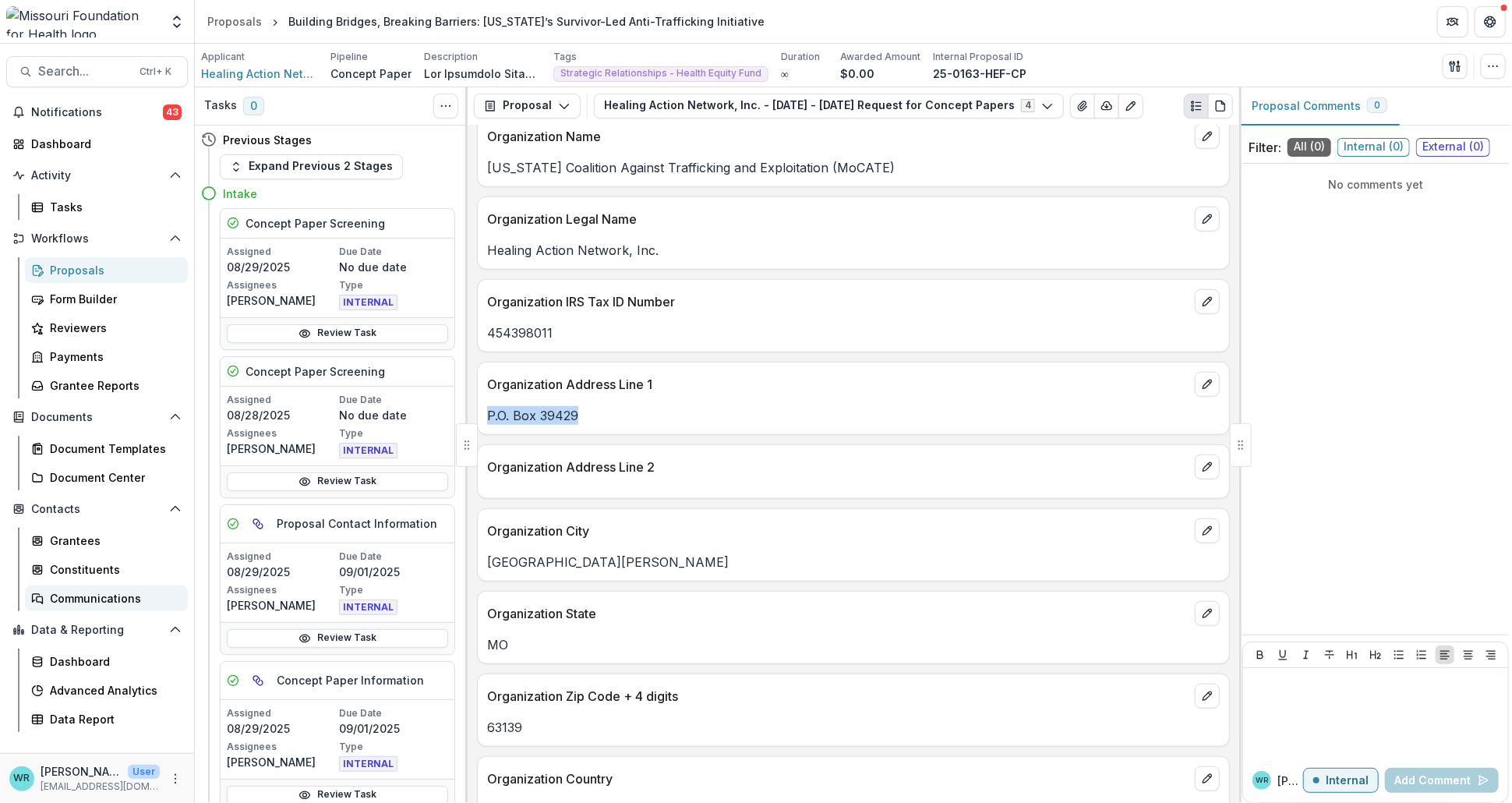
copy p "P.O. Box 39429"
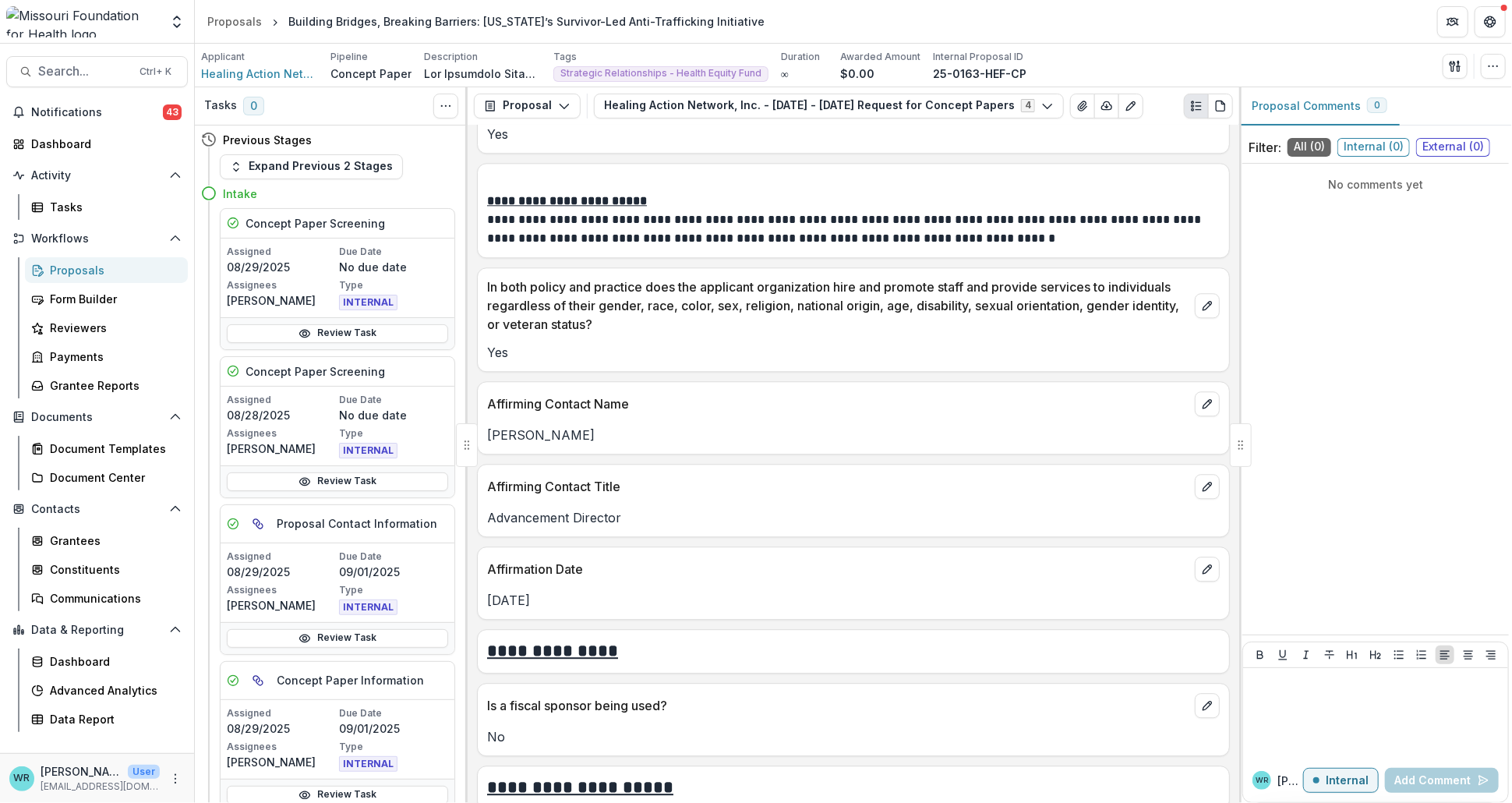
scroll to position [2424, 0]
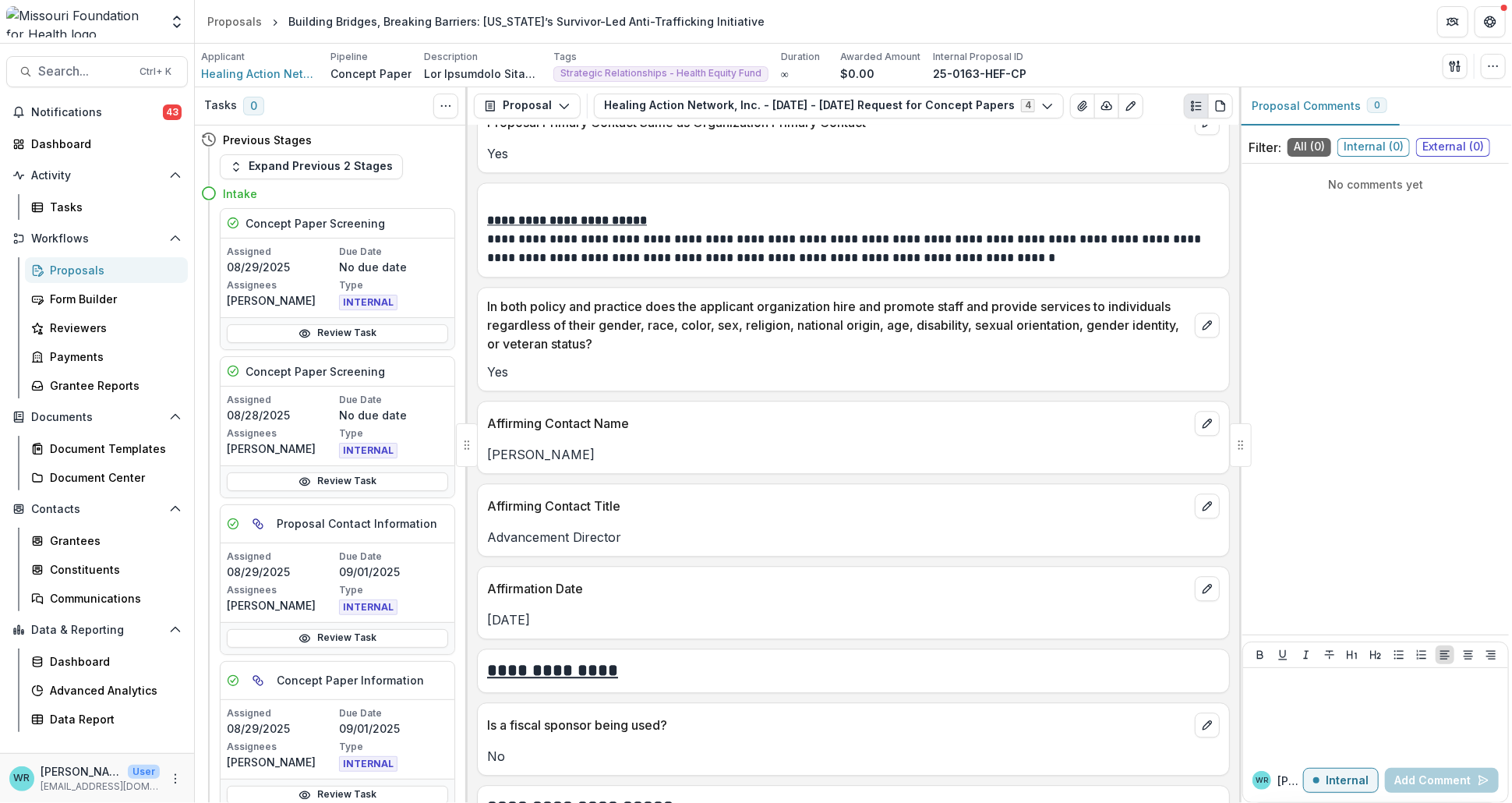
drag, startPoint x: 618, startPoint y: 453, endPoint x: 485, endPoint y: 448, distance: 133.1
click at [485, 448] on div "[PERSON_NAME]" at bounding box center [853, 453] width 751 height 18
copy p "[PERSON_NAME]"
drag, startPoint x: 633, startPoint y: 539, endPoint x: 468, endPoint y: 544, distance: 165.1
click at [484, 544] on div "Advancement Director" at bounding box center [853, 536] width 751 height 18
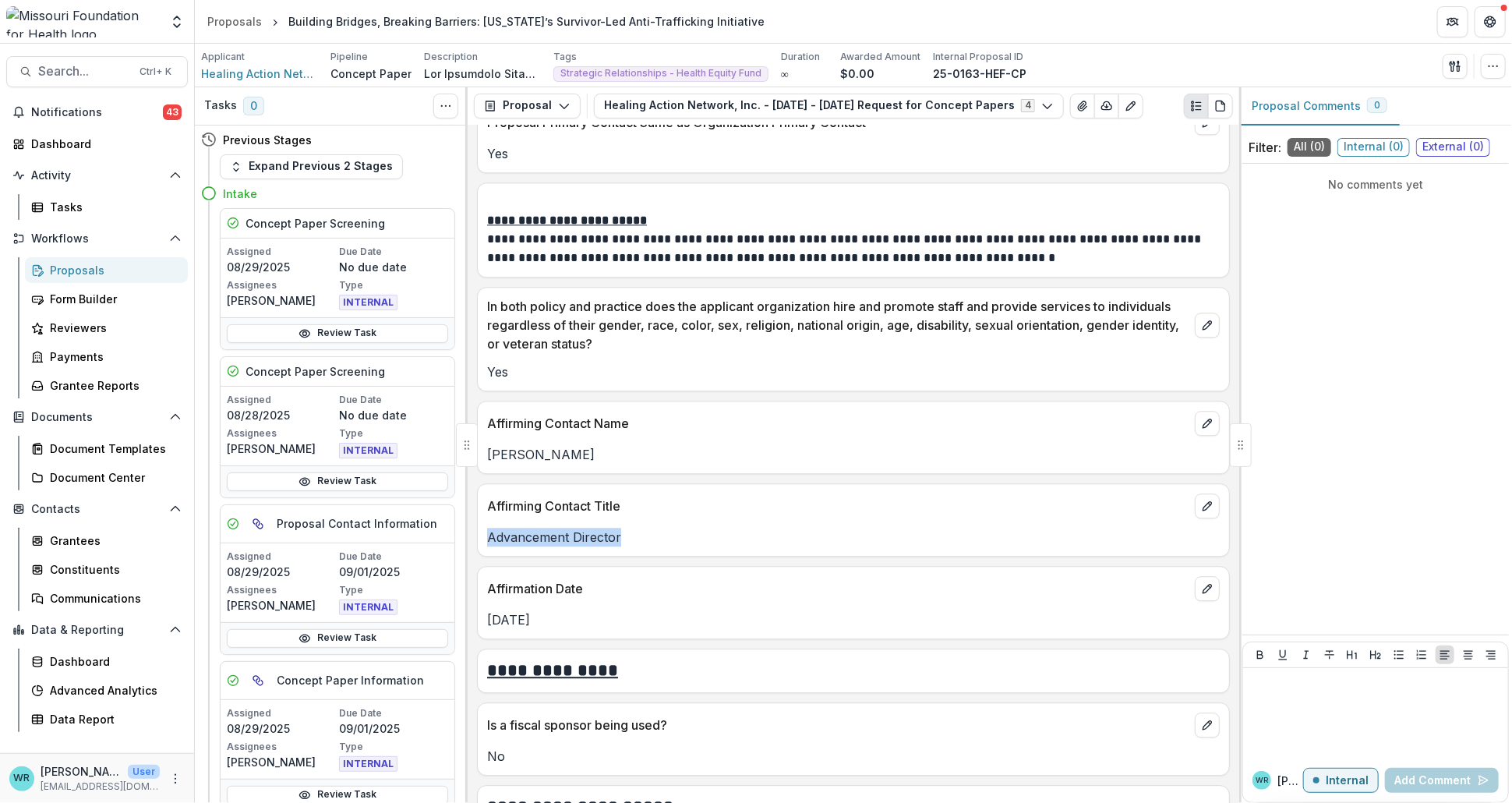
copy p "Advancement Director"
click at [1323, 463] on div "No comments yet" at bounding box center [1376, 399] width 267 height 458
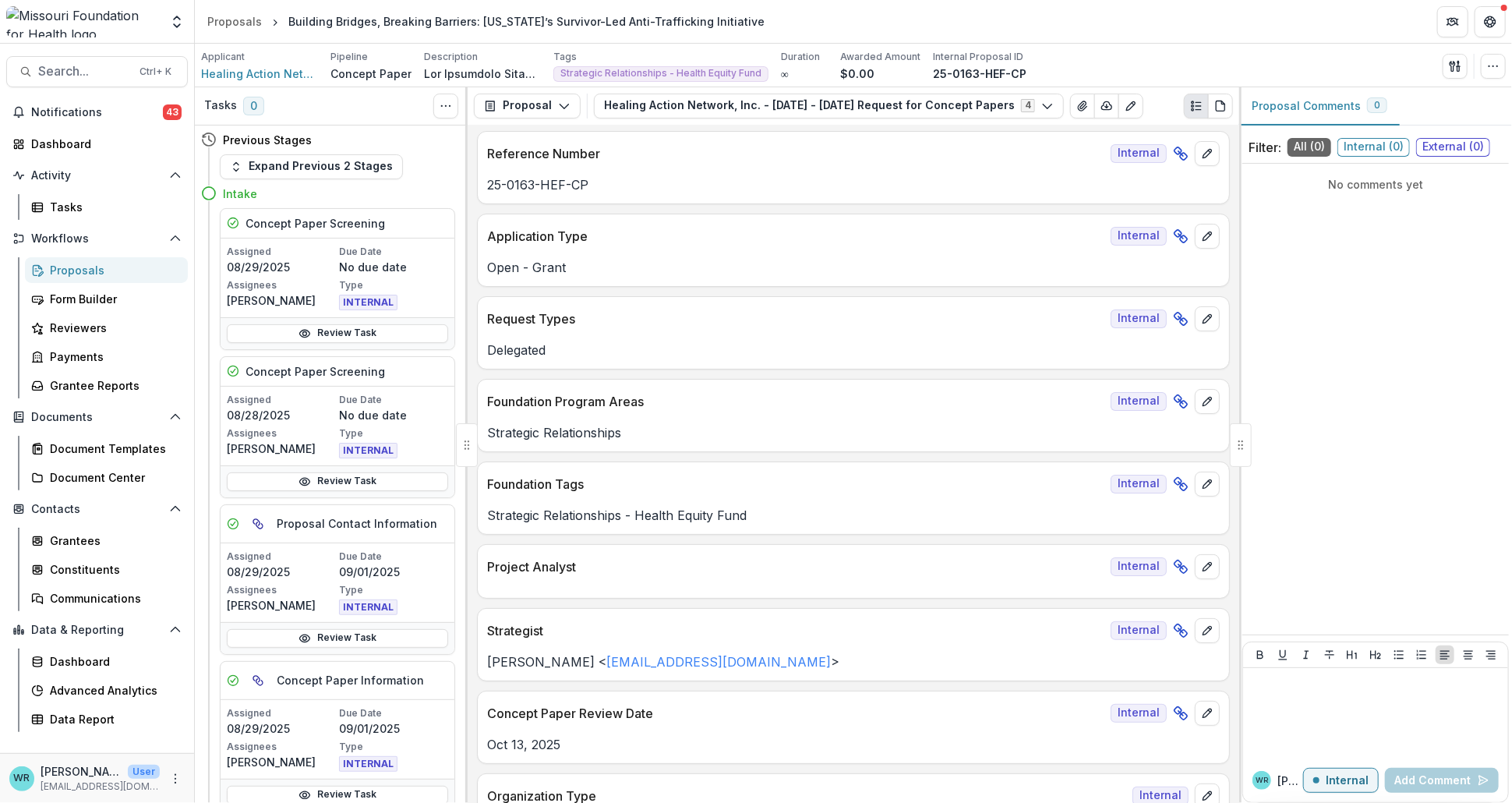
scroll to position [0, 0]
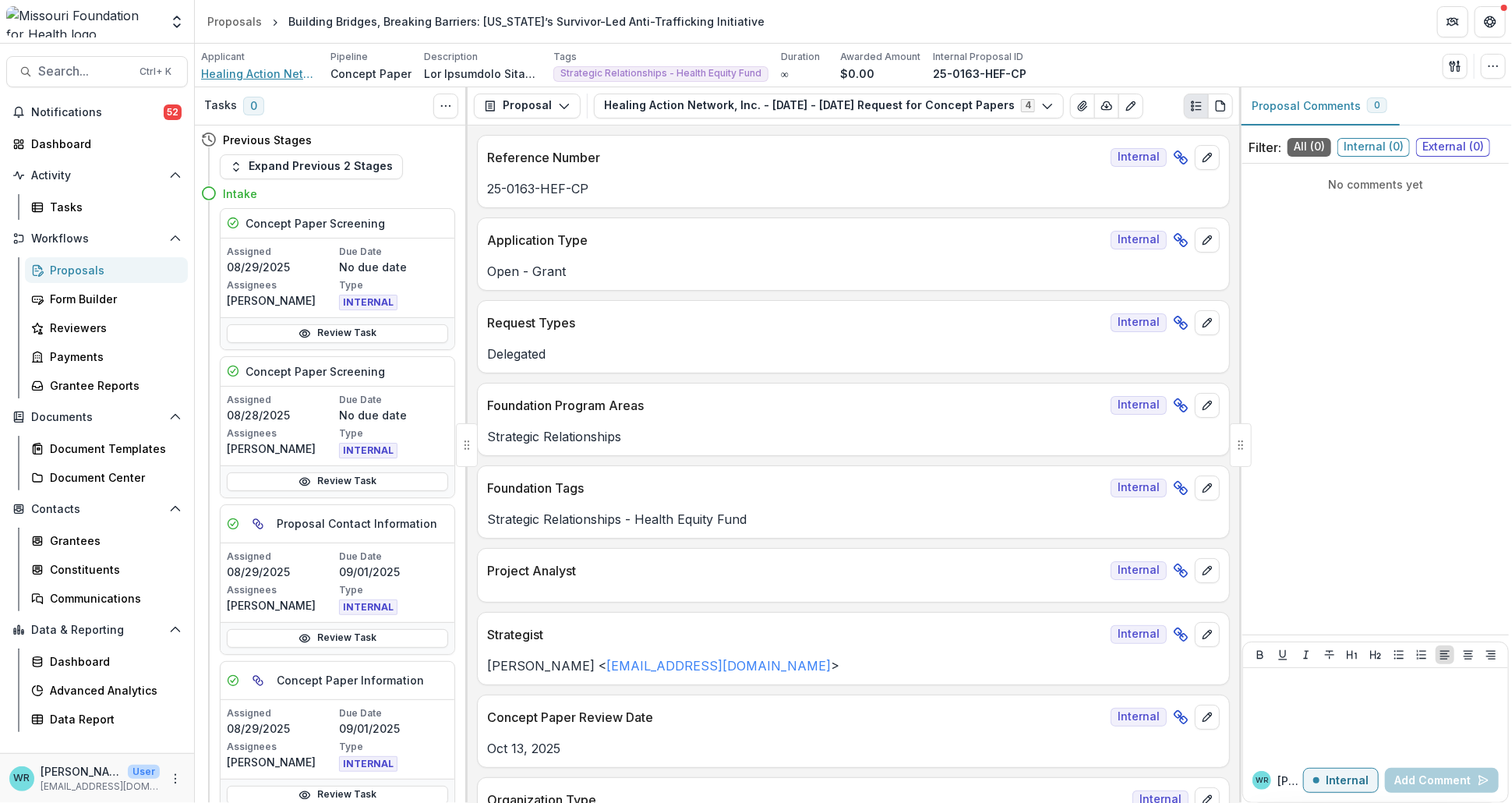
click at [259, 72] on span "Healing Action Network Inc" at bounding box center [259, 73] width 117 height 16
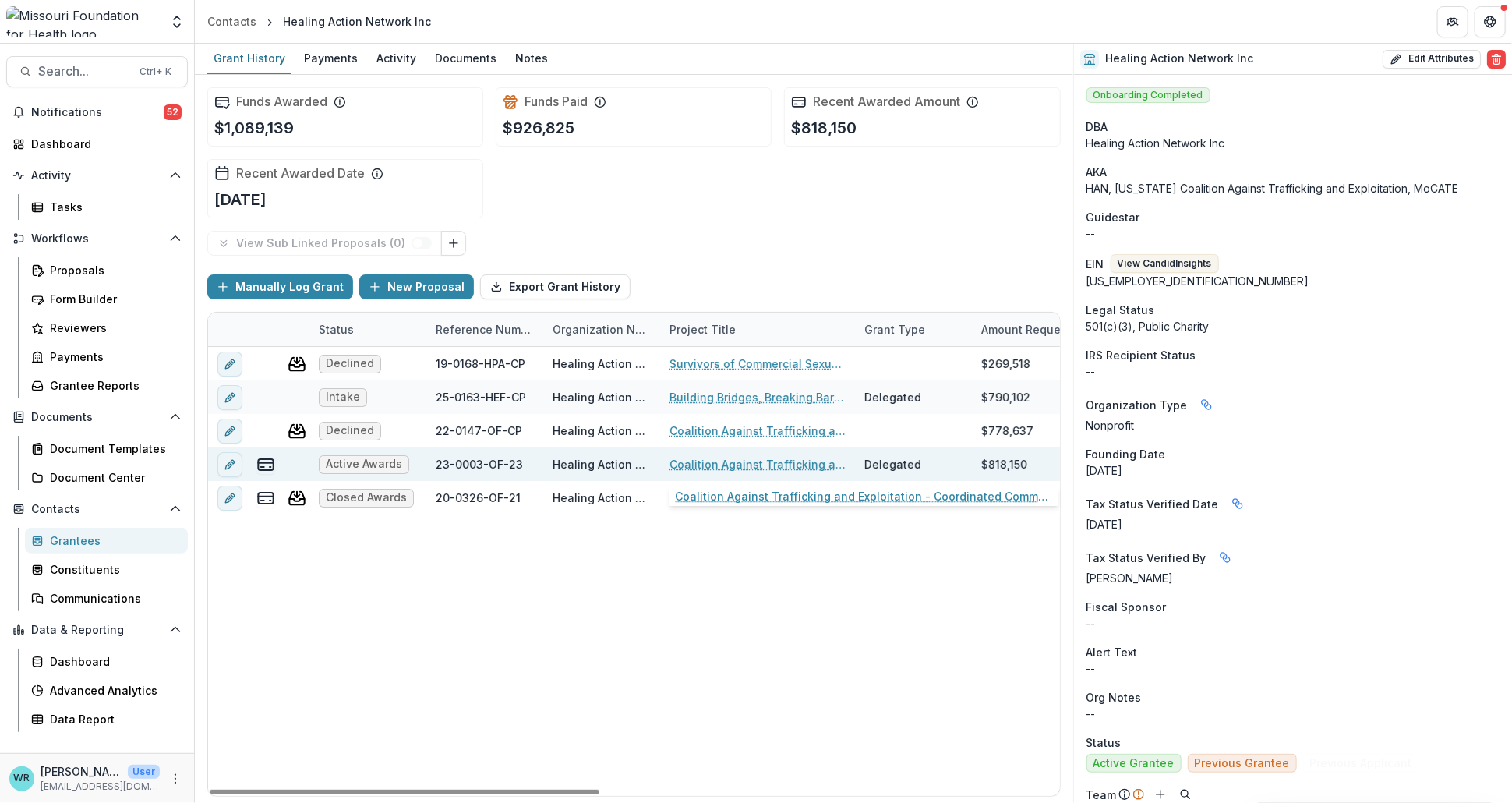
click at [722, 466] on link "Coalition Against Trafficking and Exploitation - Coordinated Community Response" at bounding box center [758, 464] width 176 height 16
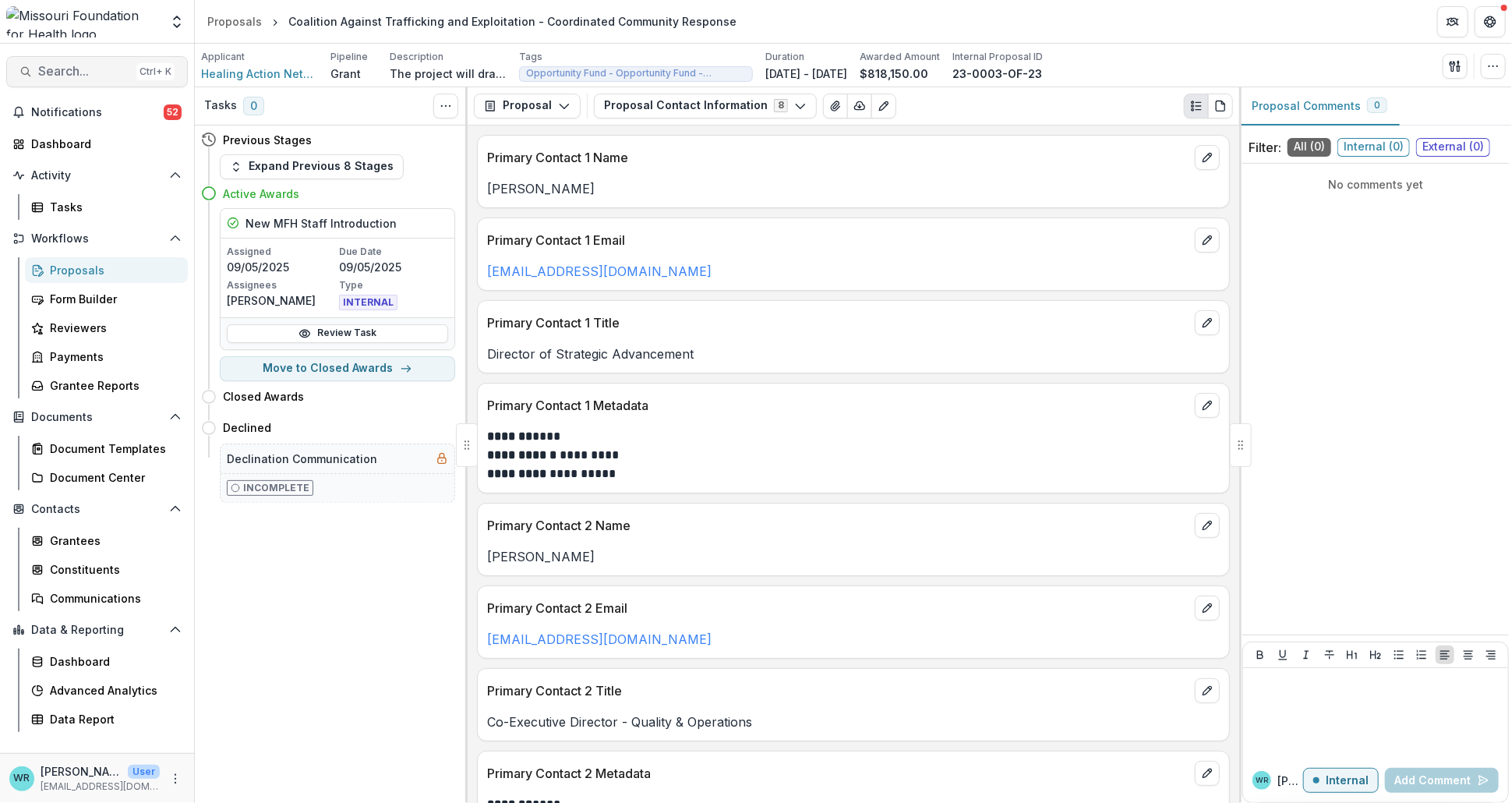
click at [99, 83] on button "Search... Ctrl + K" at bounding box center [97, 72] width 182 height 31
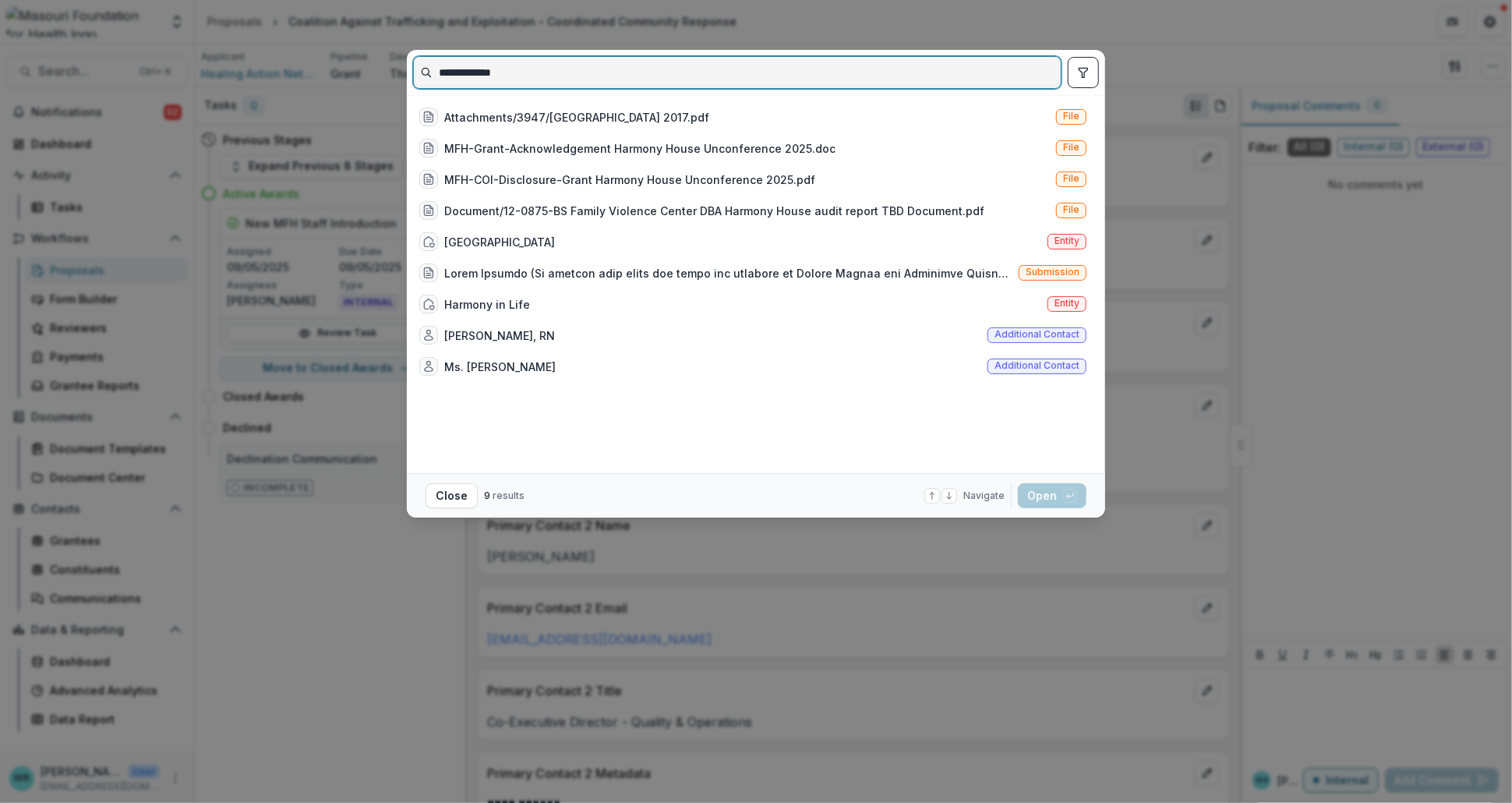
drag, startPoint x: 602, startPoint y: 67, endPoint x: 269, endPoint y: 69, distance: 333.0
click at [269, 69] on div "**********" at bounding box center [756, 401] width 1512 height 803
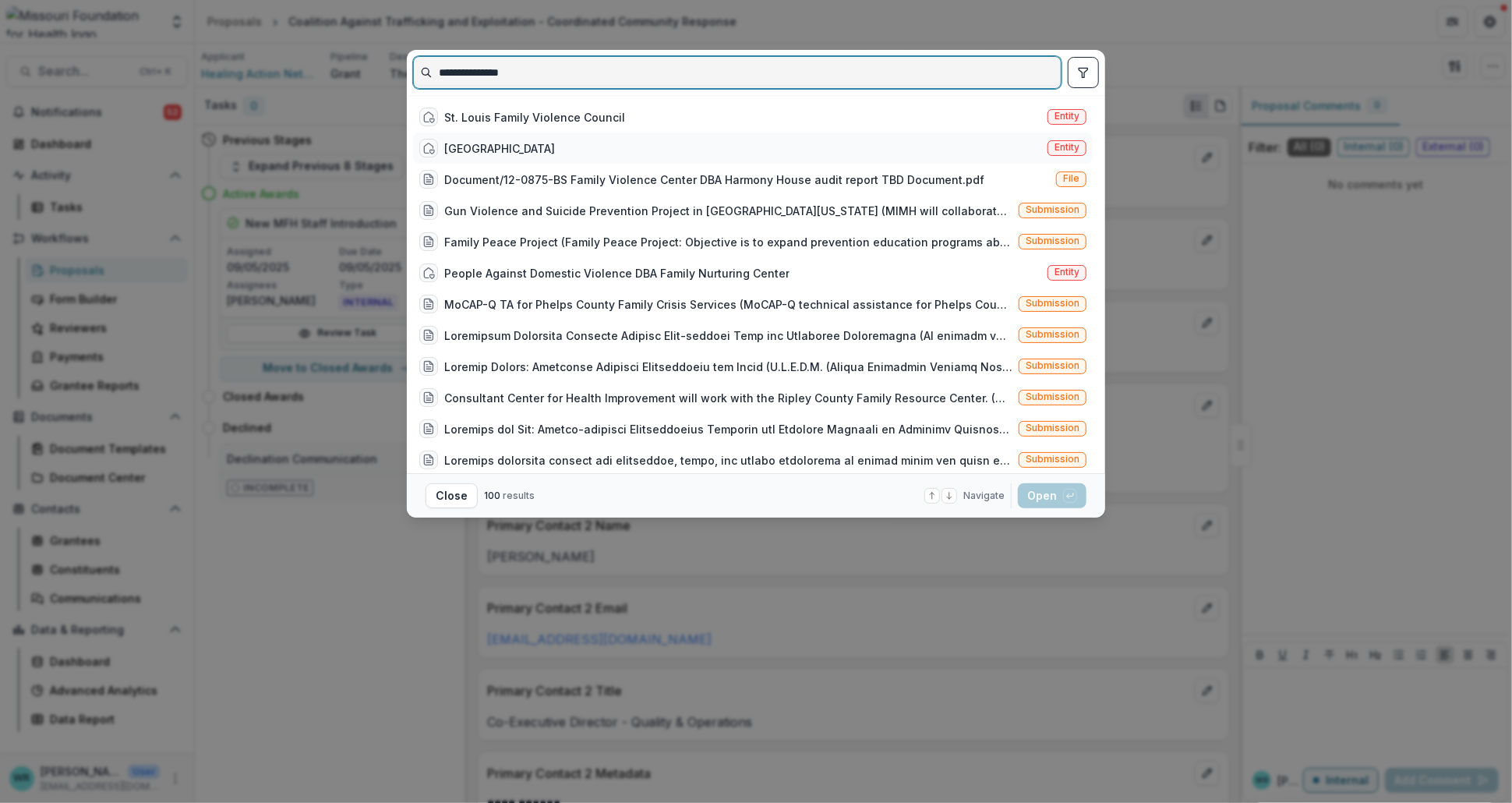
type input "**********"
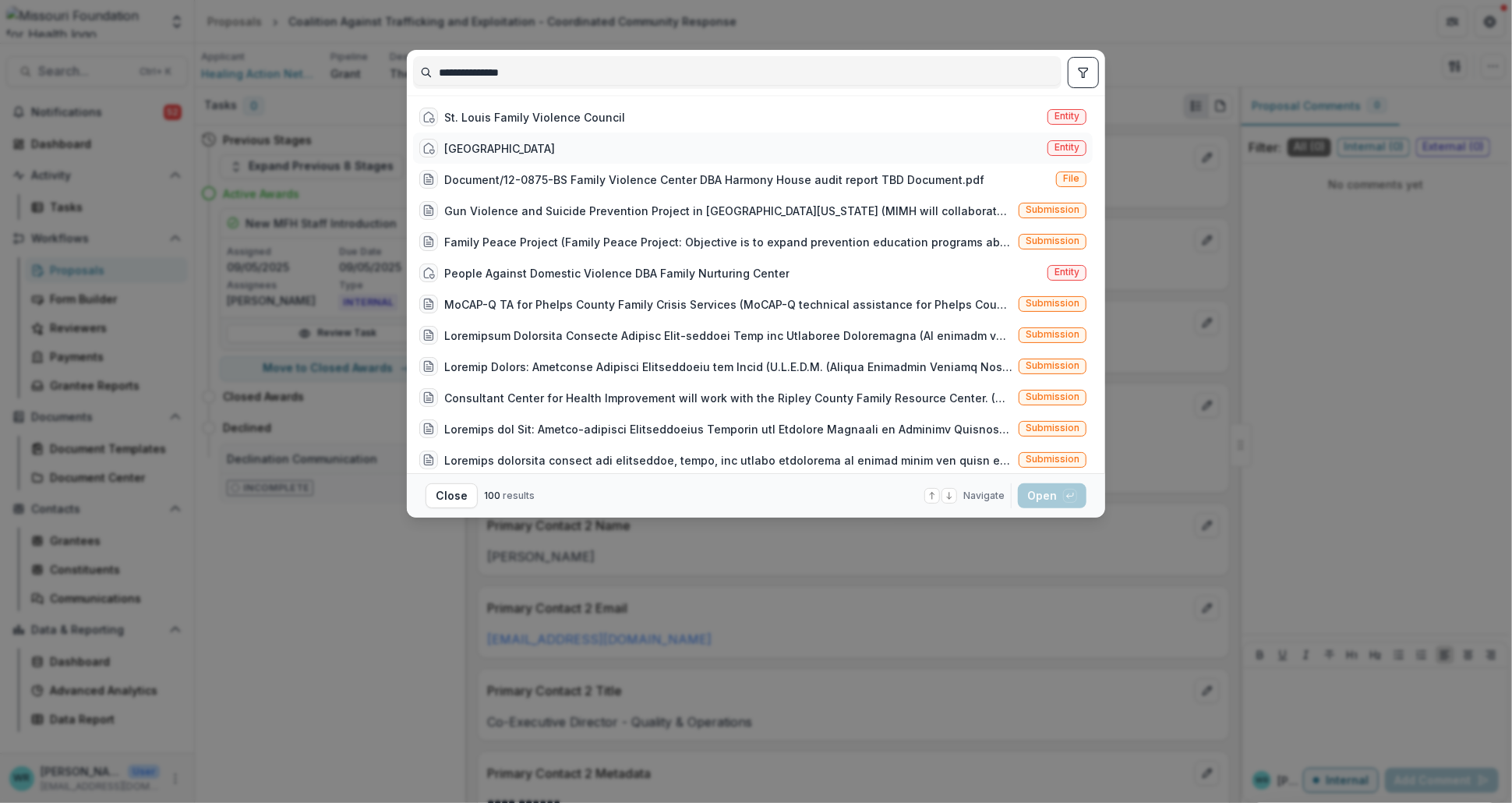
click at [1055, 148] on span "Entity" at bounding box center [1067, 147] width 25 height 11
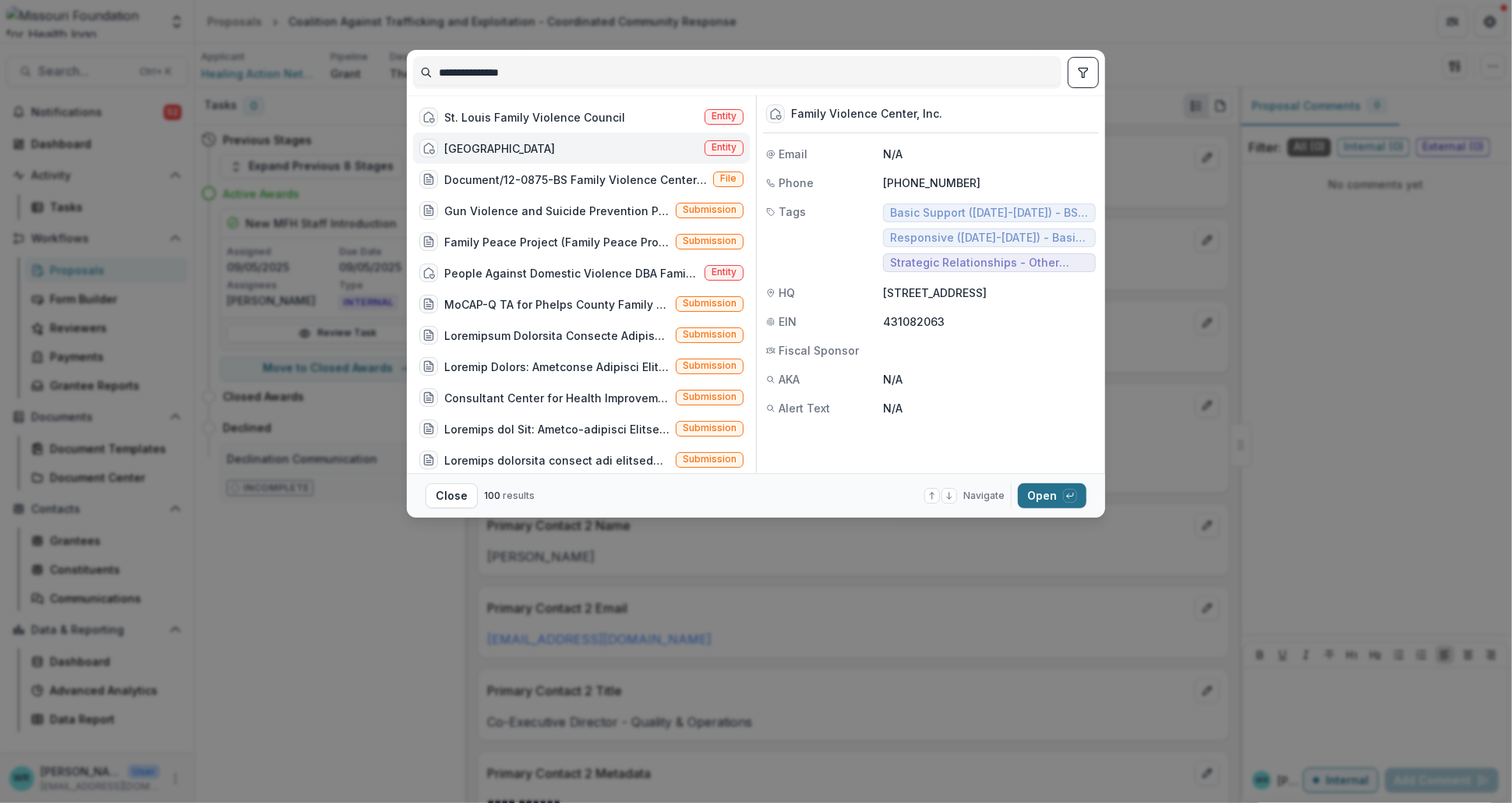
click at [1056, 496] on button "Open with enter key" at bounding box center [1052, 496] width 69 height 25
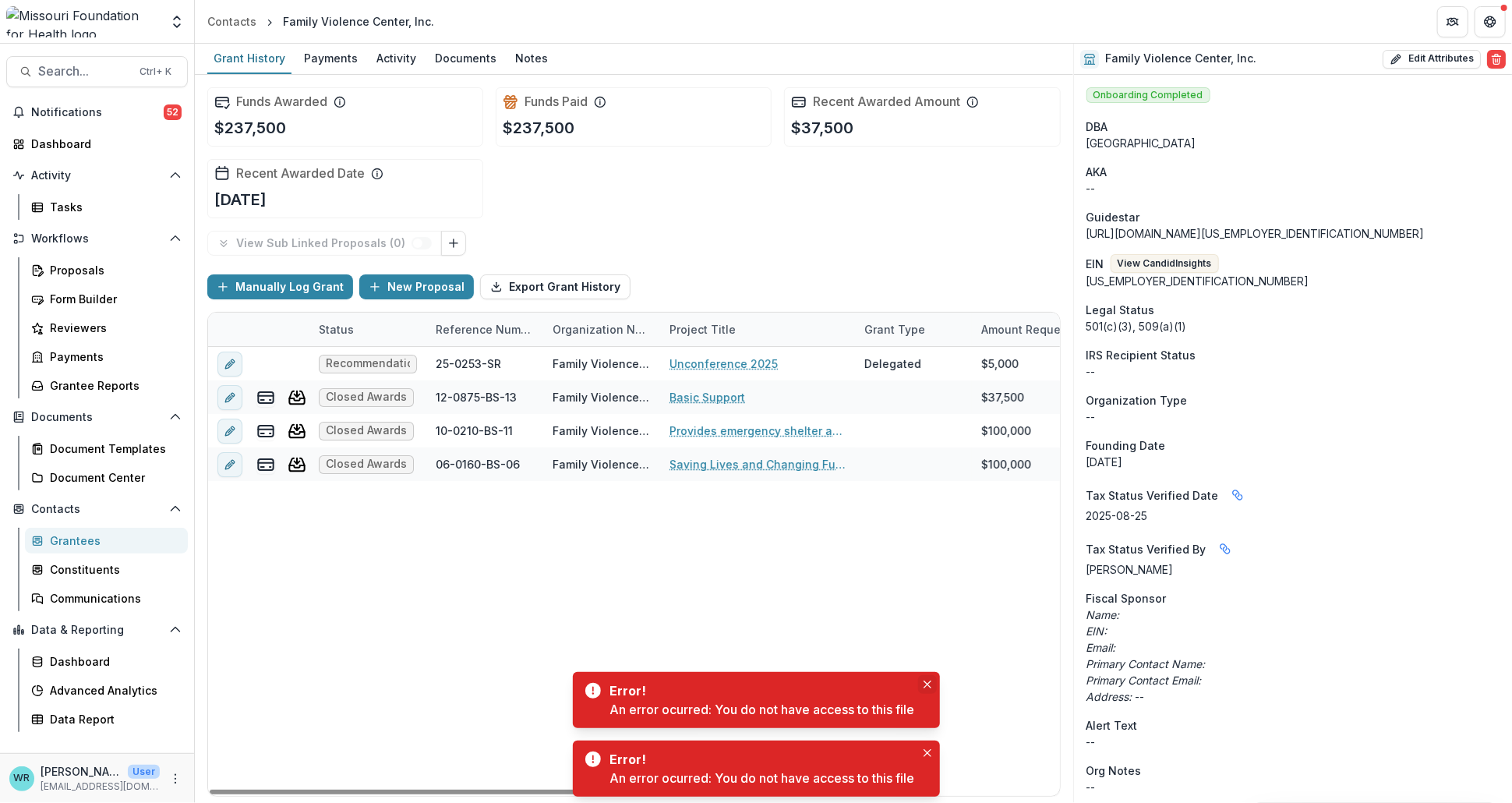
click at [936, 678] on button "Close" at bounding box center [927, 683] width 18 height 18
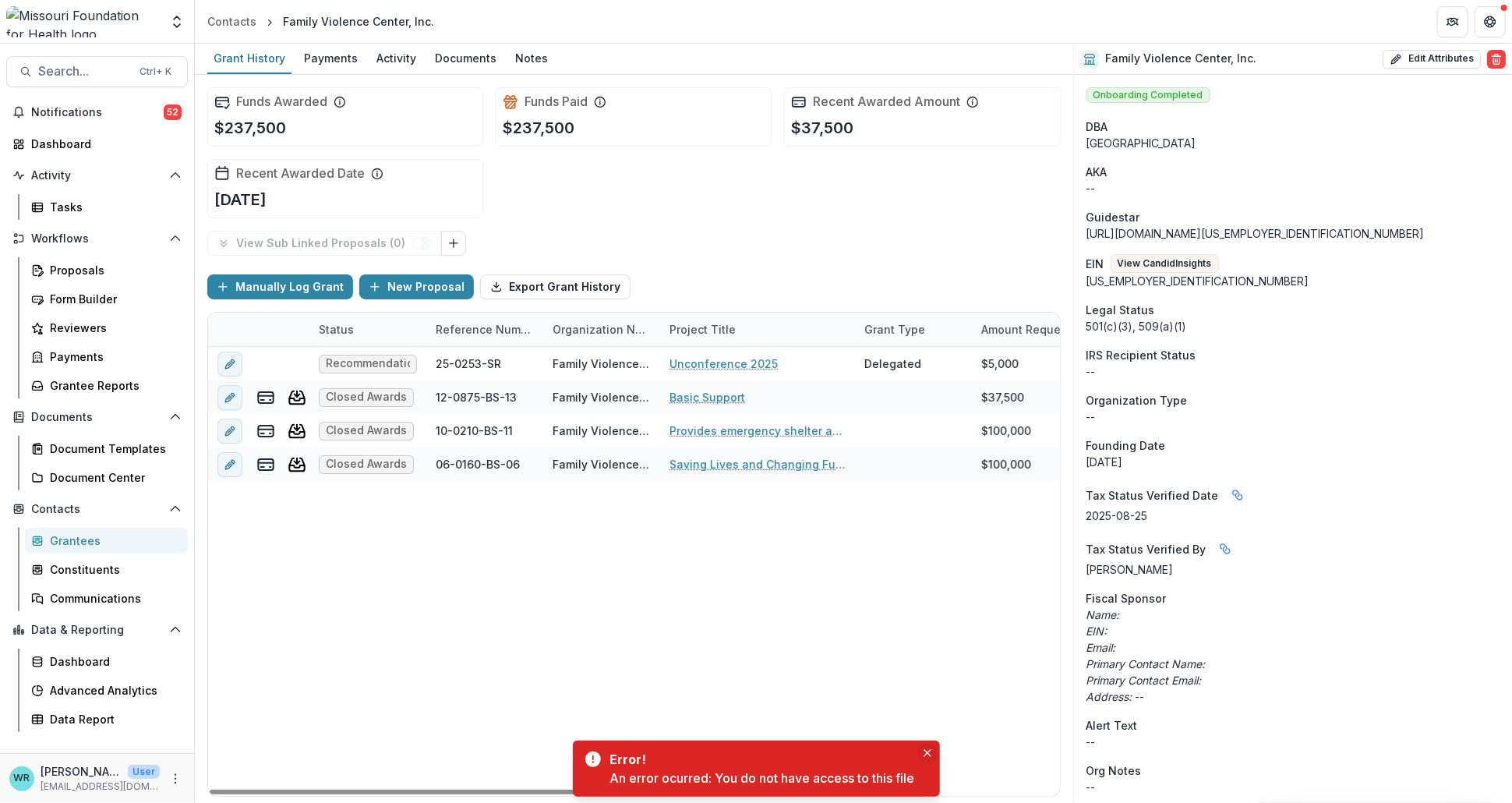
click at [933, 750] on button "Close" at bounding box center [927, 752] width 18 height 18
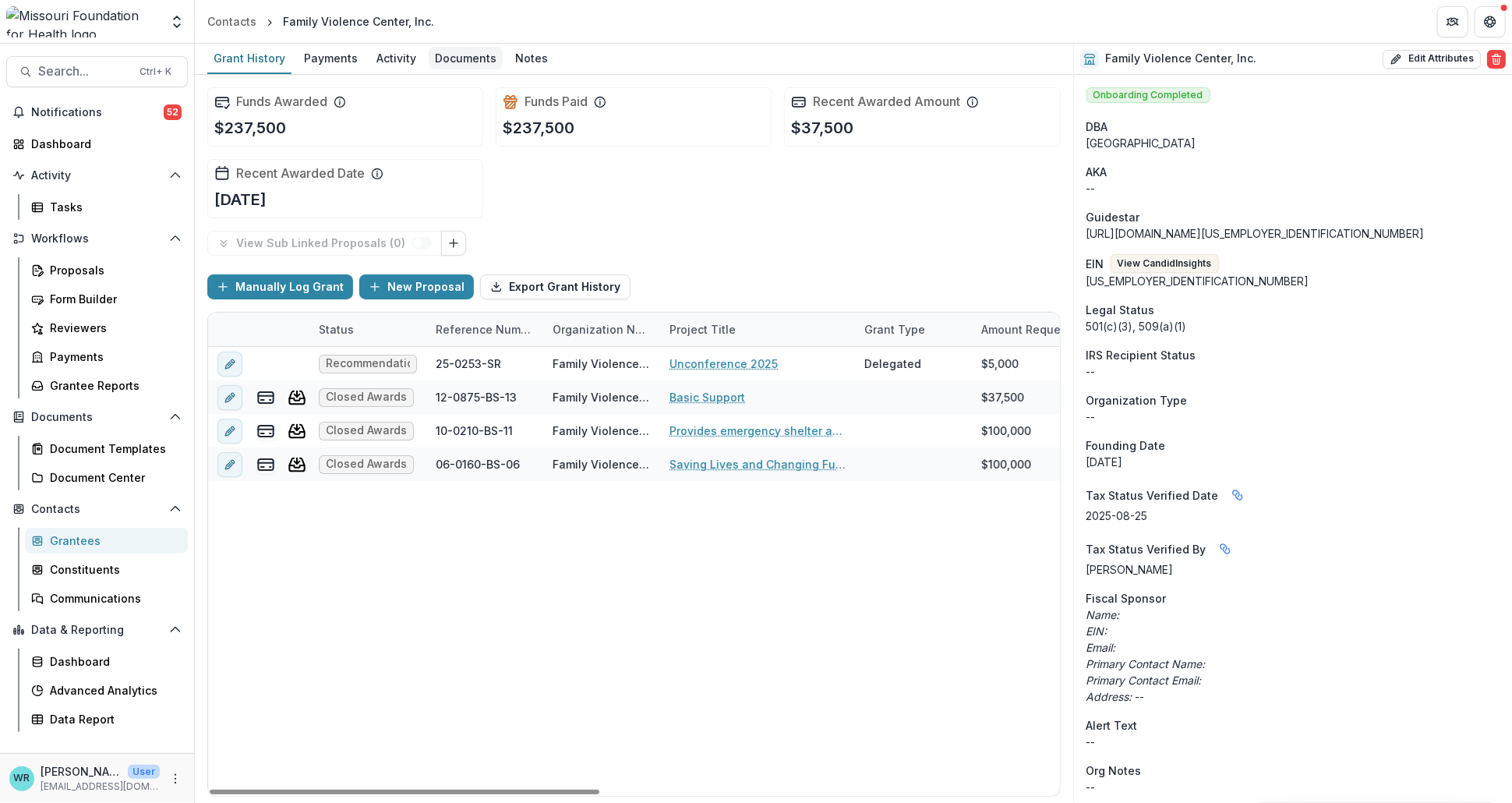
click at [477, 63] on div "Documents" at bounding box center [466, 57] width 74 height 22
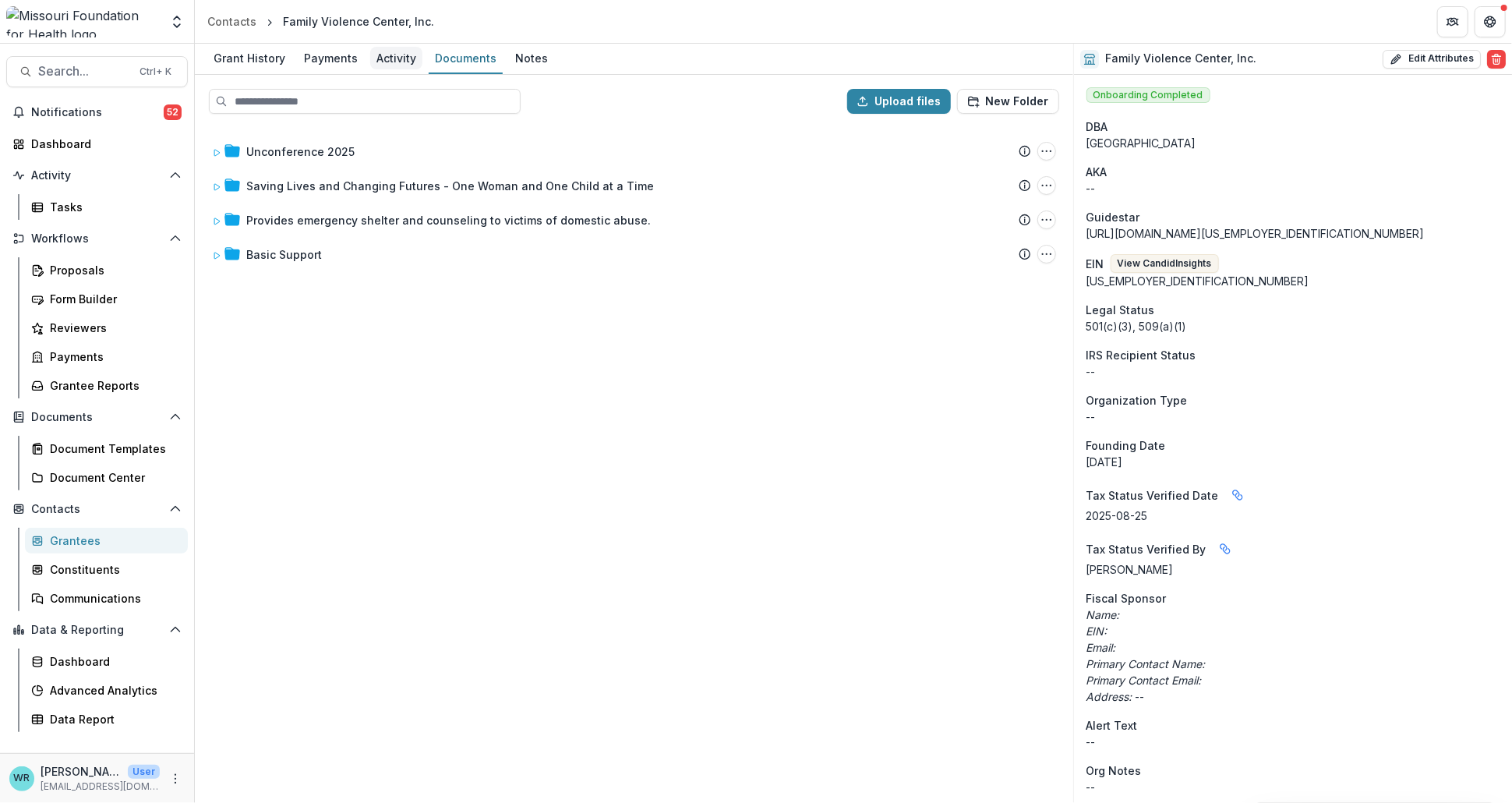
click at [395, 50] on div "Activity" at bounding box center [396, 57] width 52 height 22
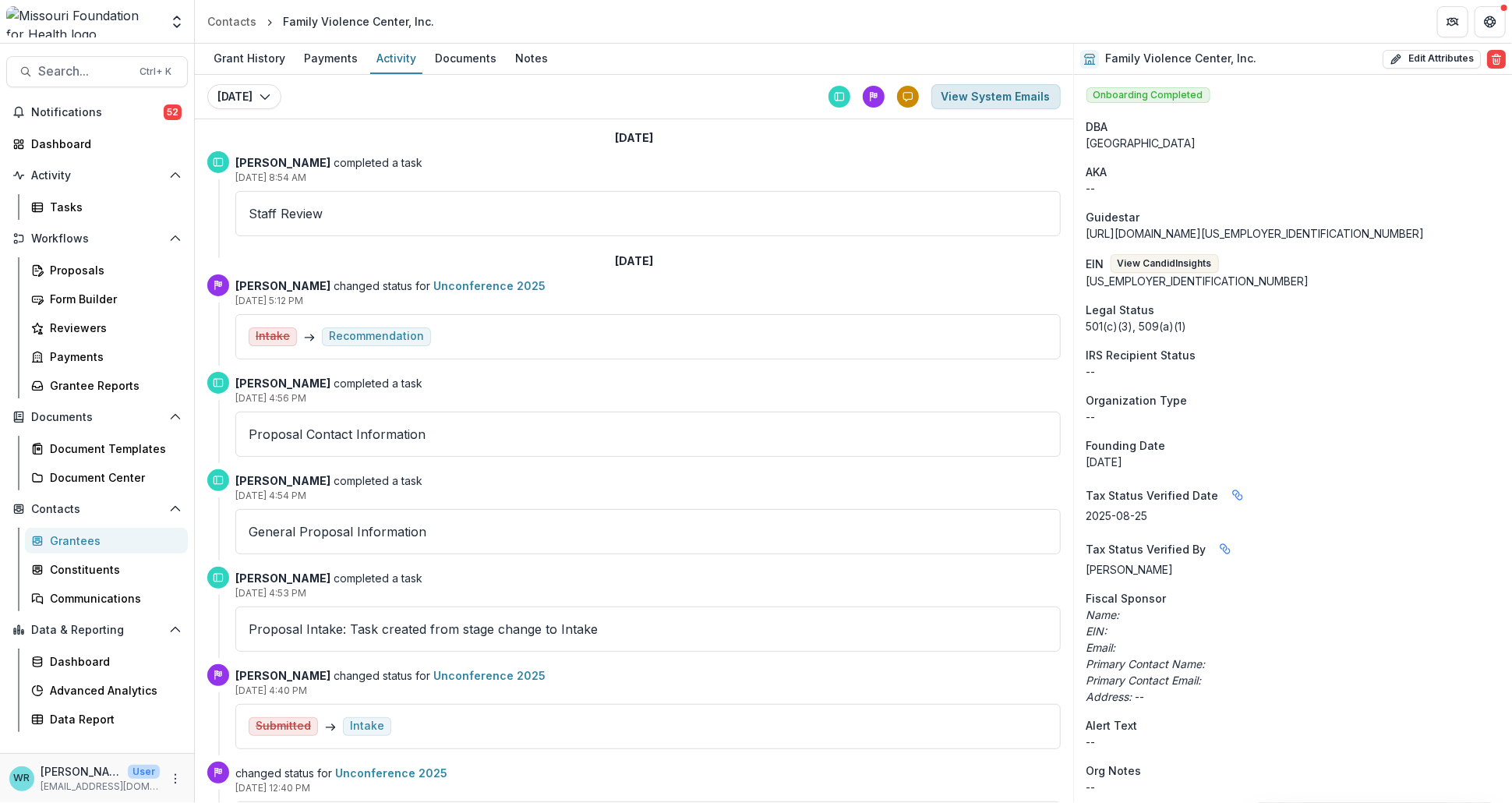
click at [1008, 102] on button "View System Emails" at bounding box center [997, 97] width 130 height 25
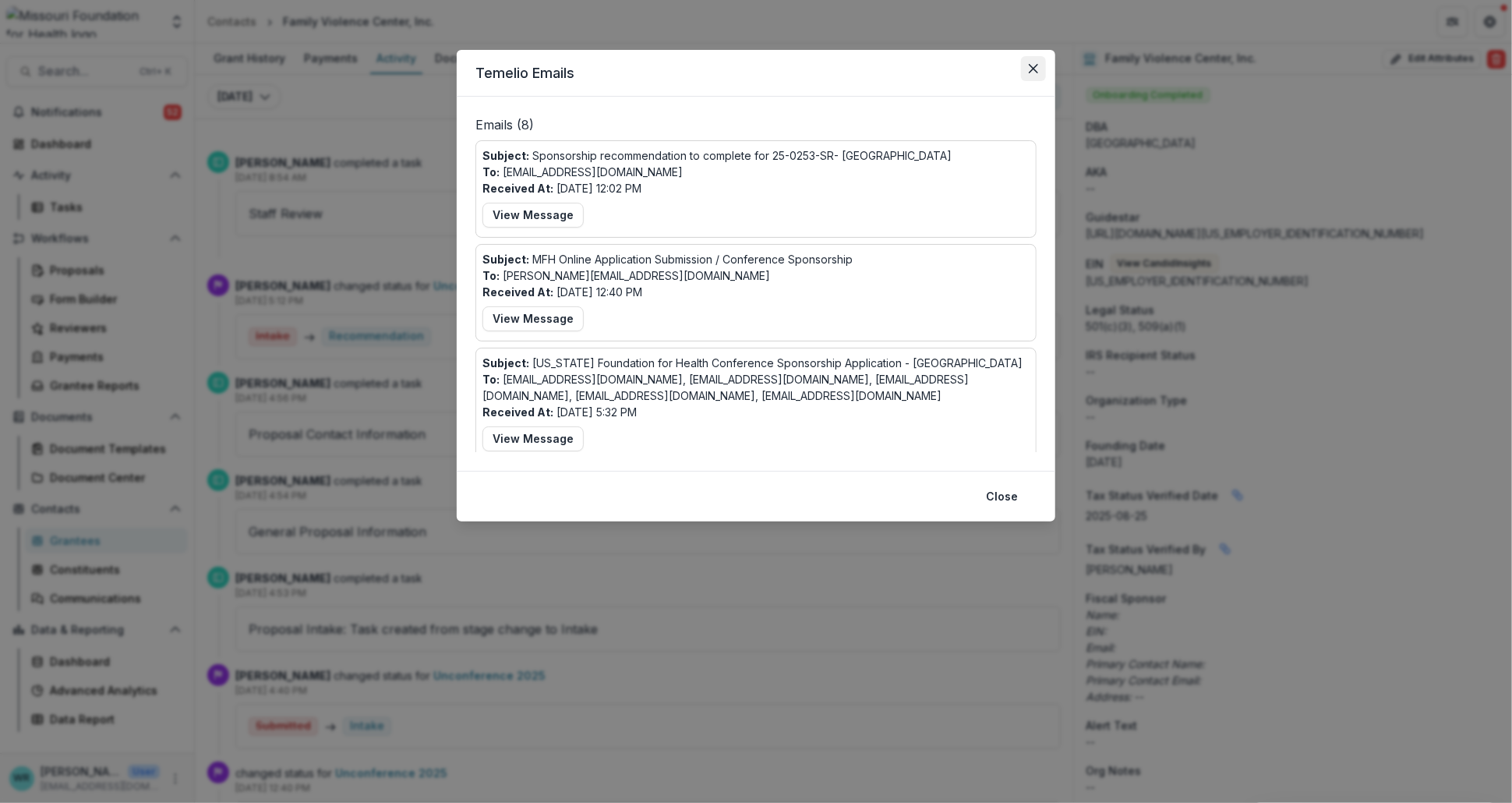
click at [1038, 72] on button "Close" at bounding box center [1033, 69] width 25 height 25
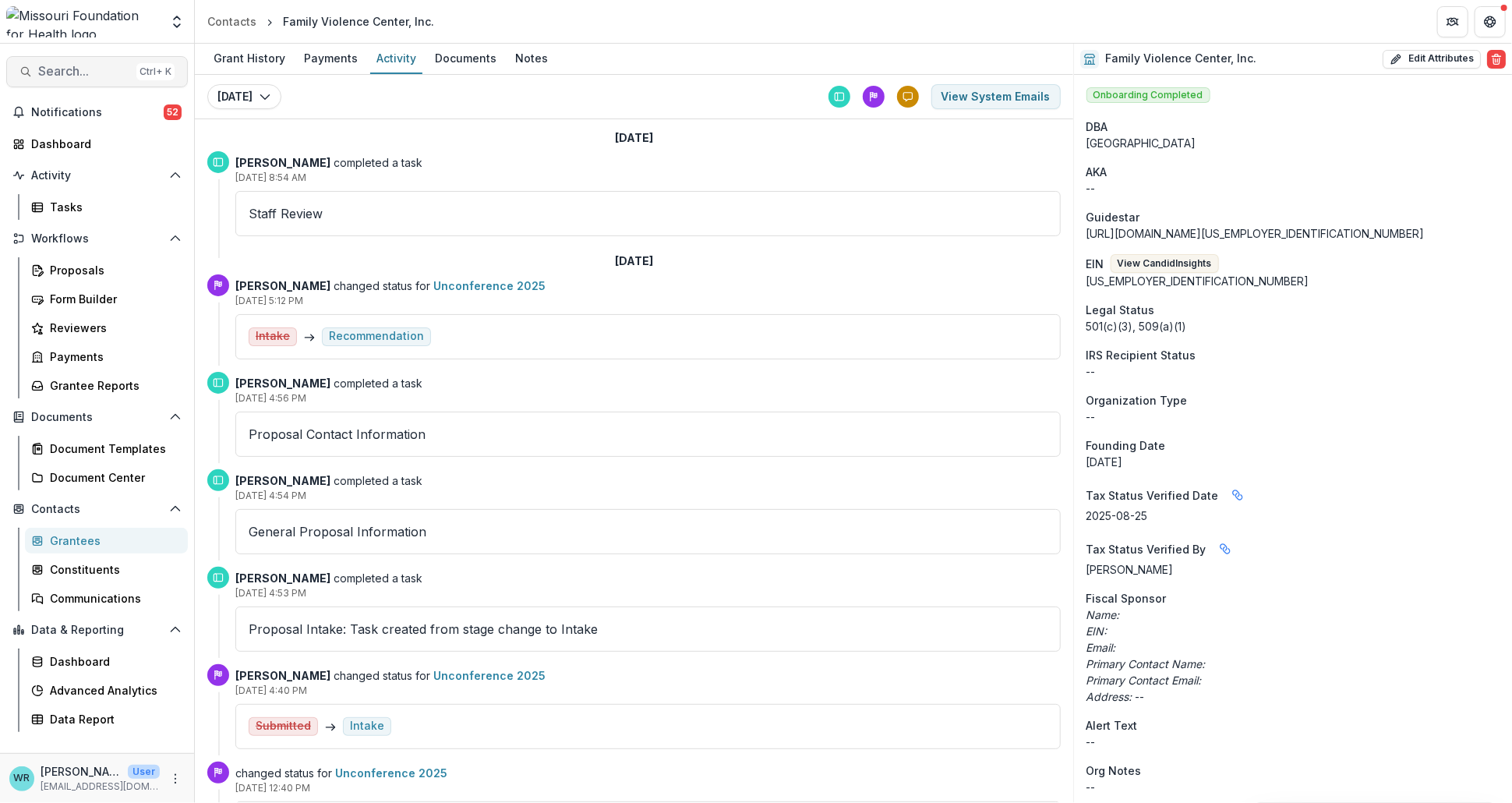
click at [68, 70] on span "Search..." at bounding box center [84, 71] width 92 height 14
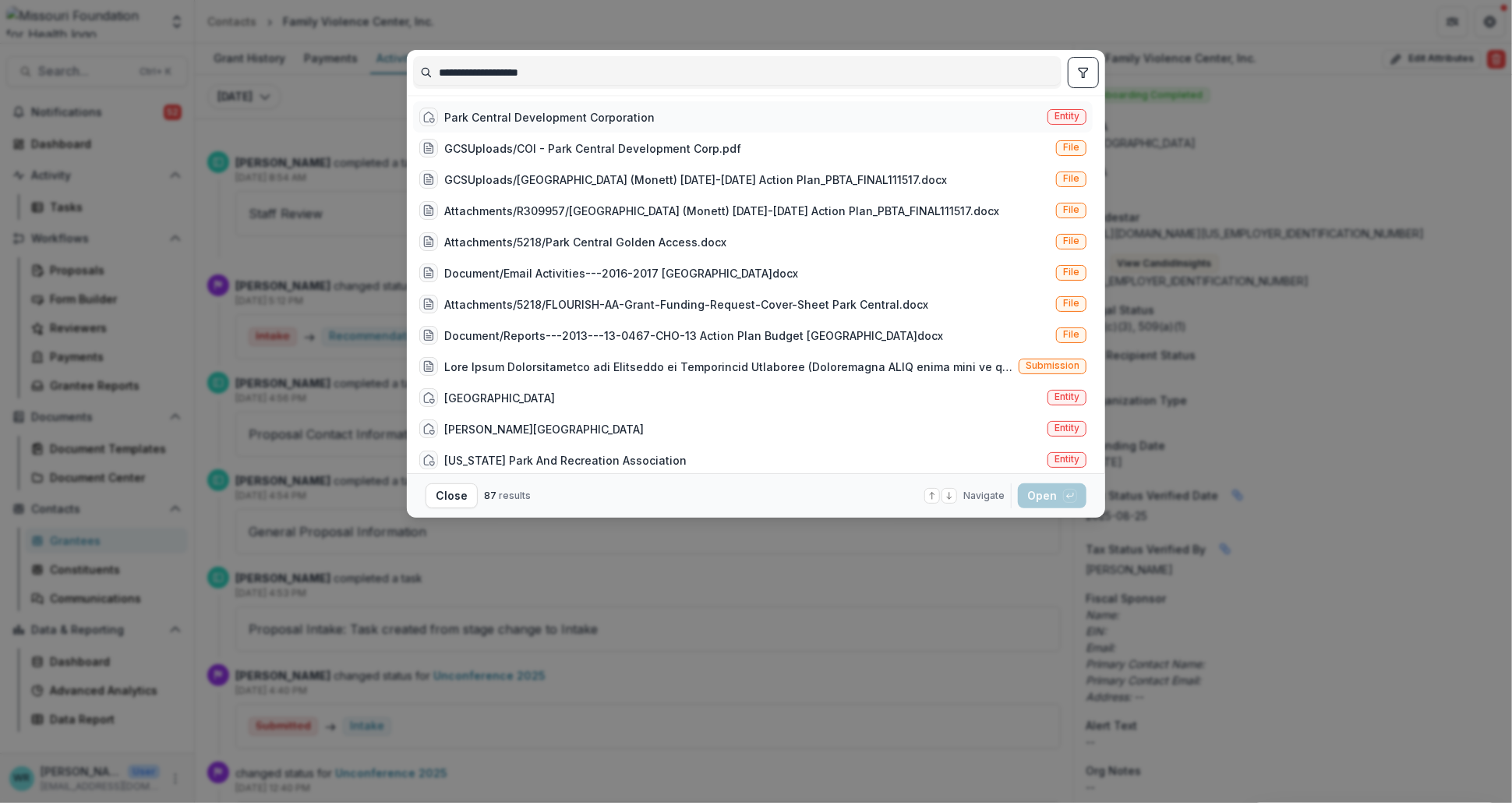
type input "**********"
click at [1062, 117] on span "Entity" at bounding box center [1067, 116] width 25 height 11
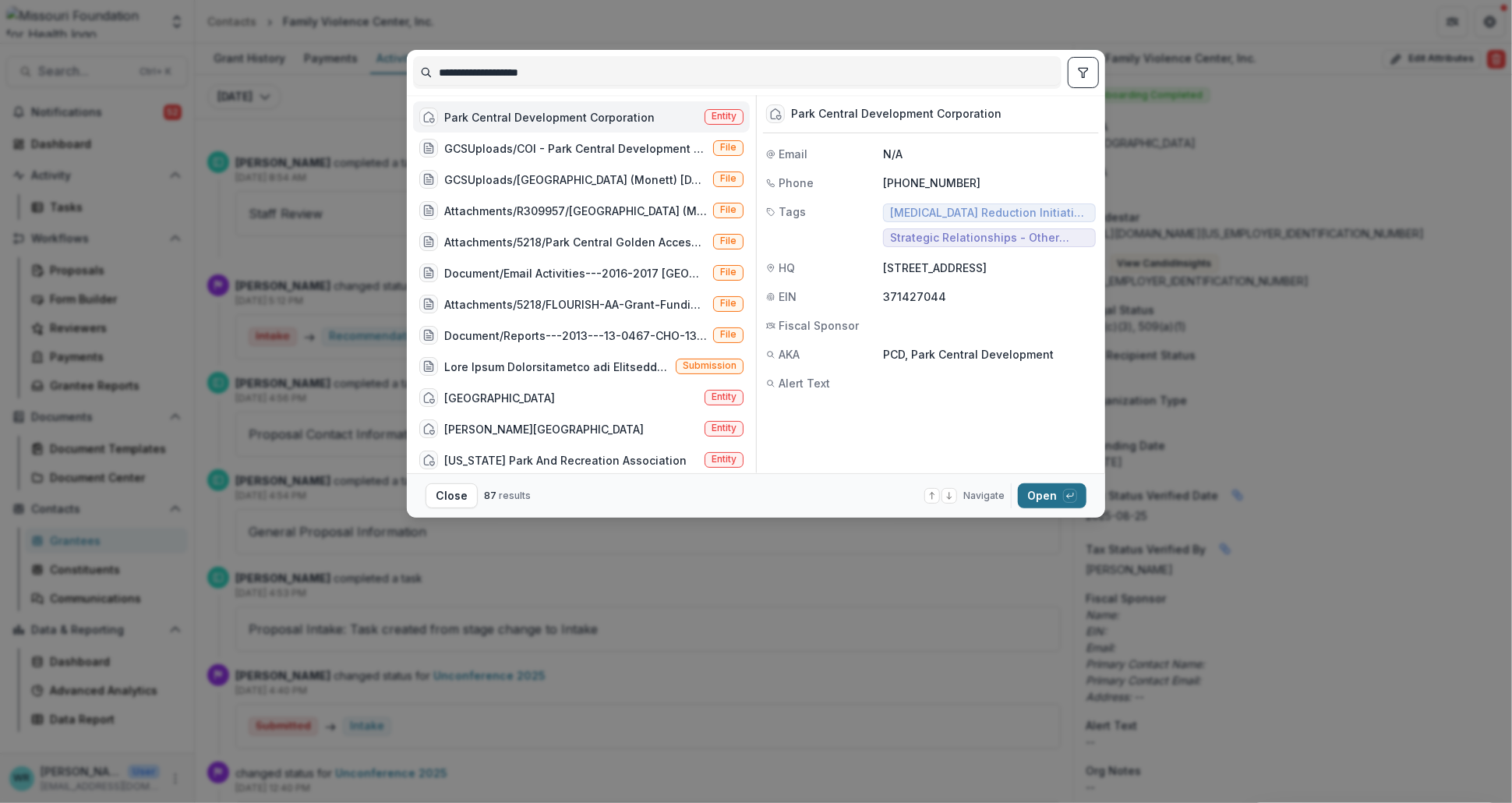
drag, startPoint x: 1057, startPoint y: 492, endPoint x: 1081, endPoint y: 492, distance: 24.0
click at [1057, 492] on button "Open with enter key" at bounding box center [1052, 496] width 69 height 25
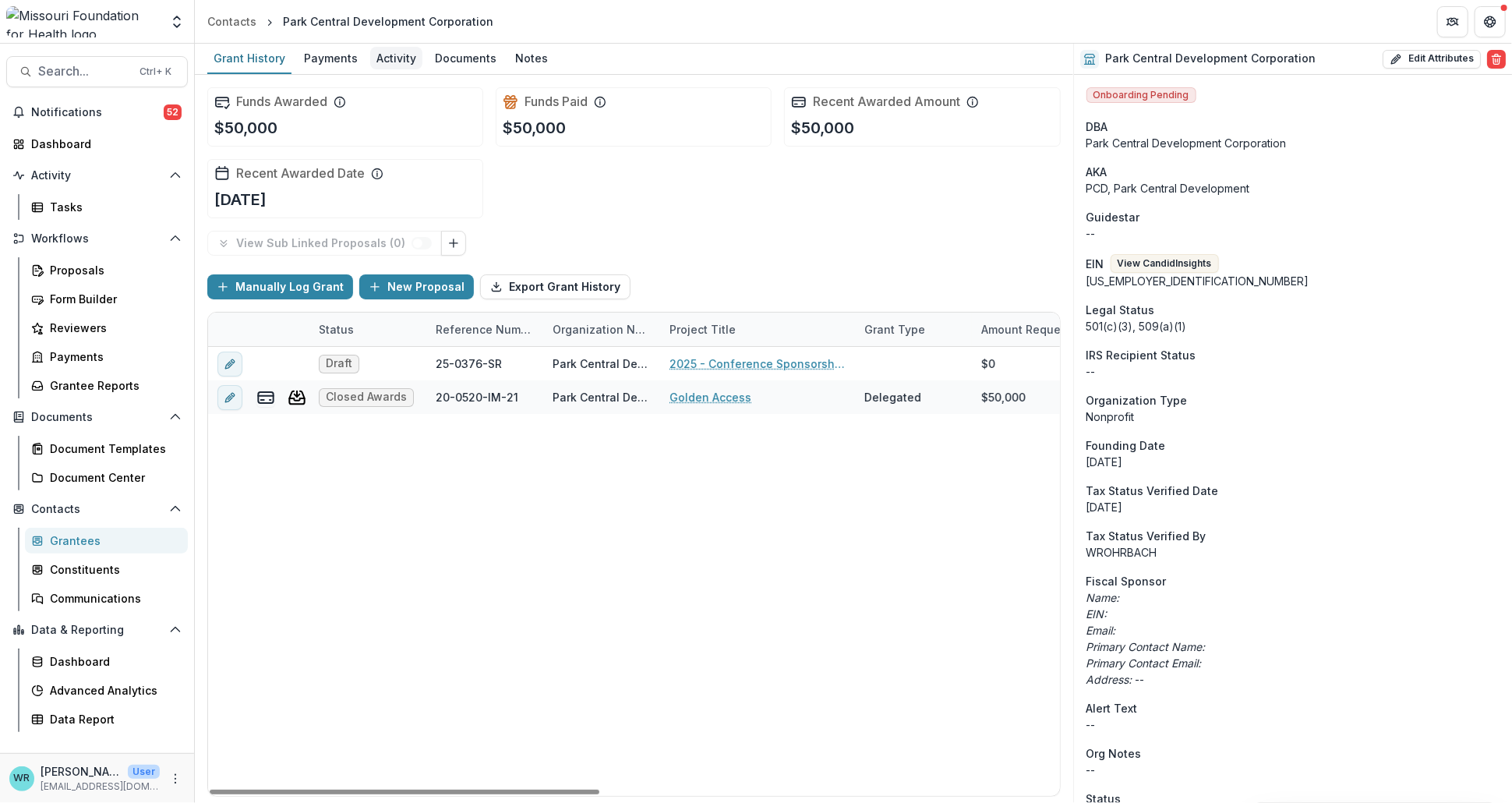
click at [379, 50] on div "Activity" at bounding box center [396, 57] width 52 height 22
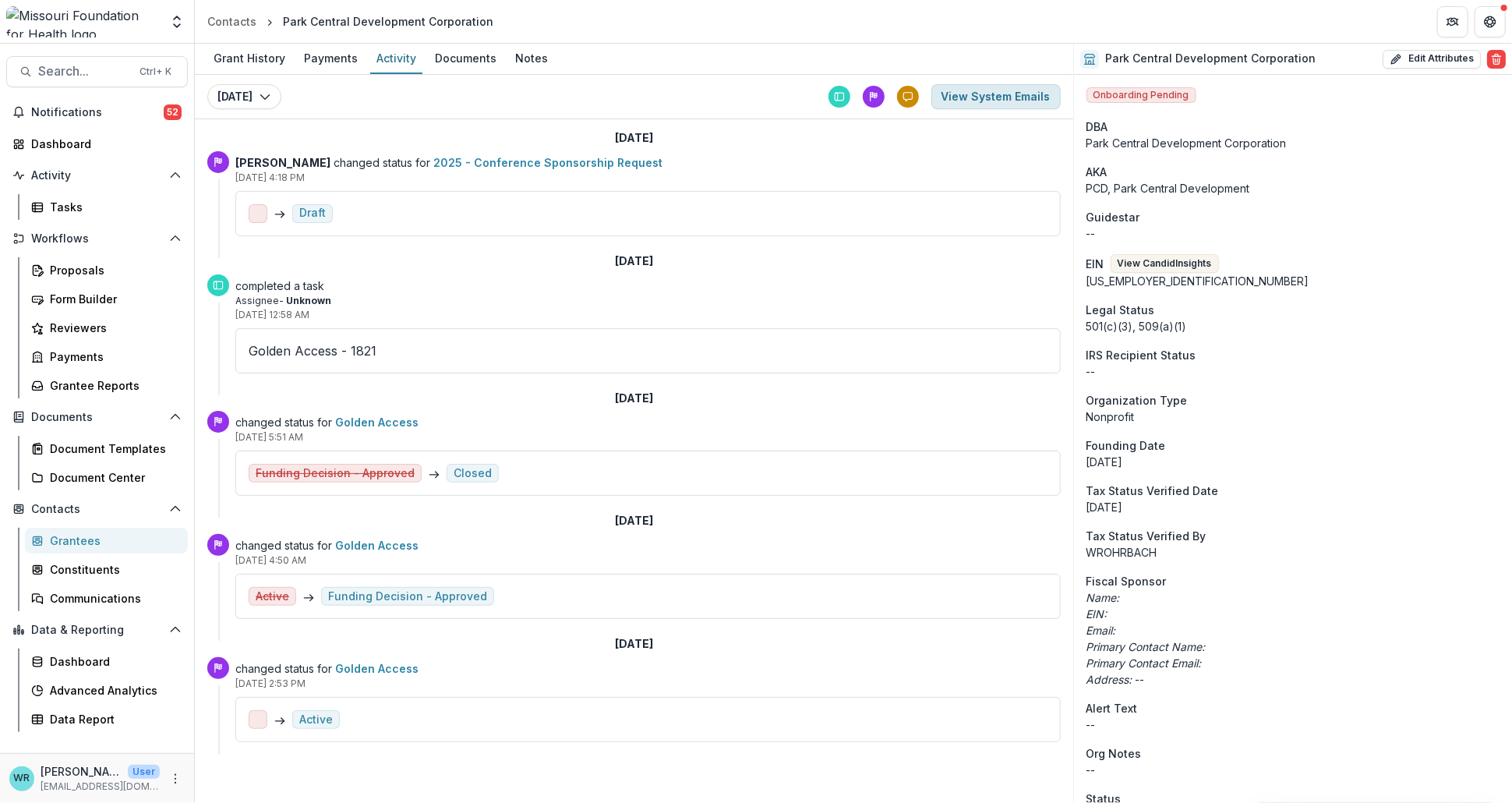
click at [998, 99] on button "View System Emails" at bounding box center [997, 97] width 130 height 25
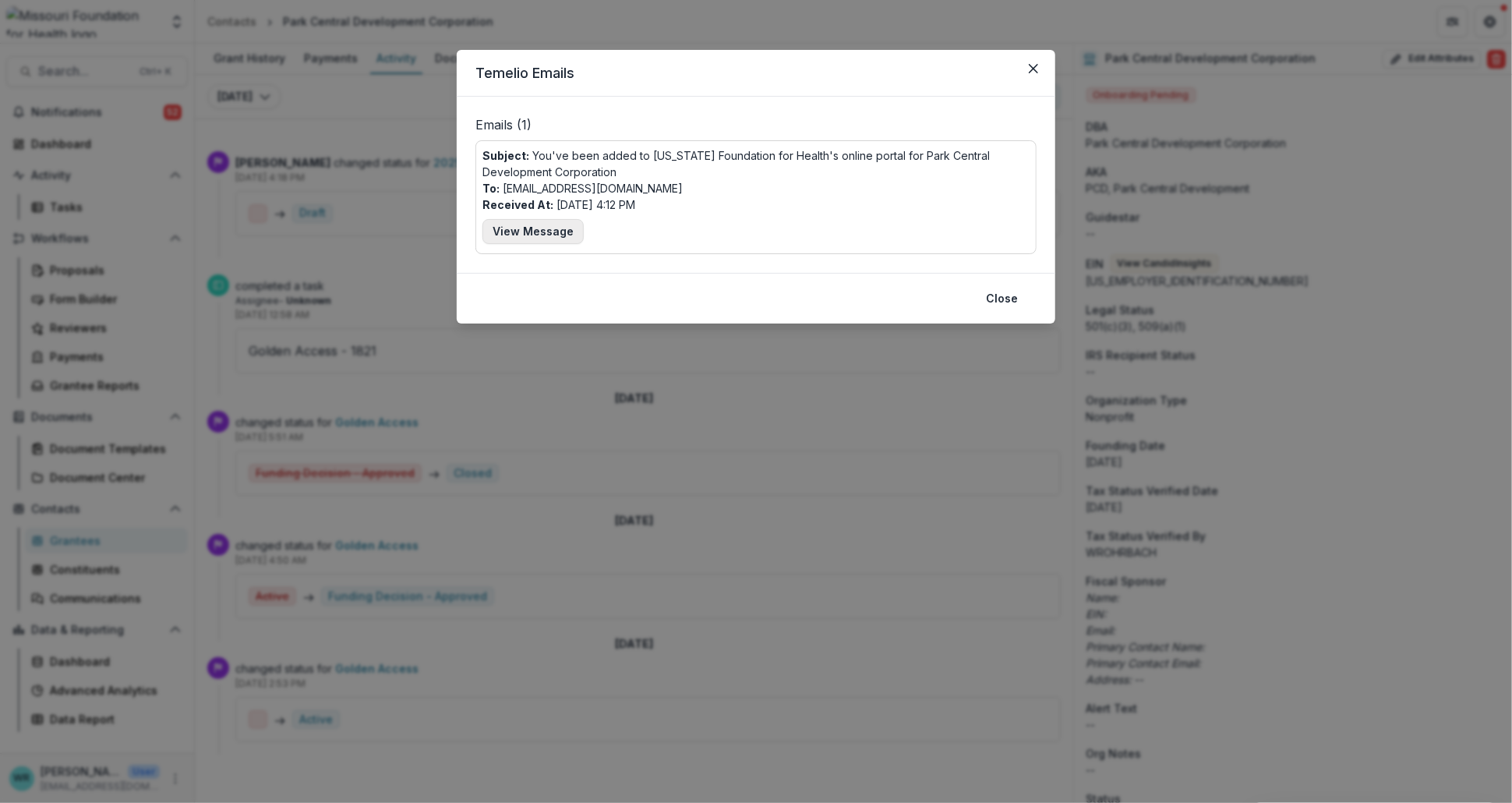
click at [544, 234] on button "View Message" at bounding box center [533, 232] width 102 height 25
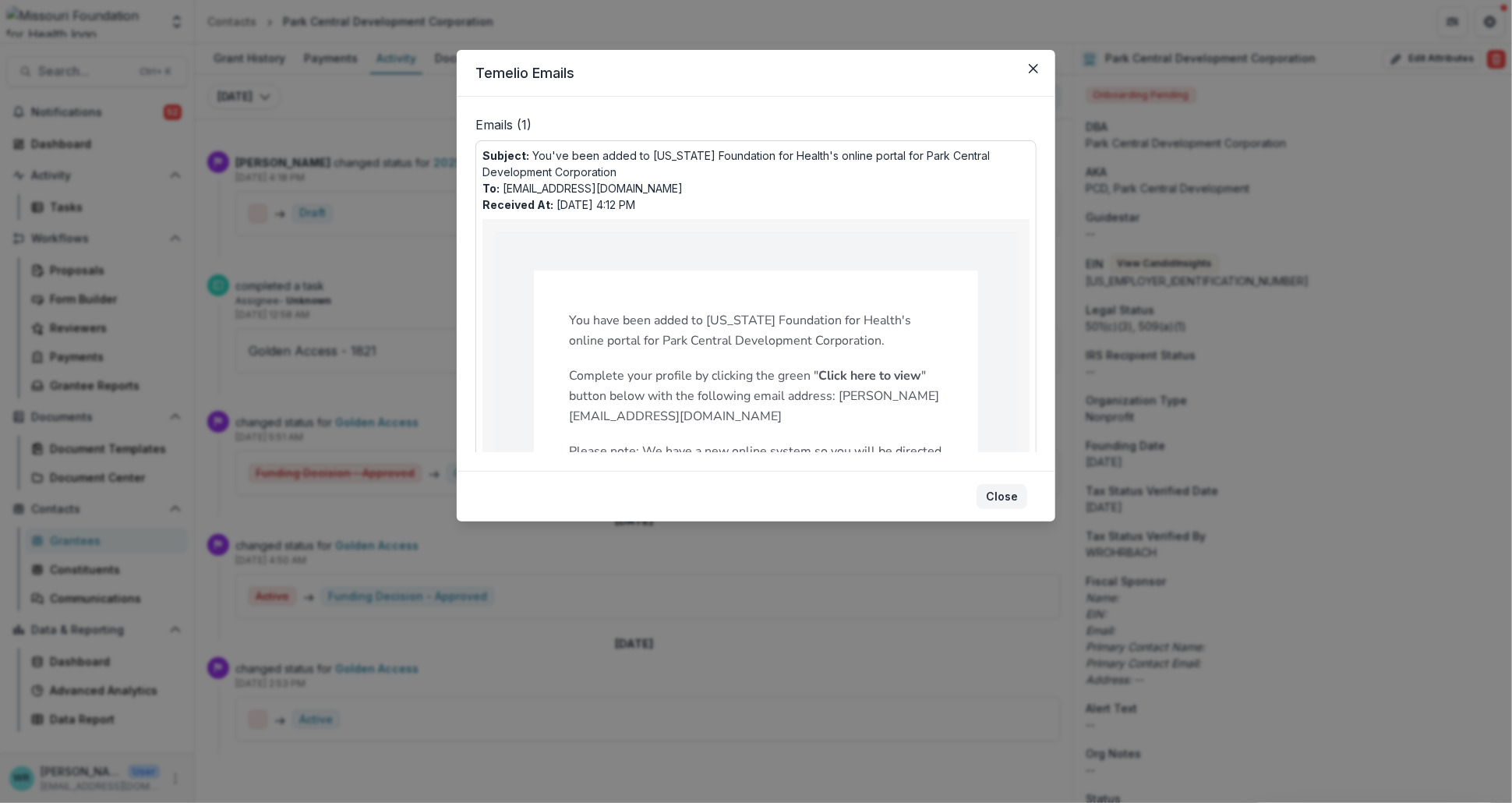
click at [1009, 493] on button "Close" at bounding box center [1002, 497] width 50 height 25
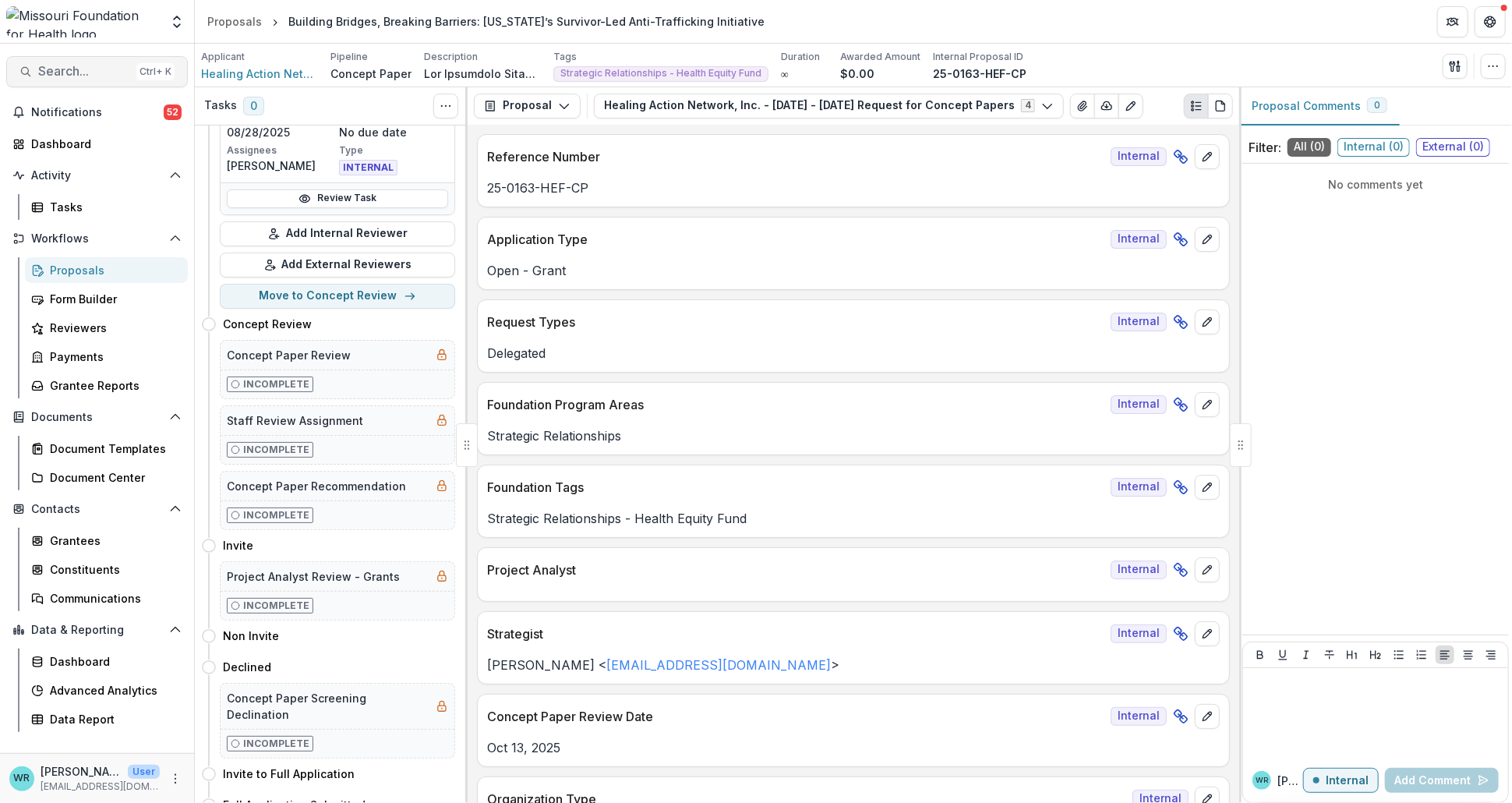
click at [91, 77] on span "Search..." at bounding box center [84, 71] width 92 height 14
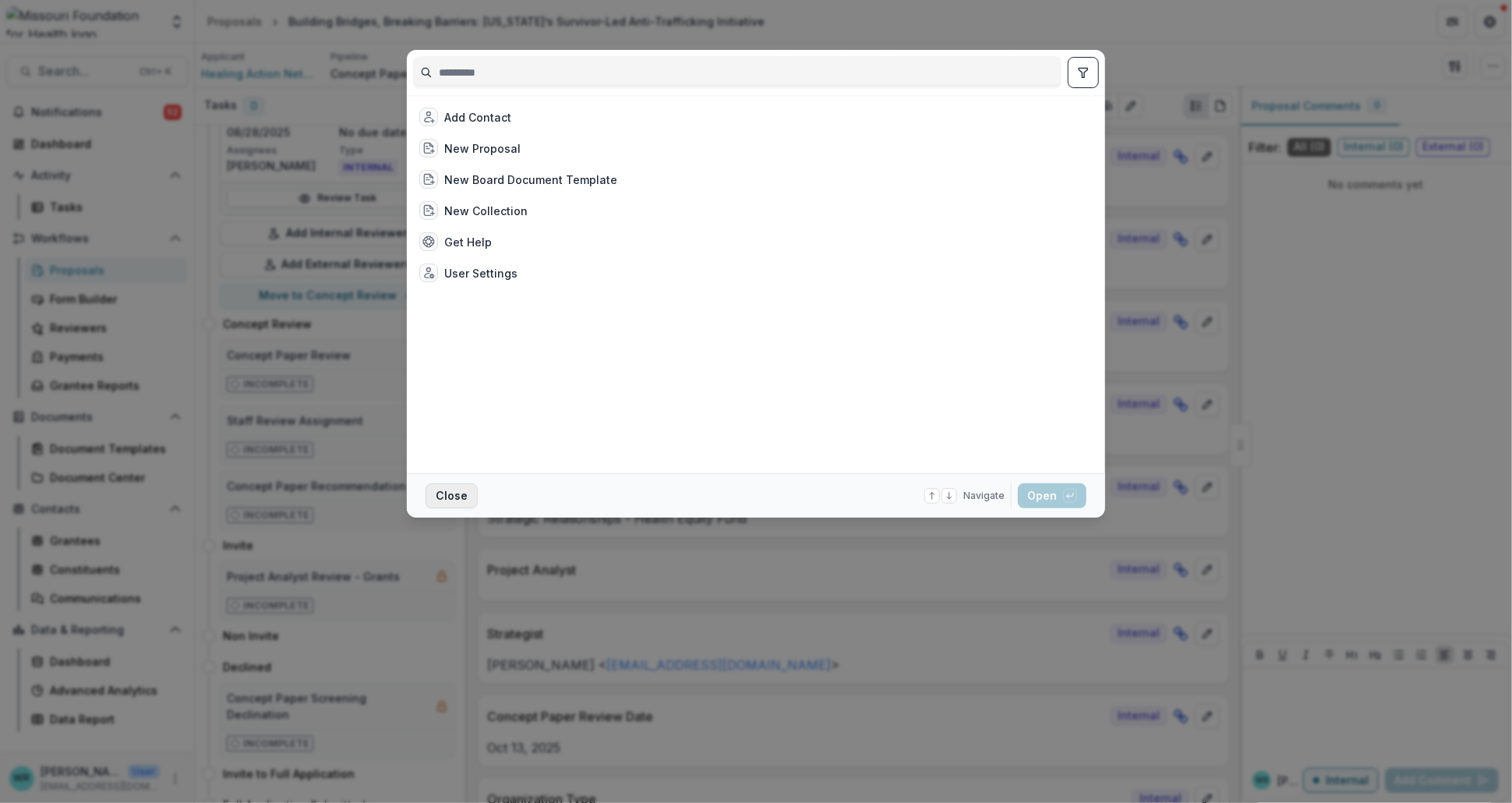
click at [461, 491] on button "Close" at bounding box center [451, 496] width 52 height 25
